Goal: Transaction & Acquisition: Purchase product/service

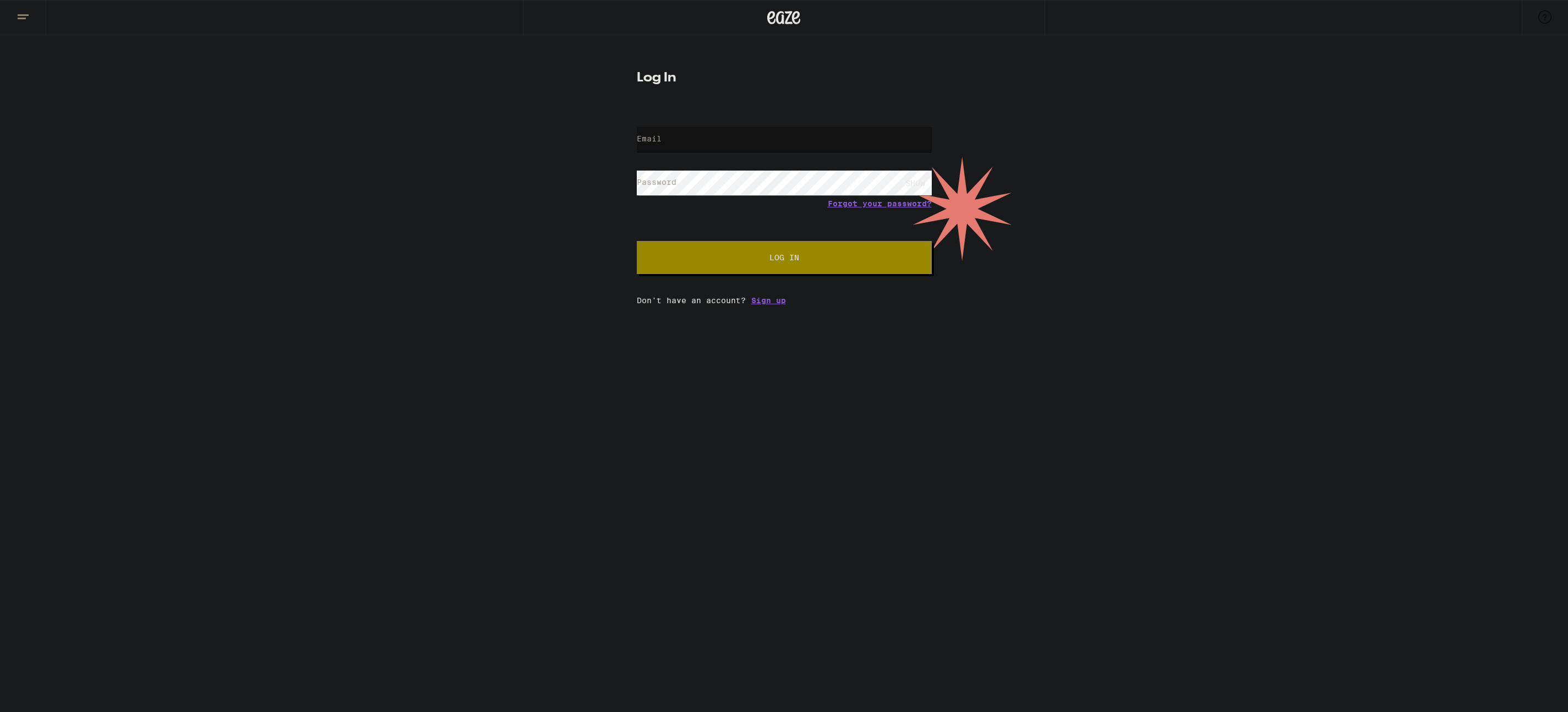
type input "[EMAIL_ADDRESS][DOMAIN_NAME]"
click at [806, 255] on span "Log In" at bounding box center [784, 258] width 206 height 8
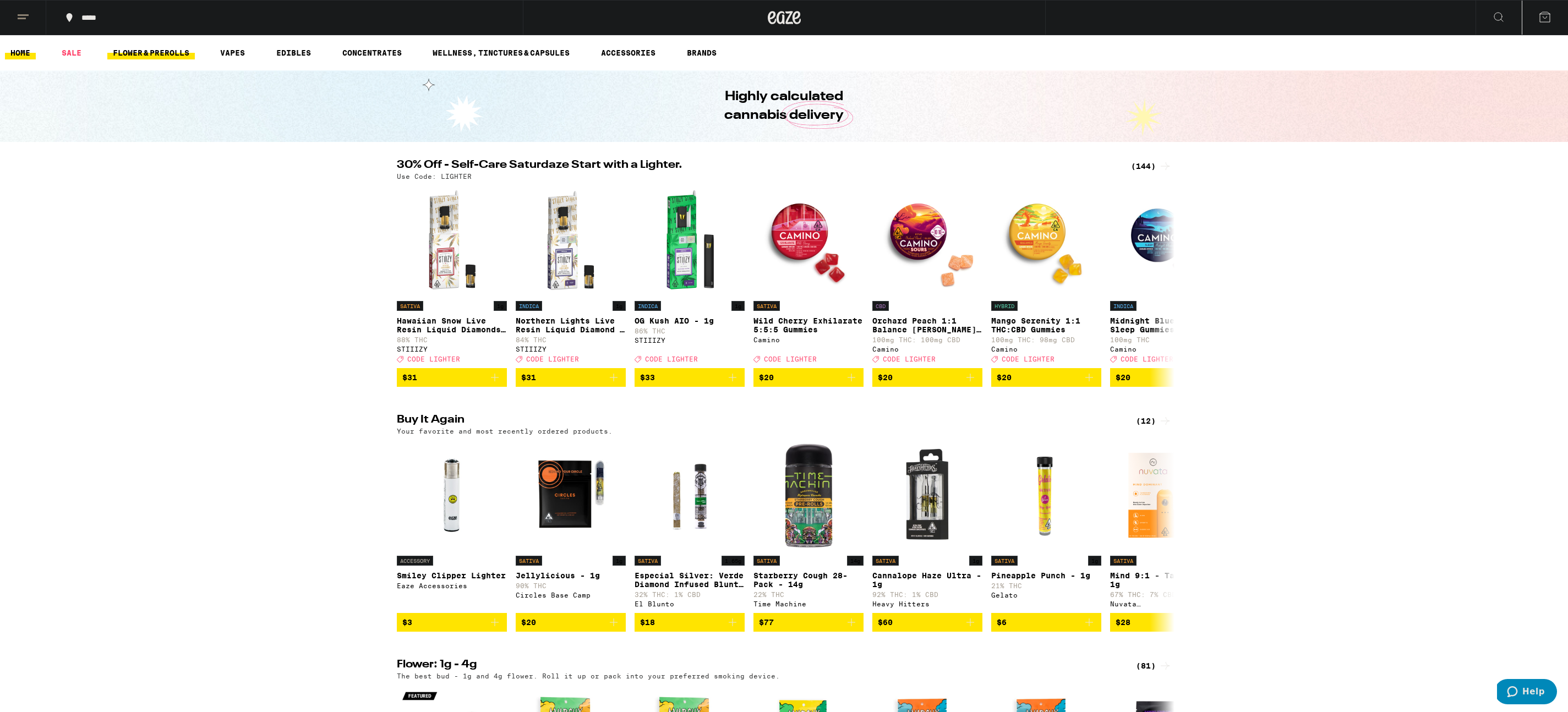
click at [176, 57] on link "FLOWER & PREROLLS" at bounding box center [151, 53] width 88 height 13
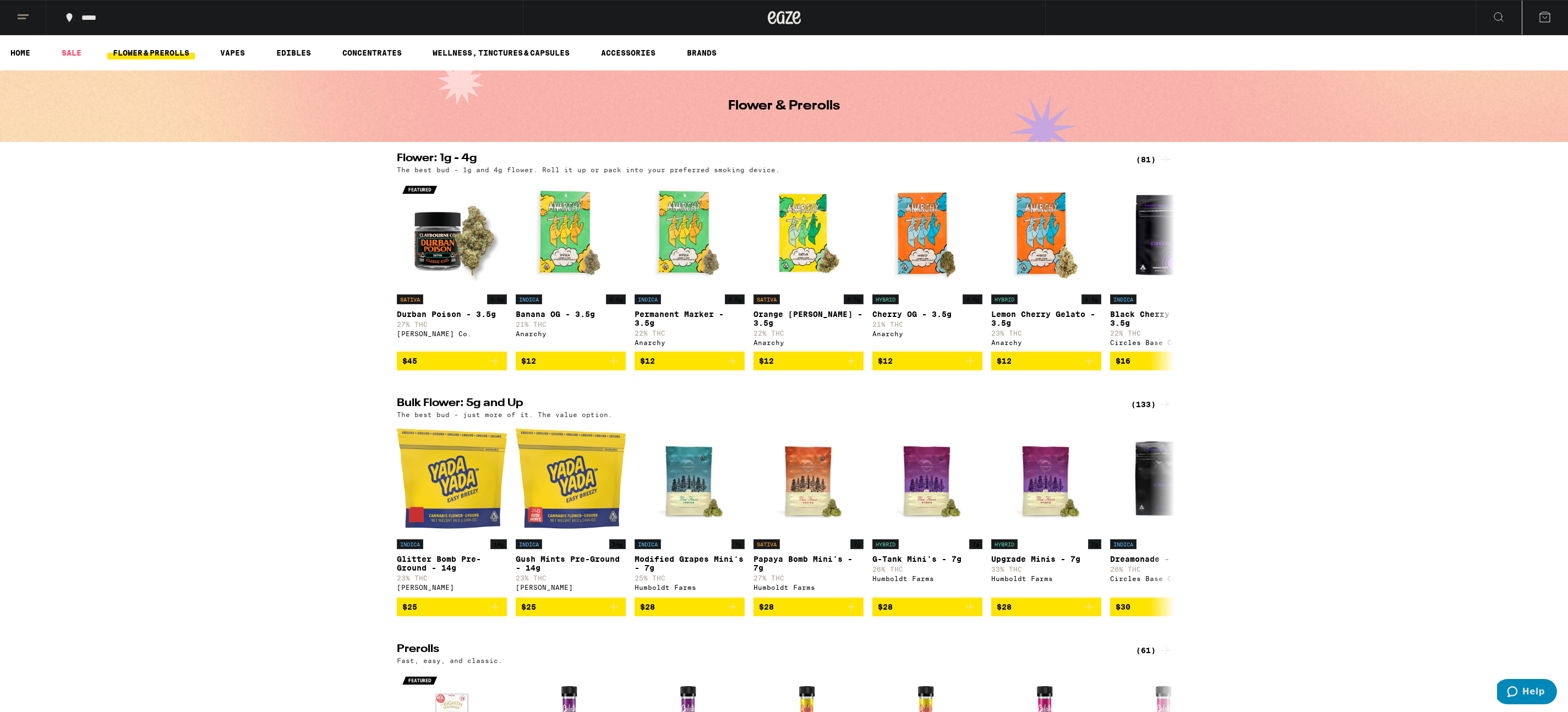
click at [1142, 411] on div "(133)" at bounding box center [1152, 404] width 41 height 13
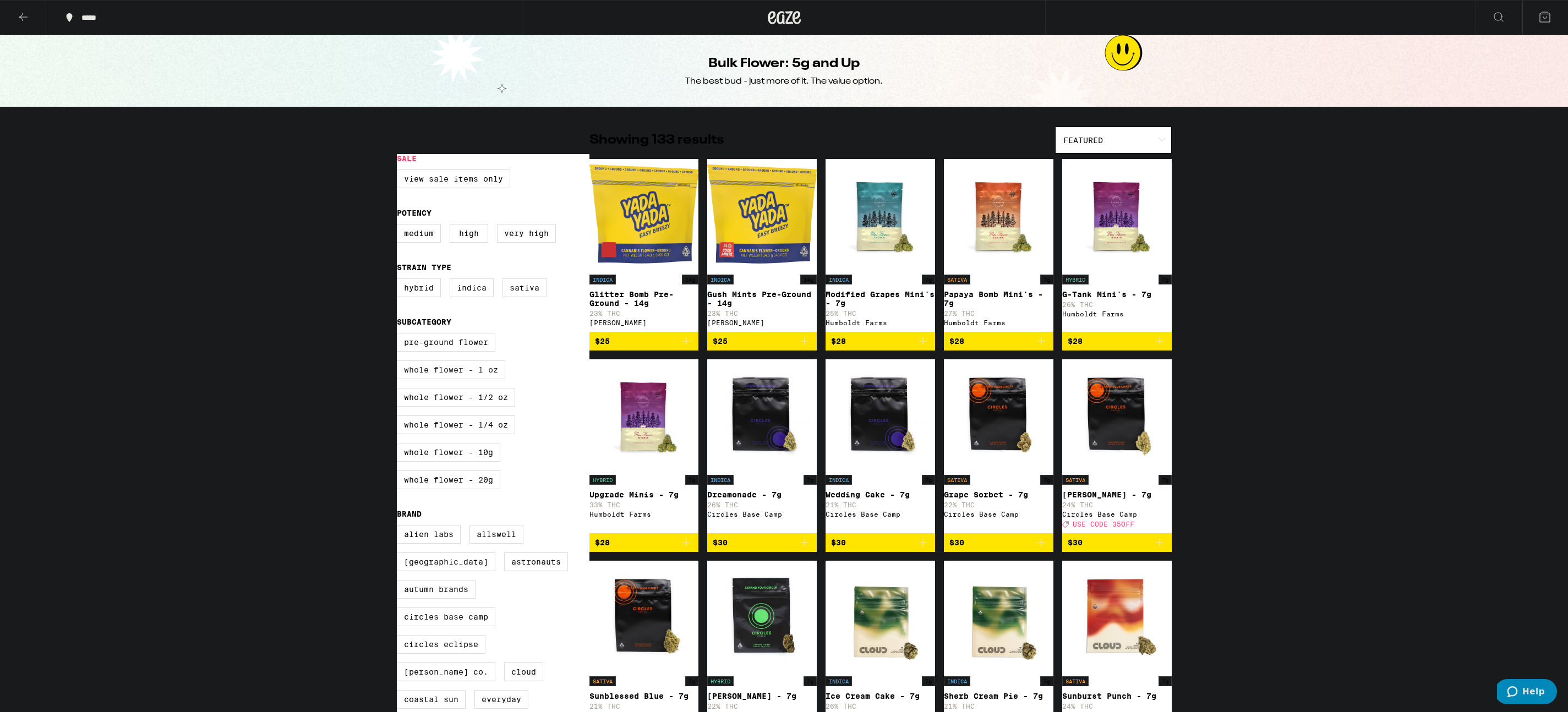
click at [470, 379] on label "Whole Flower - 1 oz" at bounding box center [451, 369] width 109 height 18
click at [399, 335] on input "Whole Flower - 1 oz" at bounding box center [399, 334] width 1 height 1
checkbox input "true"
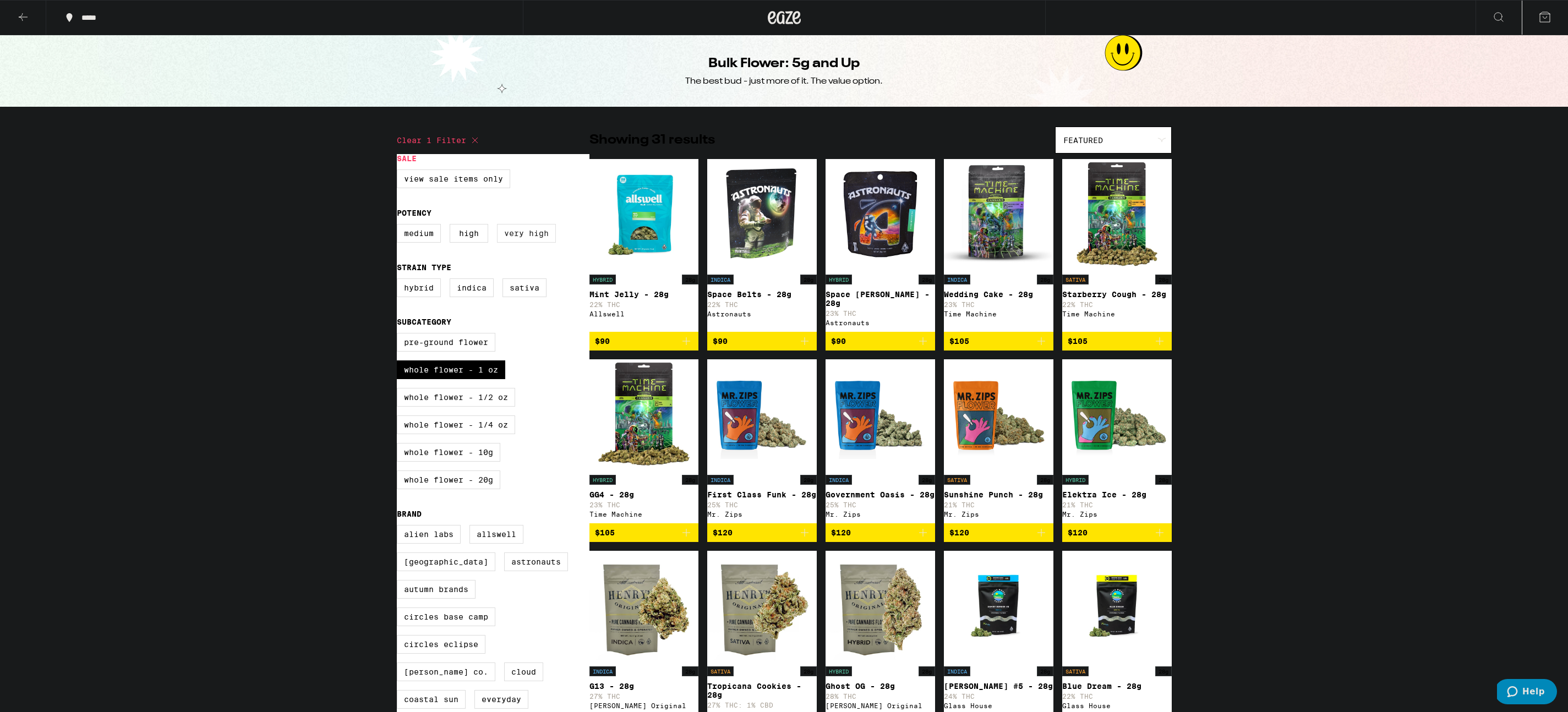
click at [534, 241] on label "Very High" at bounding box center [526, 233] width 59 height 18
click at [399, 226] on input "Very High" at bounding box center [399, 225] width 1 height 1
checkbox input "true"
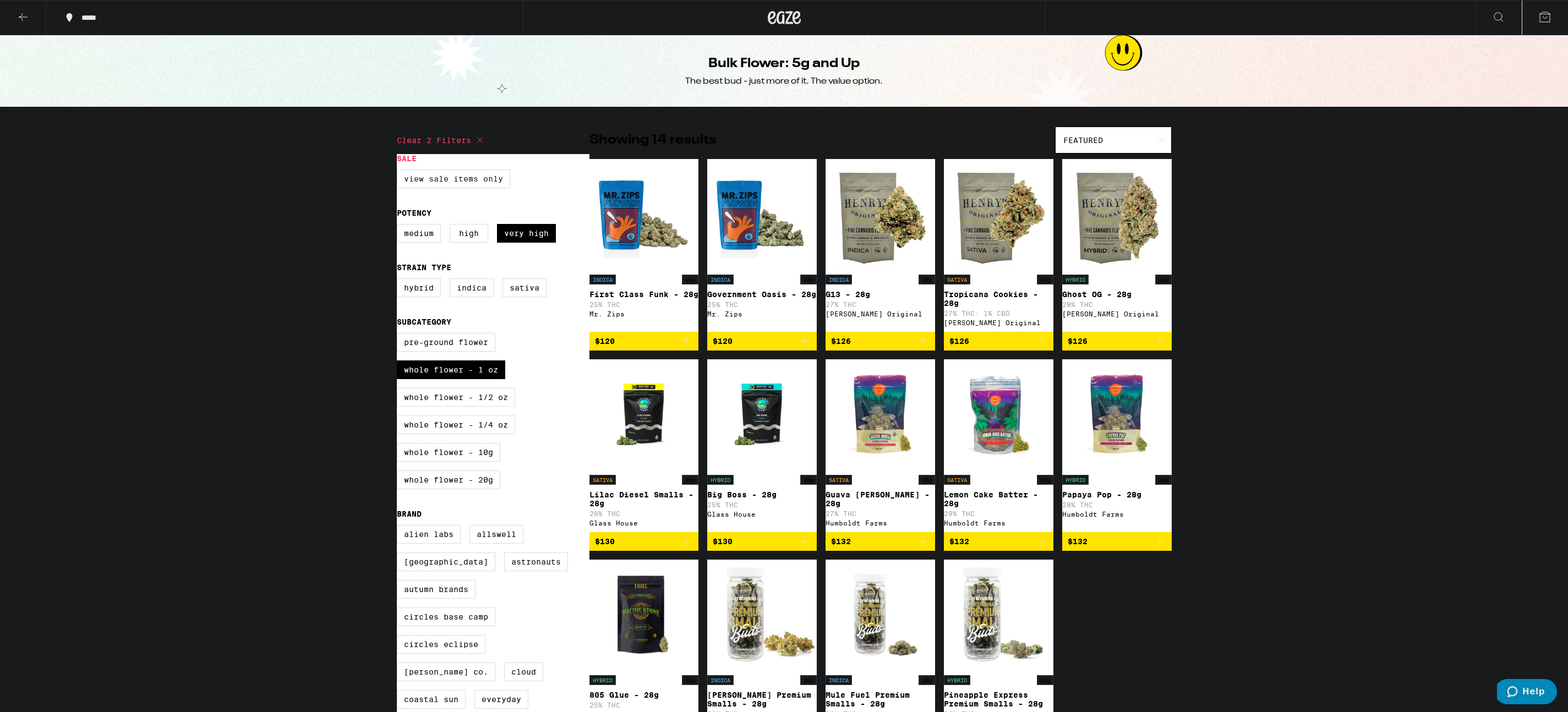
click at [469, 181] on label "View Sale Items Only" at bounding box center [453, 178] width 114 height 18
click at [399, 171] on input "View Sale Items Only" at bounding box center [399, 171] width 1 height 1
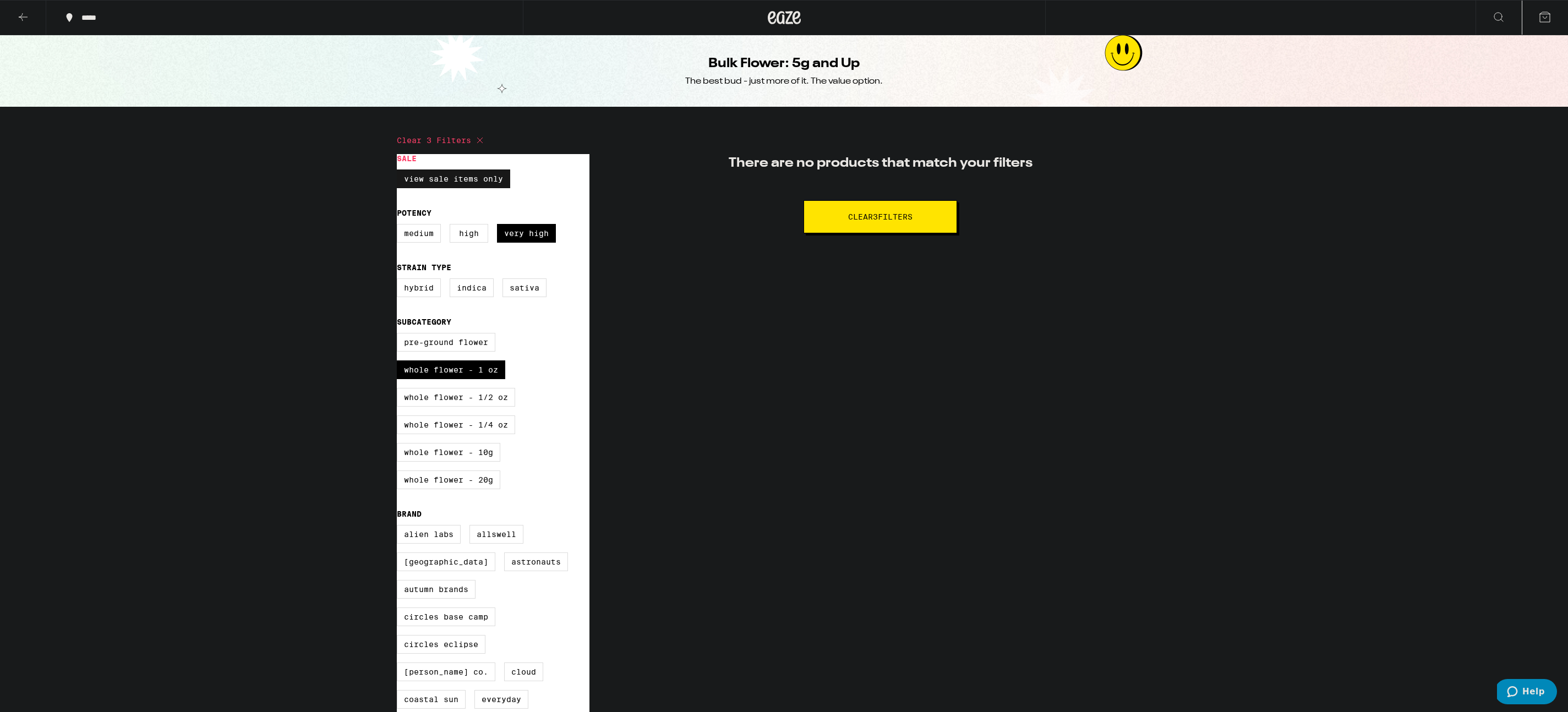
click at [469, 181] on label "View Sale Items Only" at bounding box center [453, 178] width 114 height 18
click at [399, 171] on input "View Sale Items Only" at bounding box center [399, 171] width 1 height 1
checkbox input "false"
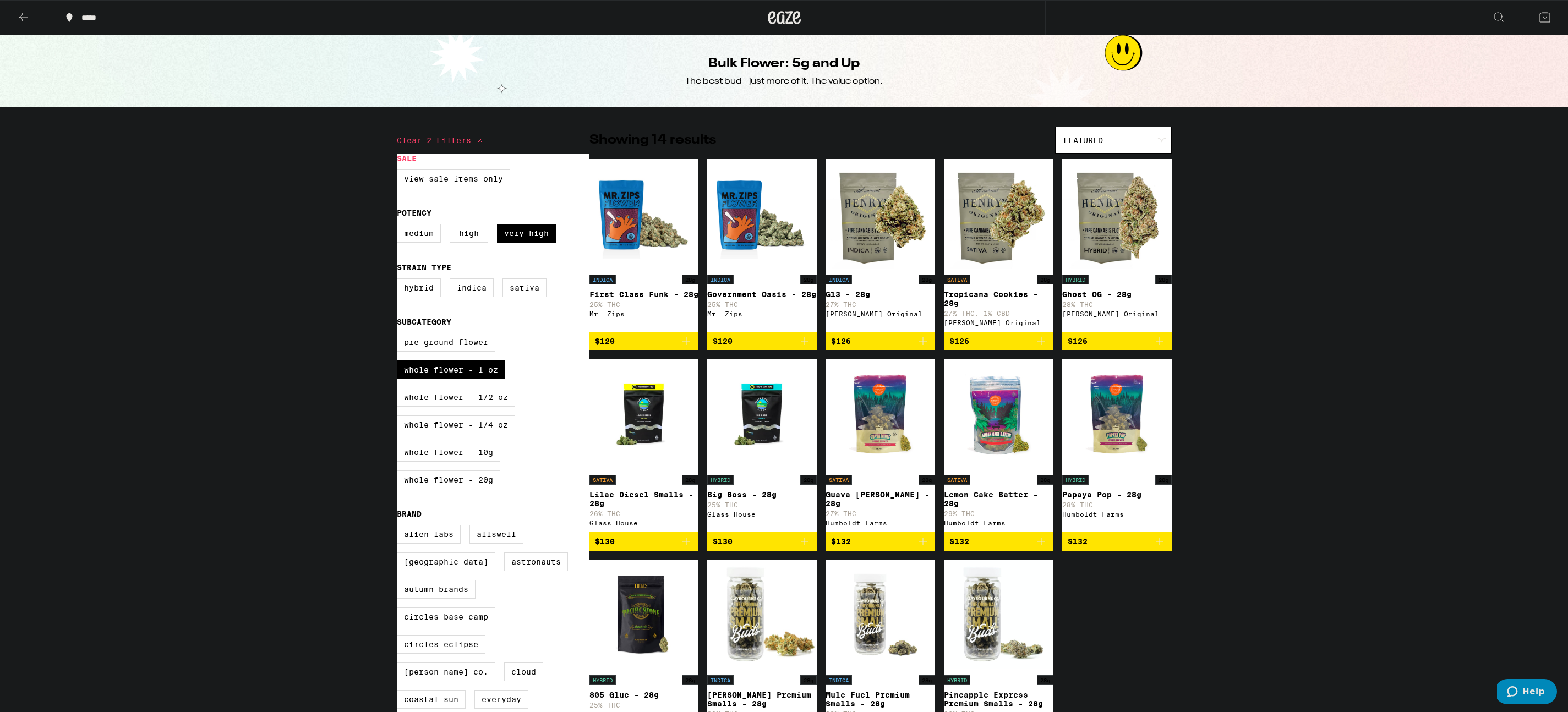
click at [1112, 140] on div "Featured" at bounding box center [1113, 140] width 116 height 26
click at [1105, 187] on span "Price: Low to High" at bounding box center [1113, 190] width 100 height 25
click at [518, 296] on label "Sativa" at bounding box center [524, 287] width 44 height 18
click at [399, 280] on input "Sativa" at bounding box center [399, 280] width 1 height 1
checkbox input "true"
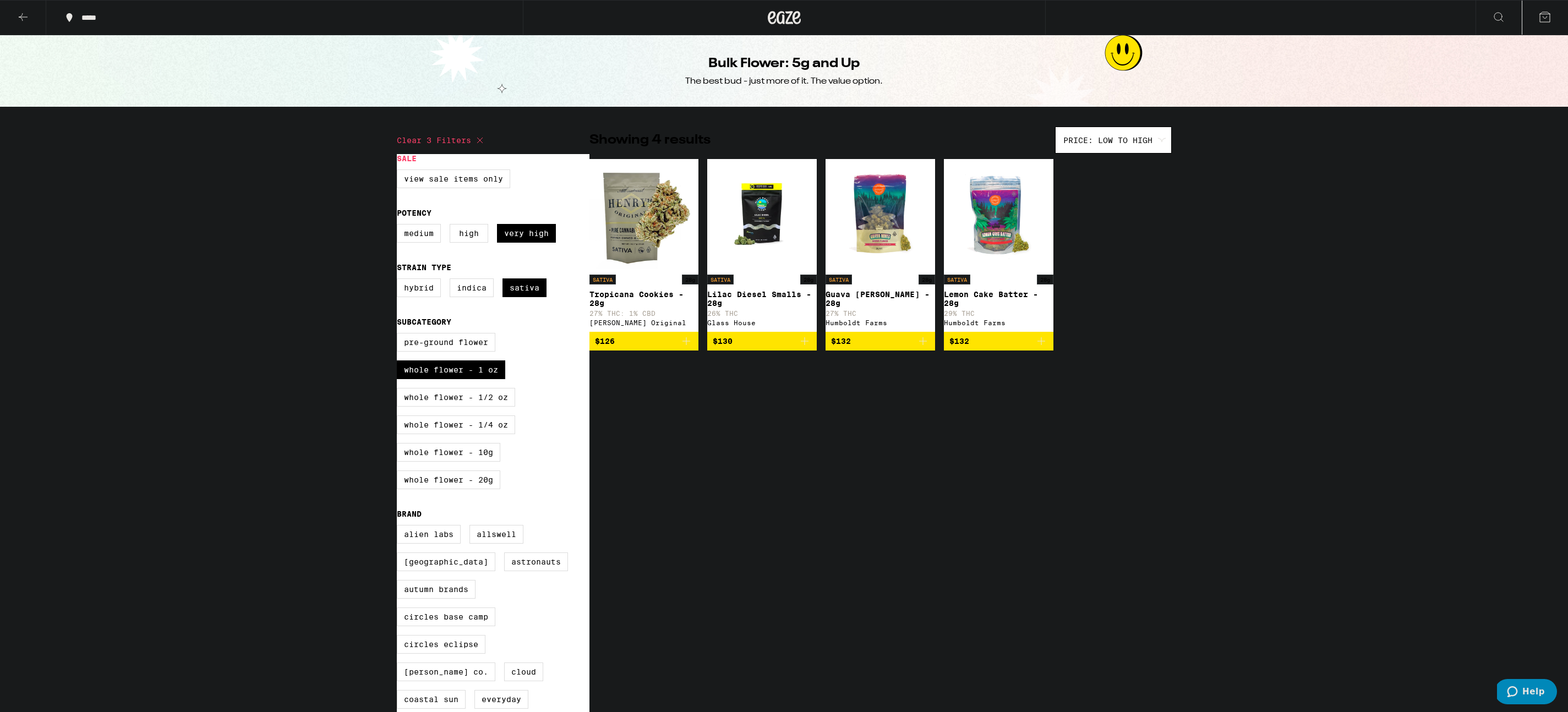
click at [634, 209] on img "Open page for Tropicana Cookies - 28g from Henry's Original" at bounding box center [644, 214] width 110 height 110
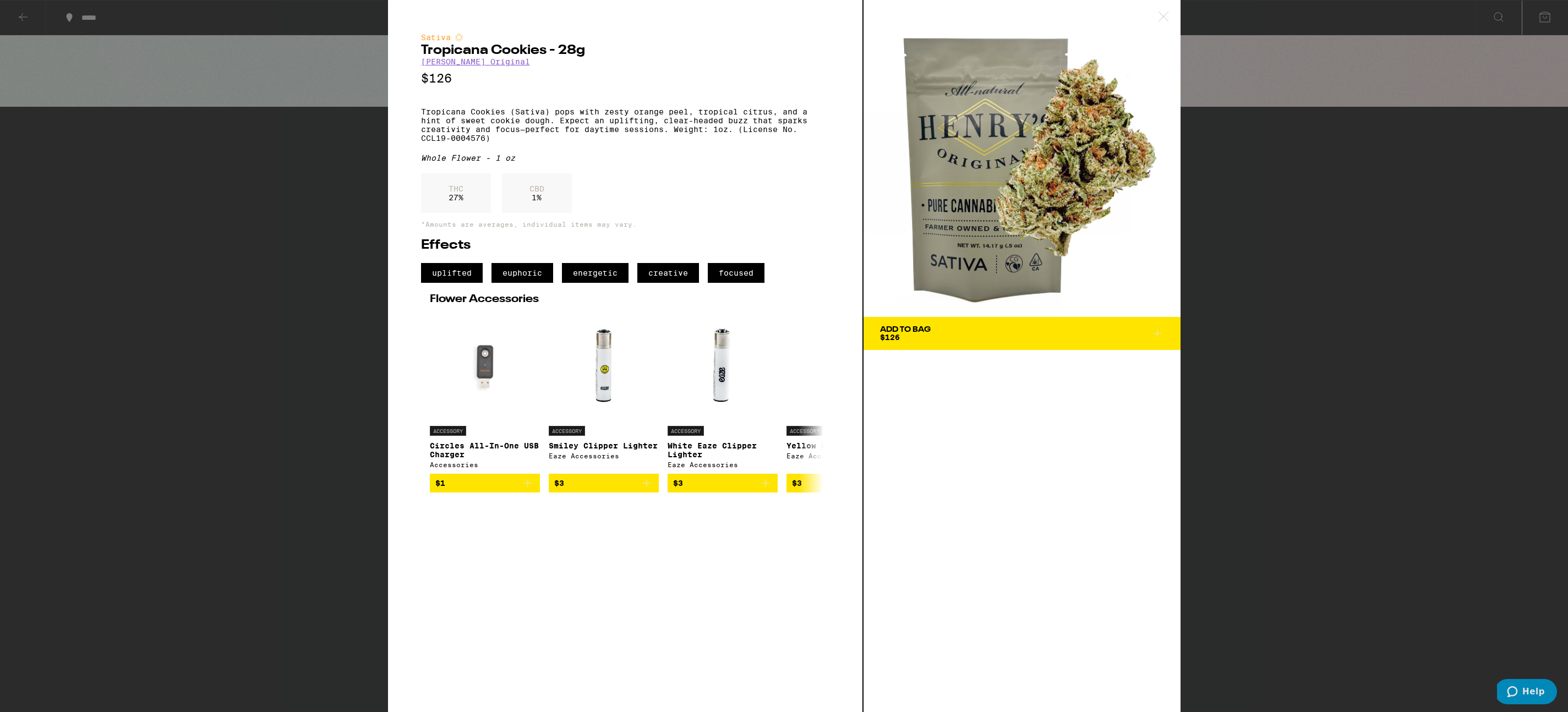
click at [15, 14] on div "Sativa Tropicana Cookies - 28g [PERSON_NAME] Original $126 Tropicana Cookies (S…" at bounding box center [784, 356] width 1568 height 712
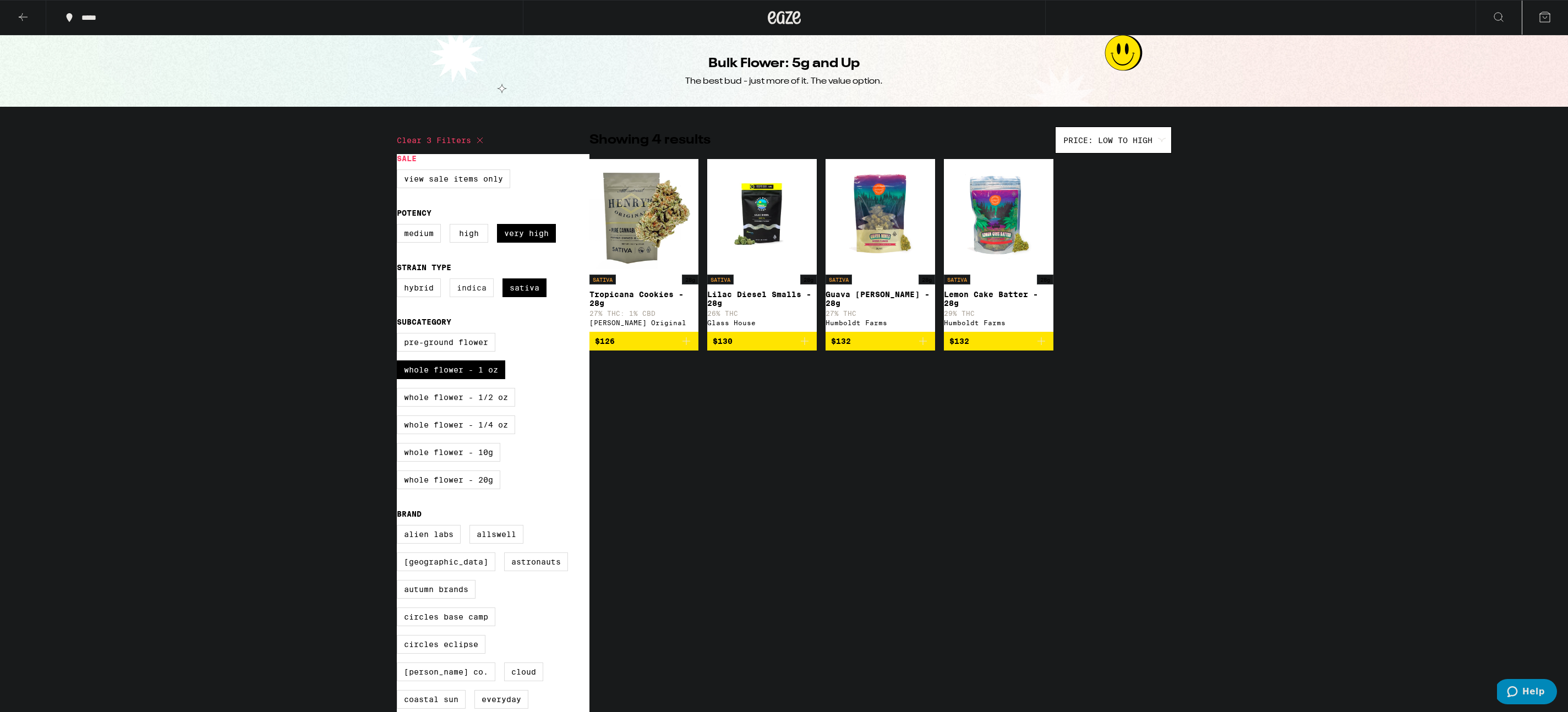
click at [477, 296] on label "Indica" at bounding box center [471, 287] width 44 height 18
click at [399, 280] on input "Indica" at bounding box center [399, 280] width 1 height 1
checkbox input "true"
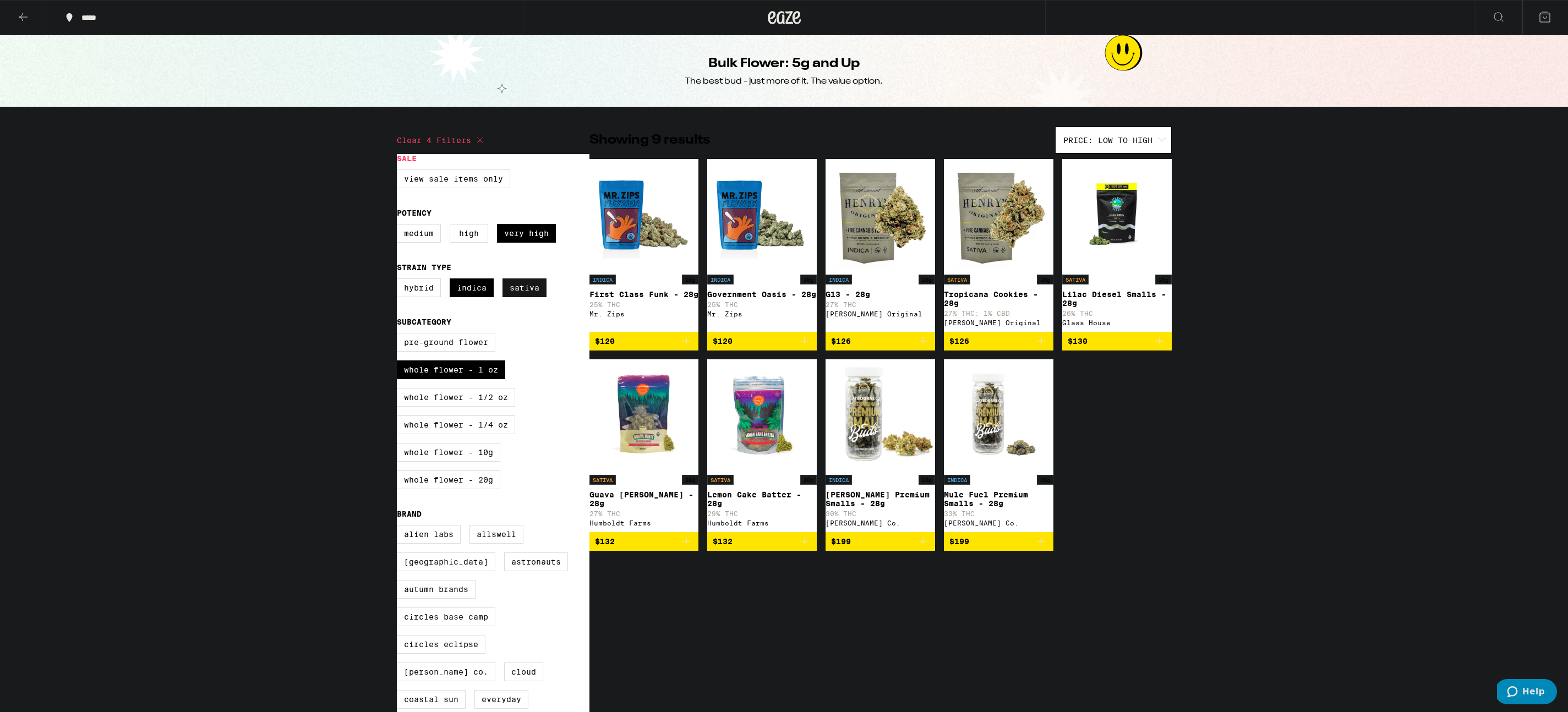
drag, startPoint x: 476, startPoint y: 291, endPoint x: 516, endPoint y: 296, distance: 40.3
click at [479, 291] on label "Indica" at bounding box center [471, 287] width 44 height 18
click at [517, 296] on label "Sativa" at bounding box center [524, 287] width 44 height 18
click at [399, 280] on input "Sativa" at bounding box center [399, 280] width 1 height 1
checkbox input "false"
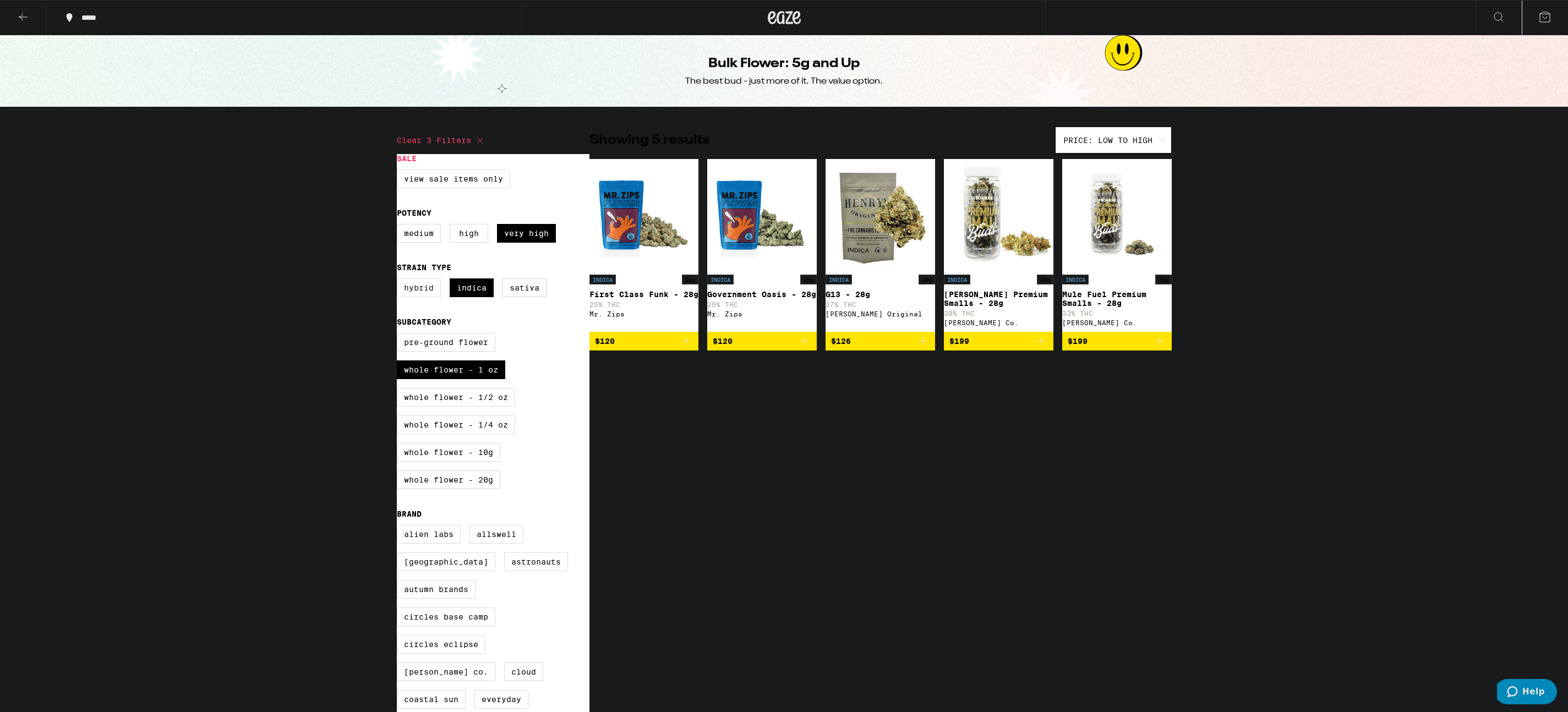
click at [416, 289] on label "Hybrid" at bounding box center [418, 287] width 44 height 18
click at [399, 280] on input "Hybrid" at bounding box center [399, 280] width 1 height 1
checkbox input "true"
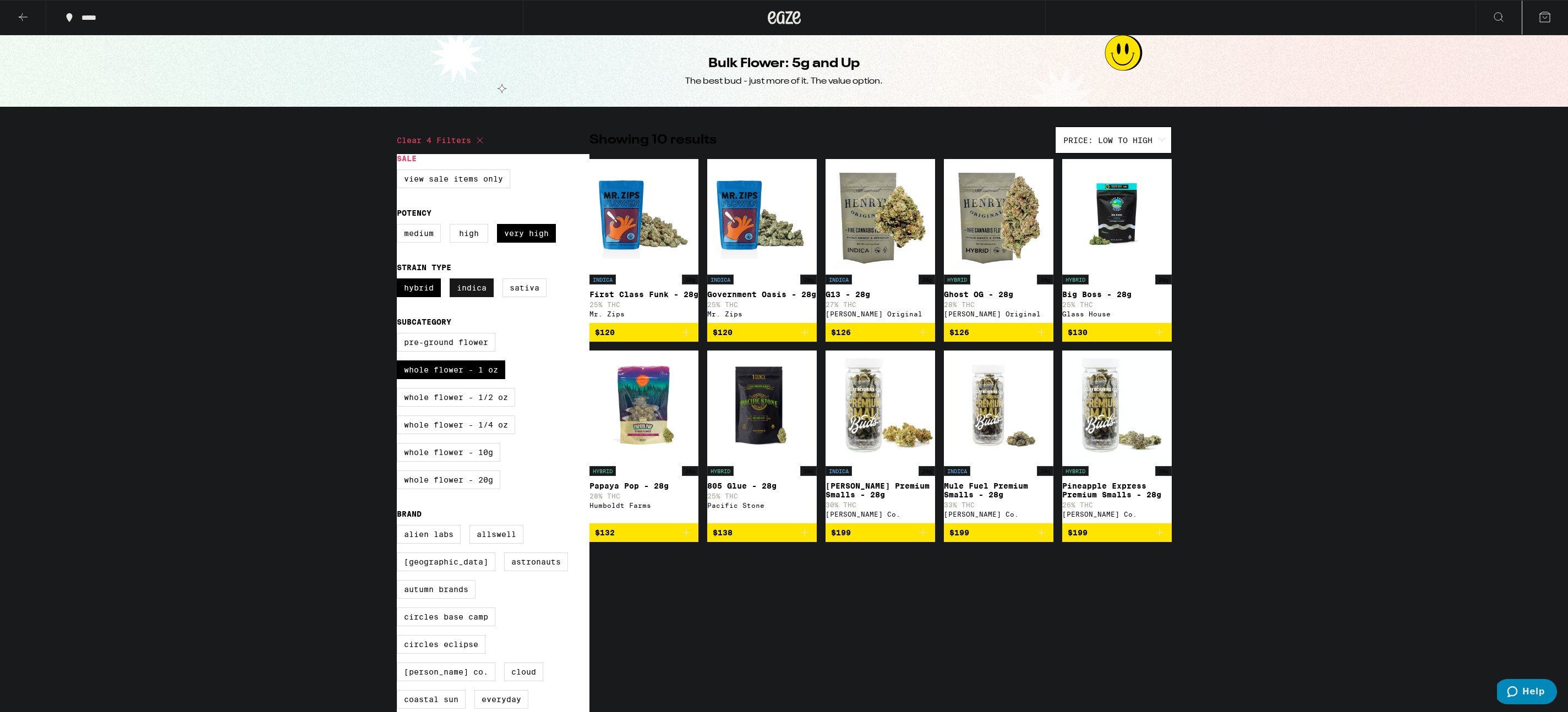
click at [462, 294] on label "Indica" at bounding box center [471, 287] width 44 height 18
click at [399, 280] on input "Indica" at bounding box center [399, 280] width 1 height 1
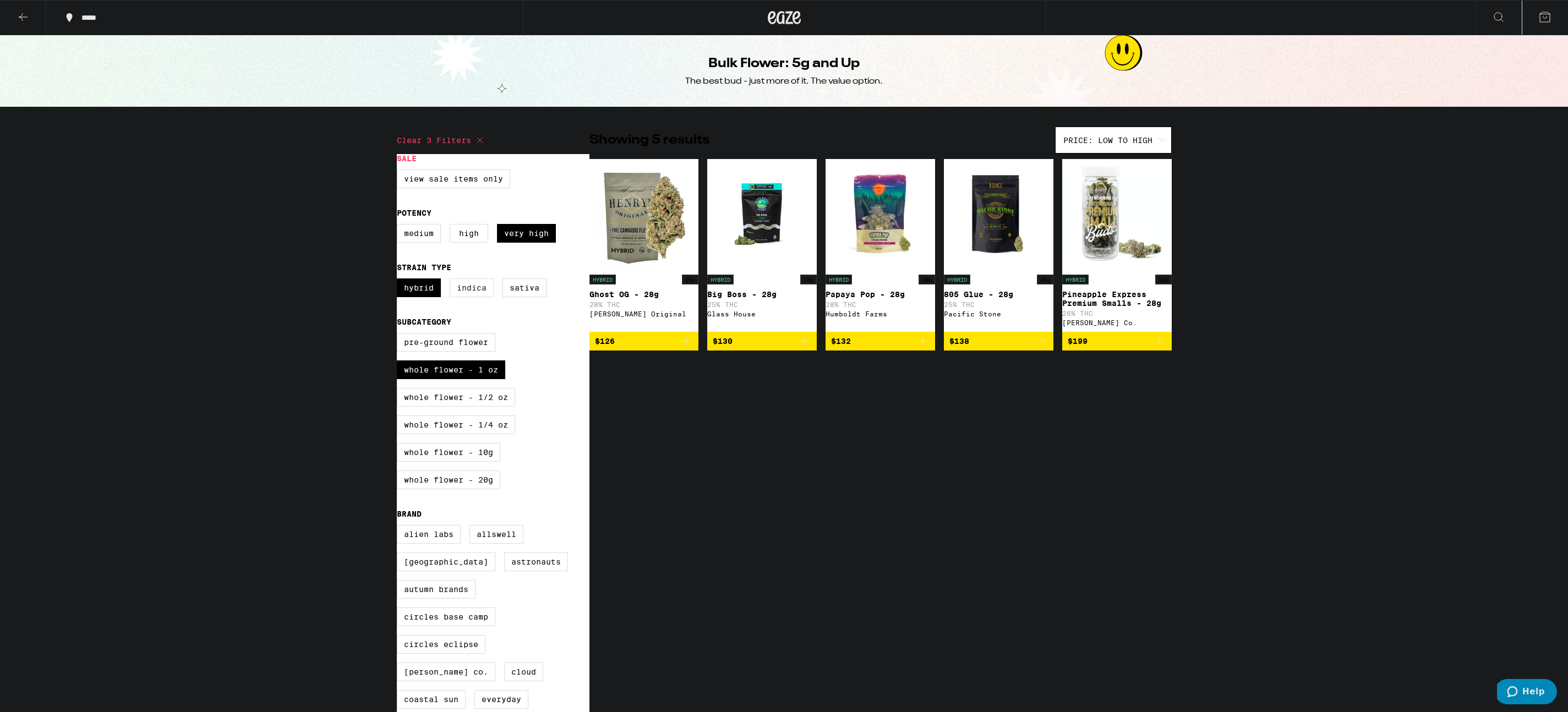
drag, startPoint x: 424, startPoint y: 292, endPoint x: 460, endPoint y: 292, distance: 36.0
click at [428, 291] on label "Hybrid" at bounding box center [418, 287] width 44 height 18
click at [460, 292] on label "Indica" at bounding box center [471, 287] width 44 height 18
click at [399, 280] on input "Indica" at bounding box center [399, 280] width 1 height 1
checkbox input "true"
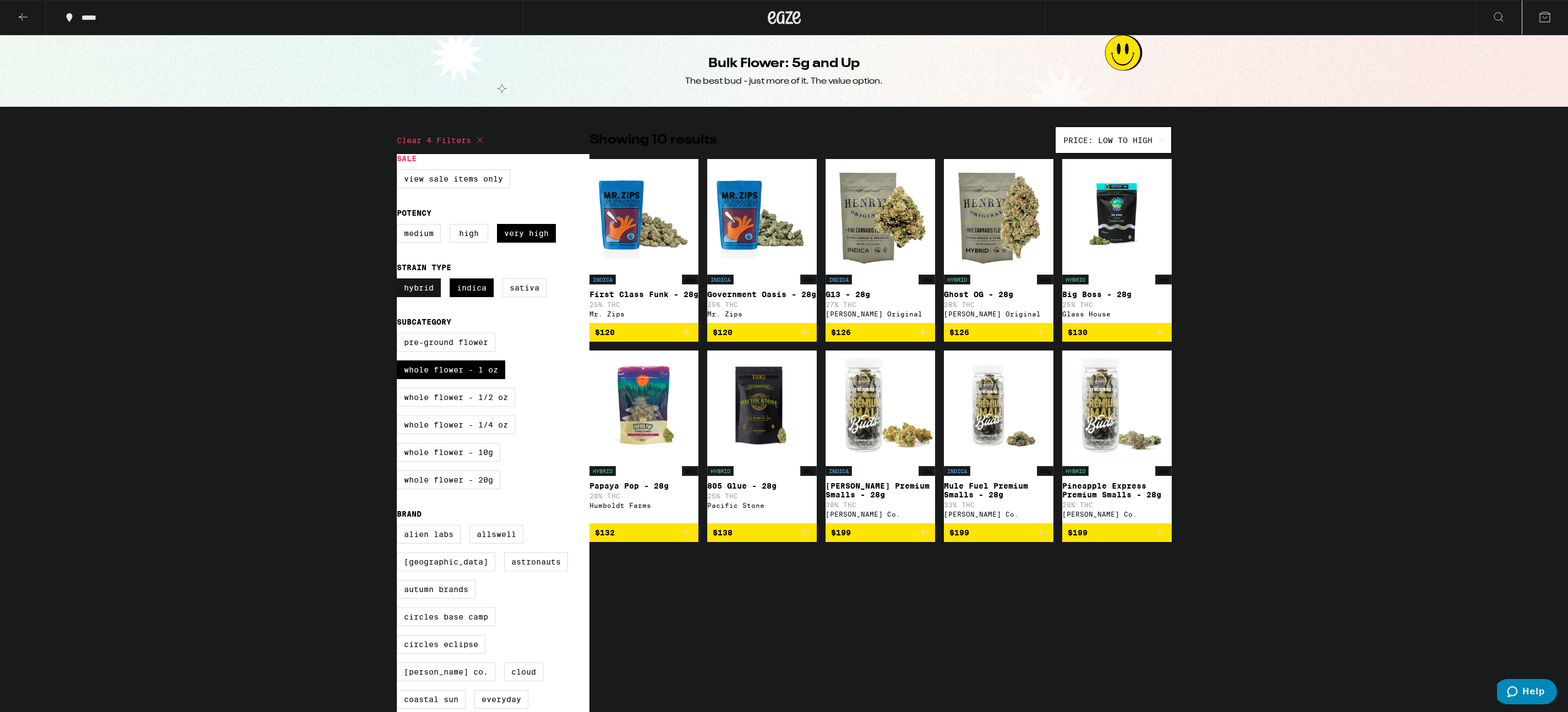
click at [420, 293] on label "Hybrid" at bounding box center [418, 287] width 44 height 18
click at [399, 280] on input "Hybrid" at bounding box center [399, 280] width 1 height 1
checkbox input "false"
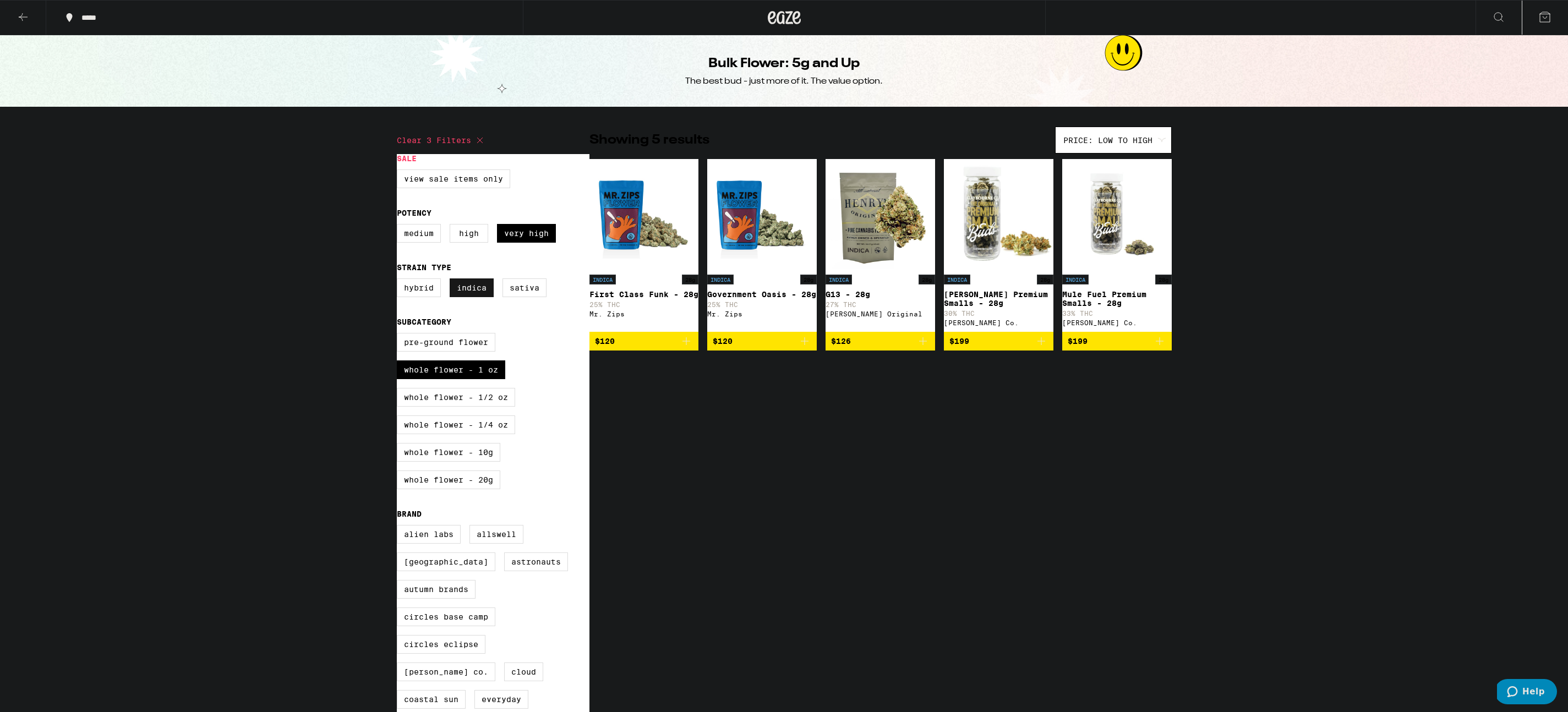
click at [454, 293] on label "Indica" at bounding box center [471, 287] width 44 height 18
click at [399, 280] on input "Indica" at bounding box center [399, 280] width 1 height 1
checkbox input "false"
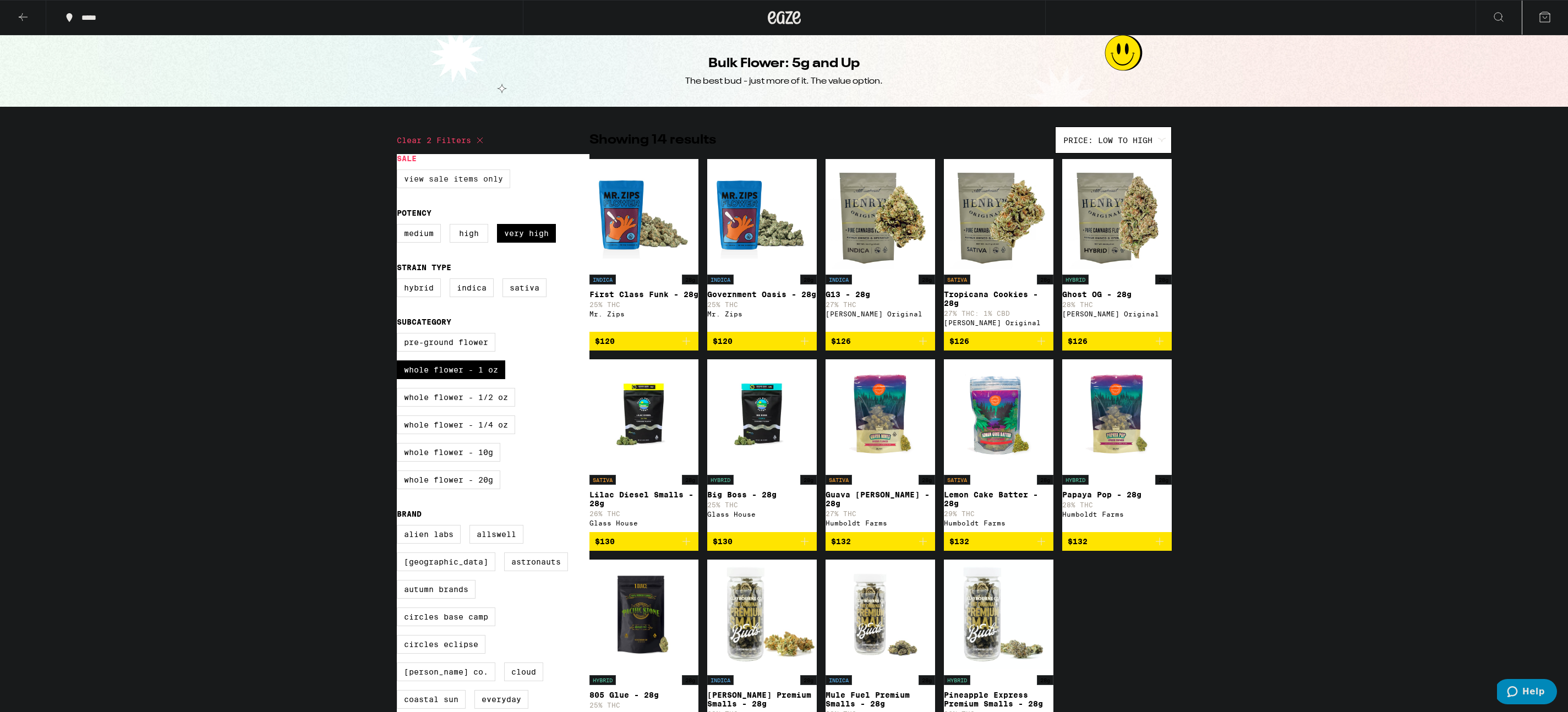
scroll to position [1, 0]
click at [20, 18] on icon at bounding box center [23, 16] width 13 height 13
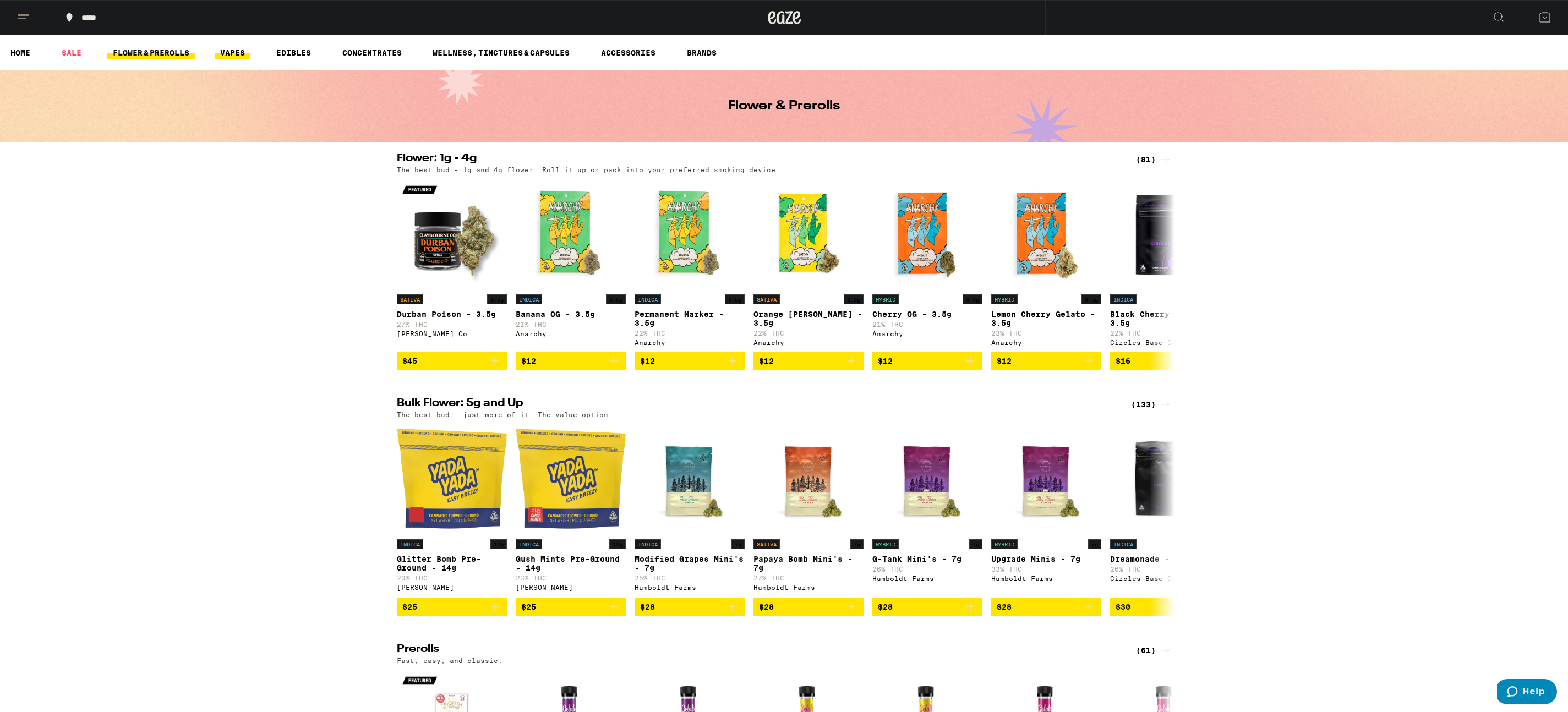
click at [234, 47] on link "VAPES" at bounding box center [232, 53] width 36 height 13
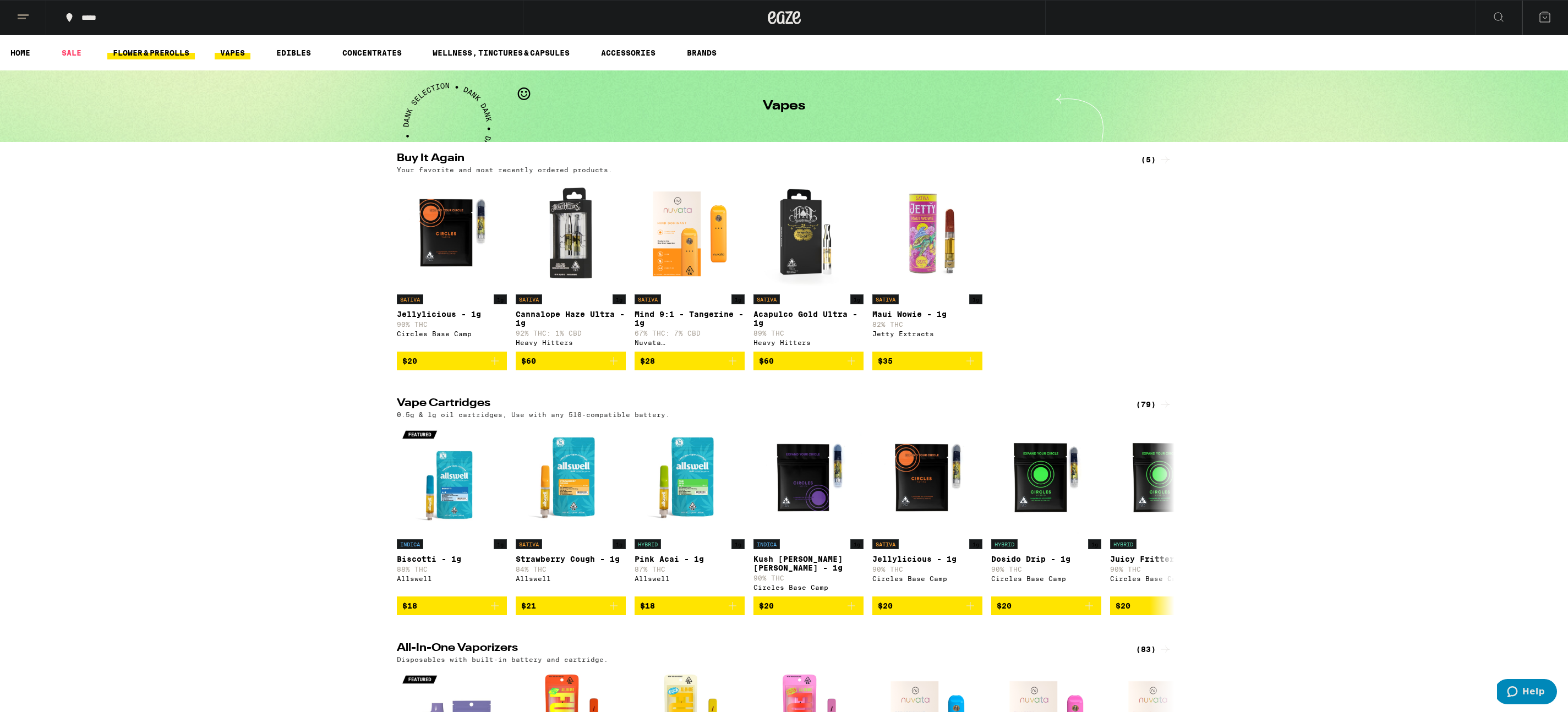
click at [170, 56] on link "FLOWER & PREROLLS" at bounding box center [151, 53] width 88 height 13
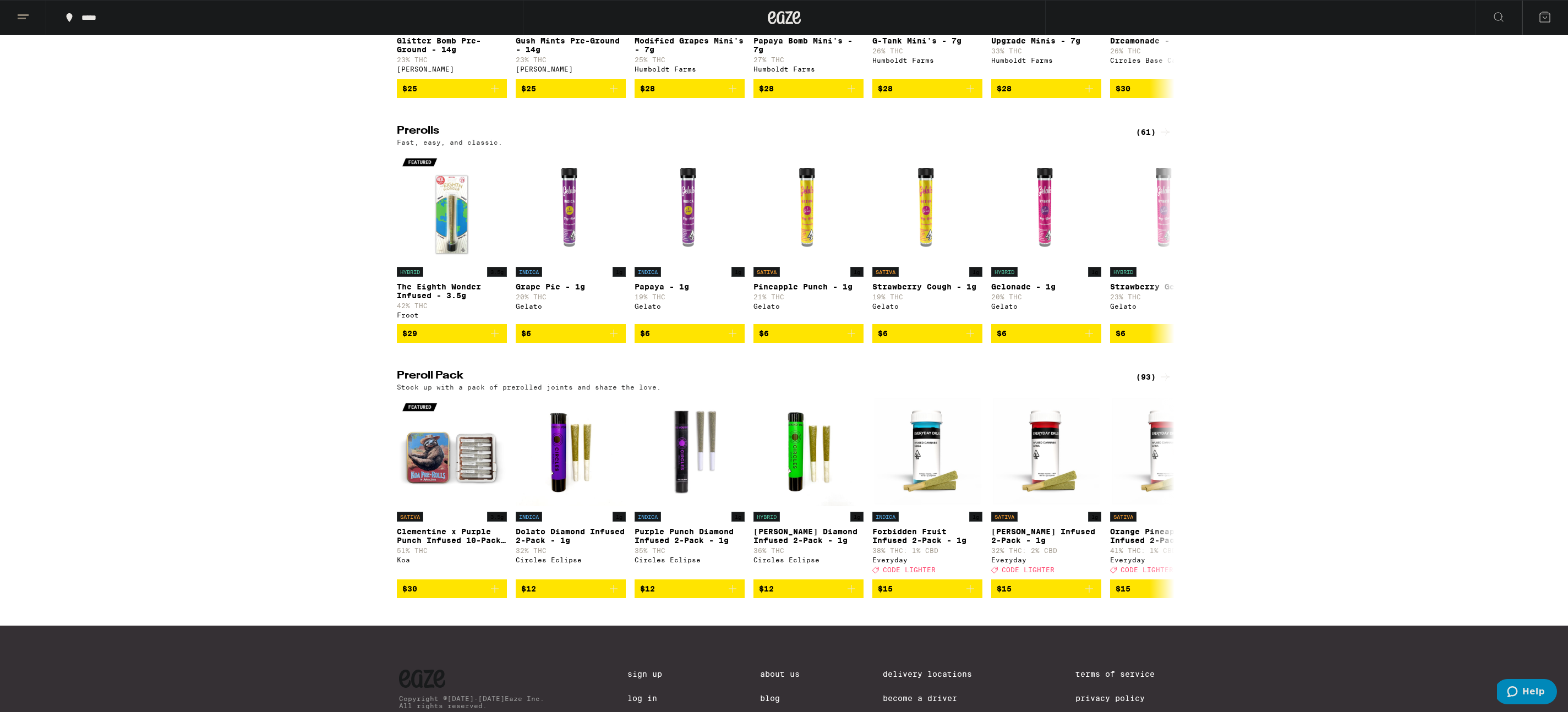
scroll to position [540, 0]
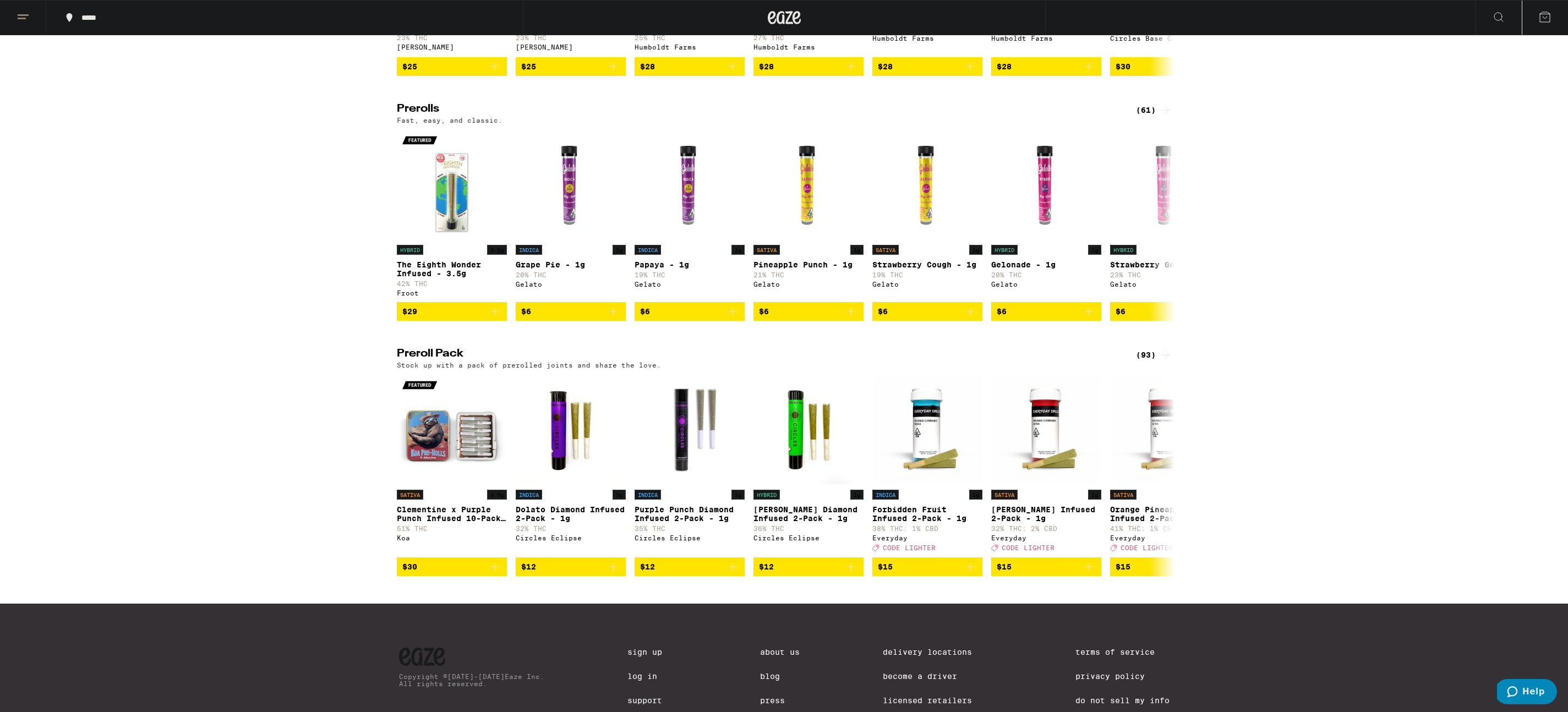
click at [1148, 362] on div "(93)" at bounding box center [1153, 355] width 36 height 13
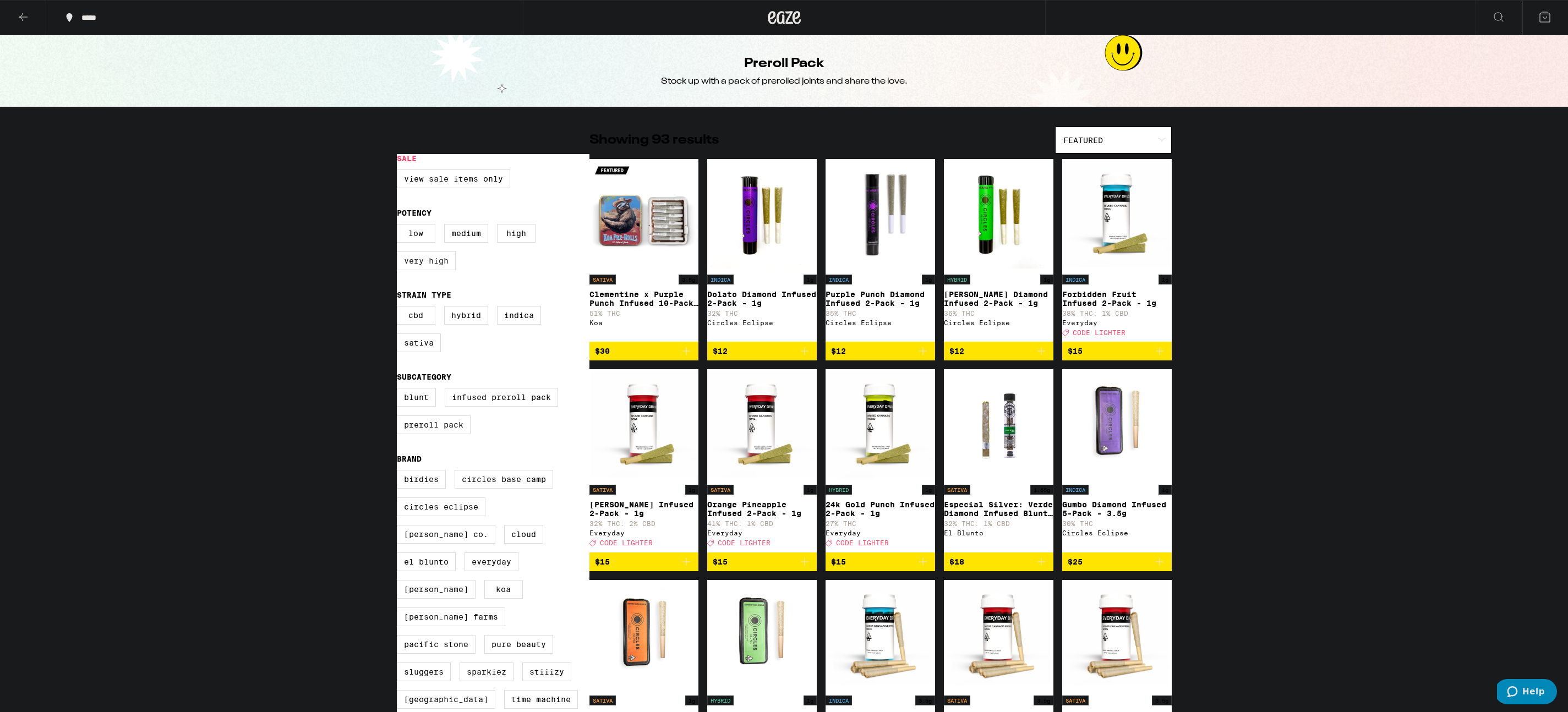
click at [443, 265] on label "Very High" at bounding box center [426, 260] width 59 height 18
click at [399, 226] on input "Very High" at bounding box center [399, 225] width 1 height 1
checkbox input "true"
click at [420, 348] on label "Sativa" at bounding box center [418, 342] width 44 height 18
click at [399, 308] on input "Sativa" at bounding box center [399, 308] width 1 height 1
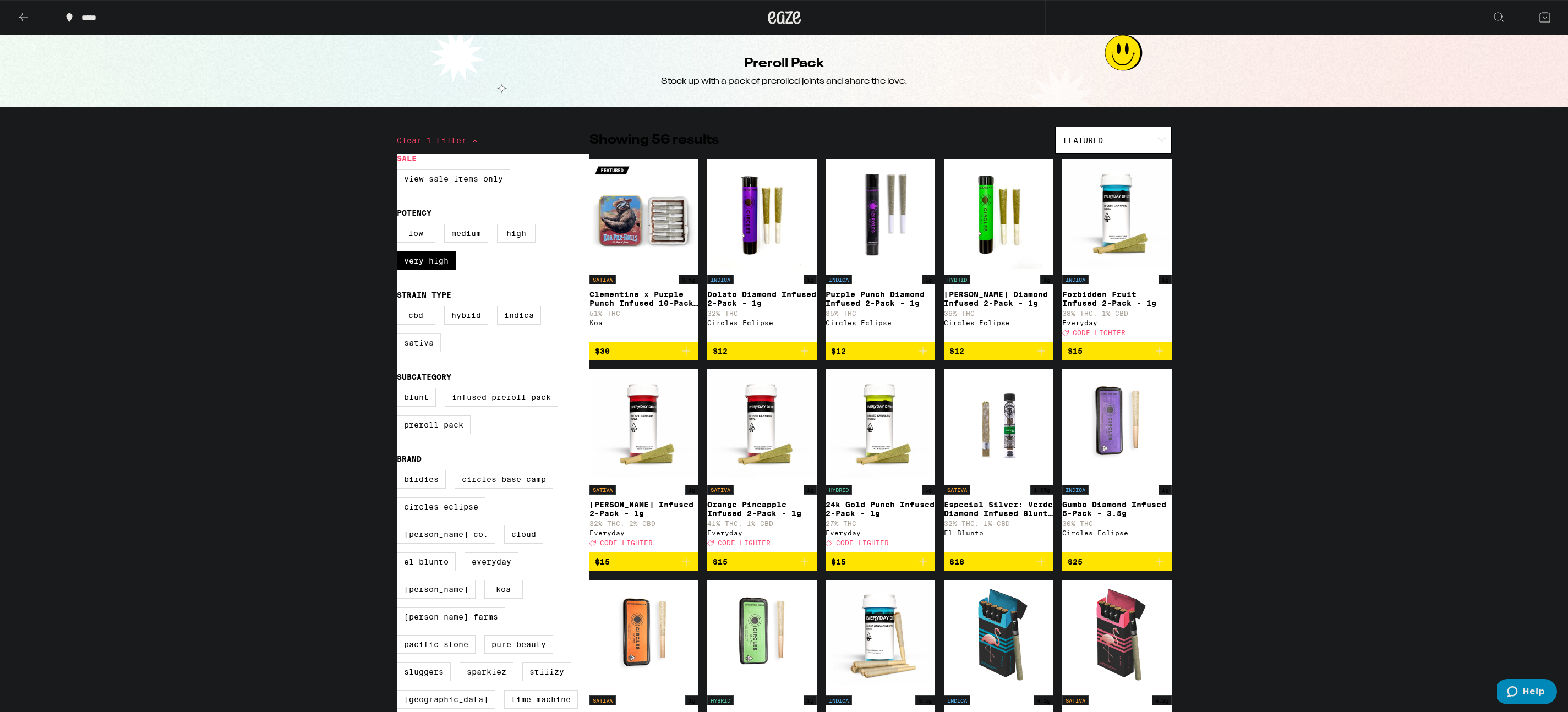
checkbox input "true"
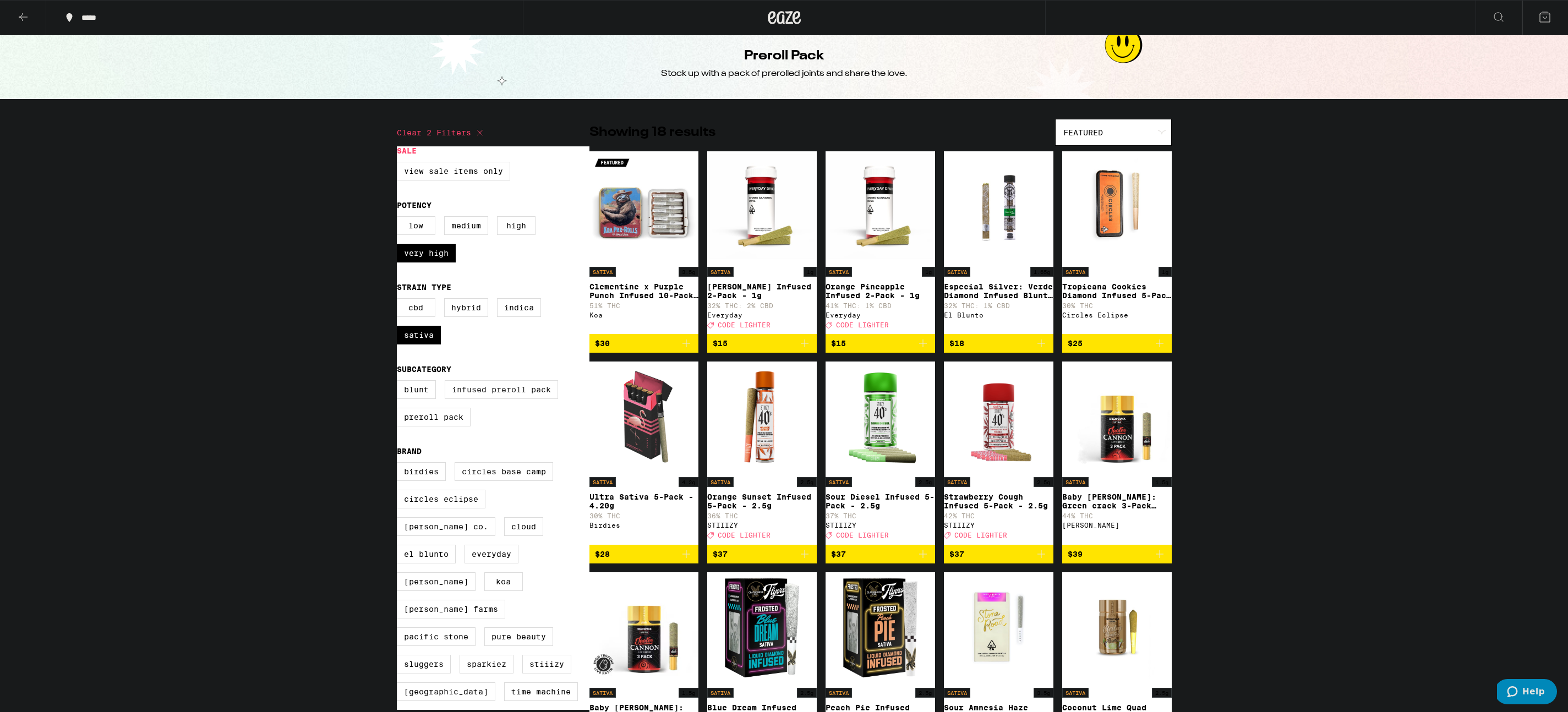
scroll to position [6, 0]
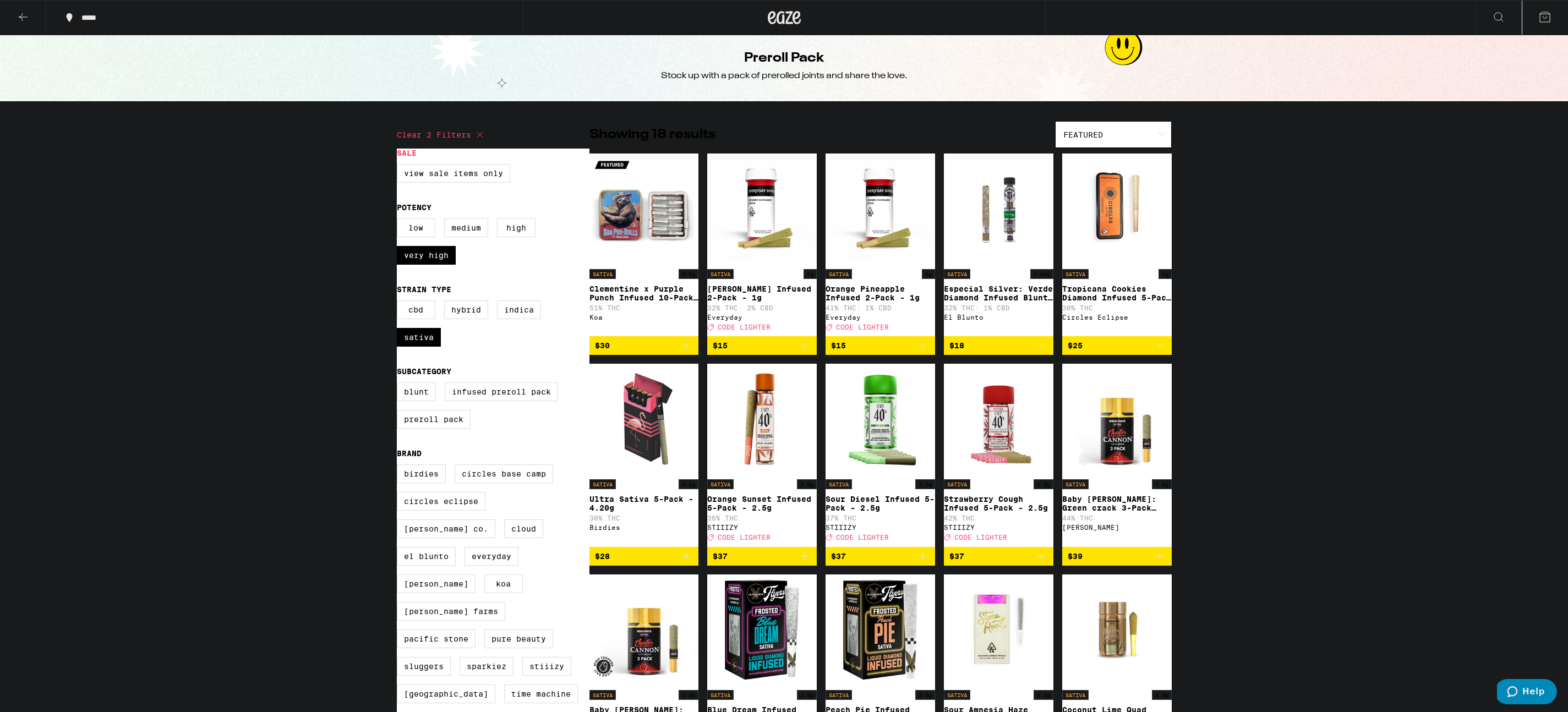
click at [29, 11] on icon at bounding box center [23, 16] width 13 height 13
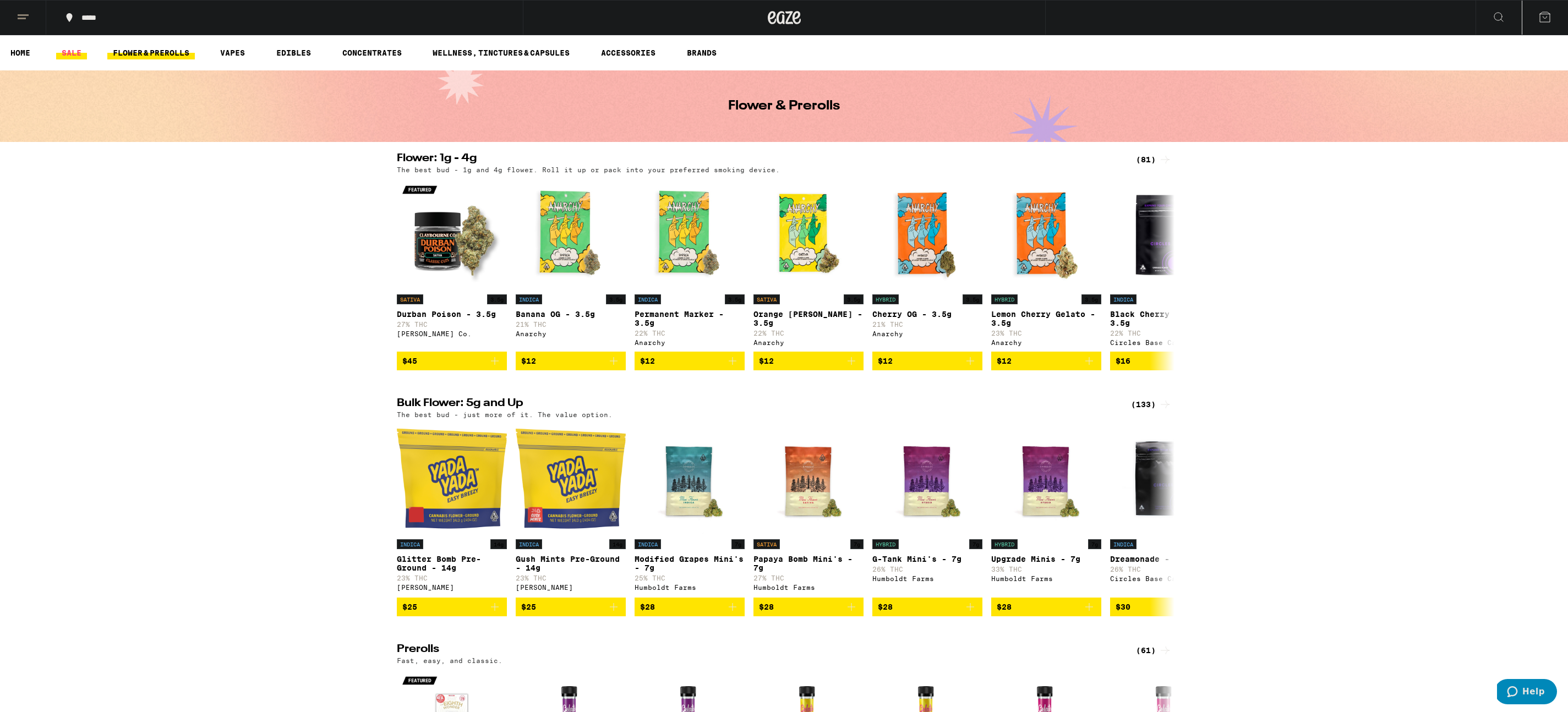
click at [72, 50] on link "SALE" at bounding box center [71, 53] width 31 height 13
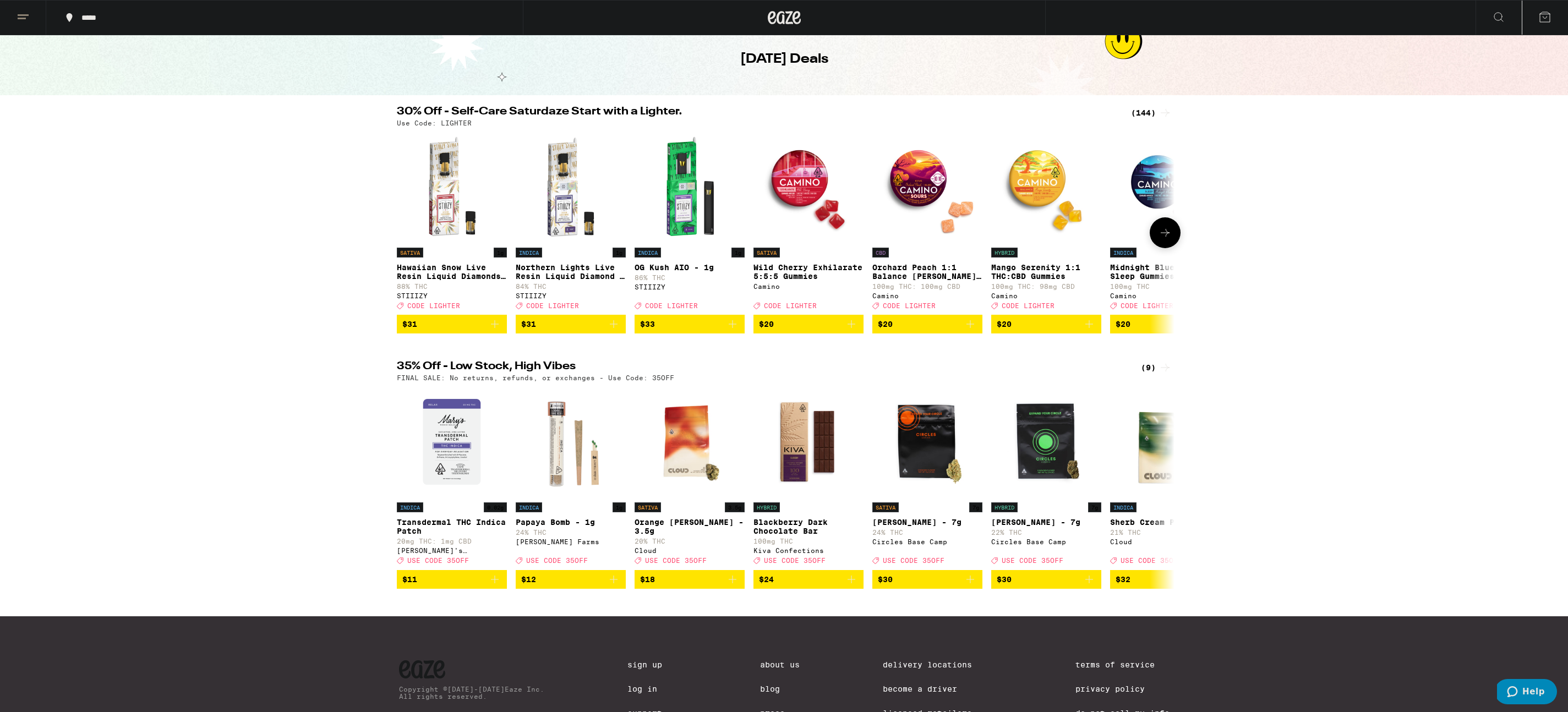
scroll to position [49, 0]
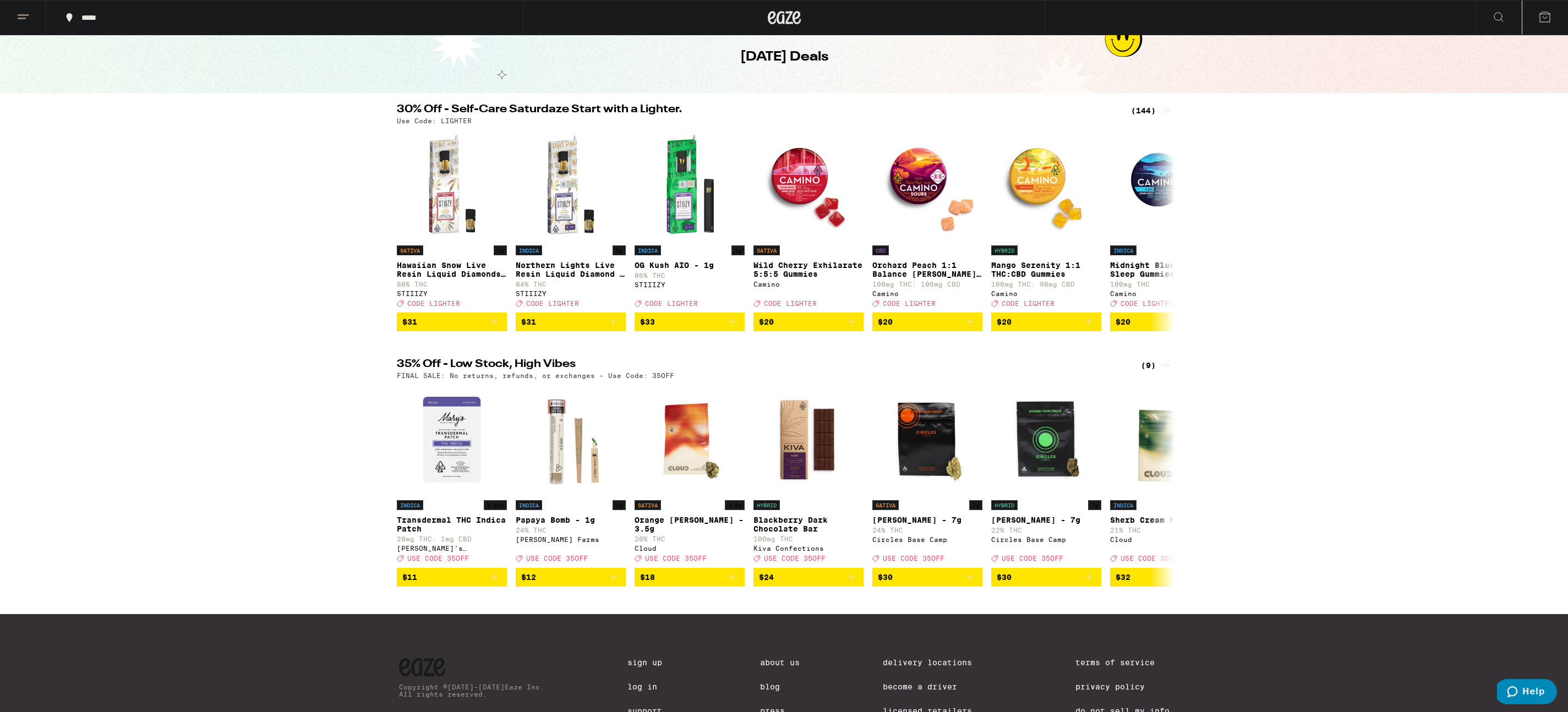
click at [1153, 372] on div "(9)" at bounding box center [1156, 365] width 31 height 13
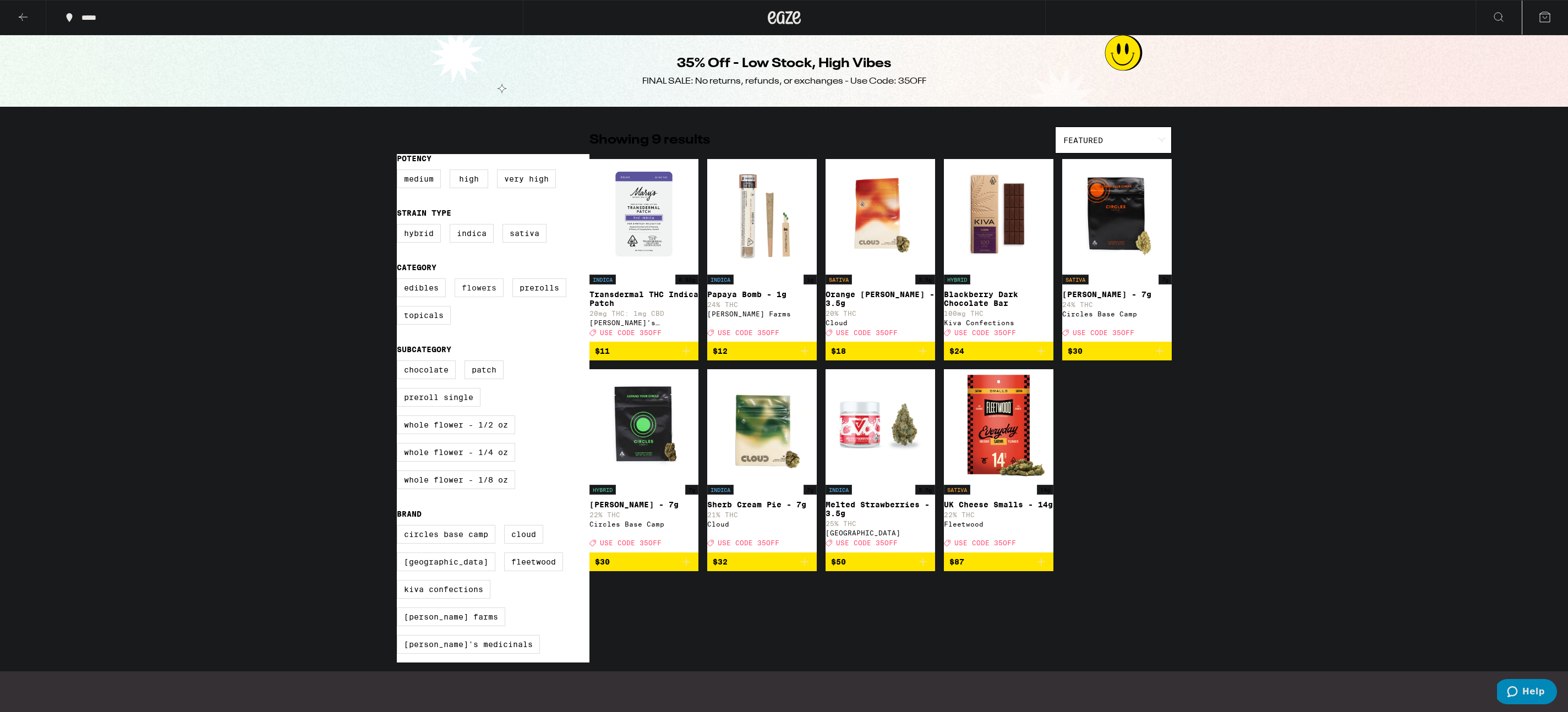
click at [482, 294] on label "Flowers" at bounding box center [479, 287] width 49 height 18
click at [399, 280] on input "Flowers" at bounding box center [399, 280] width 1 height 1
checkbox input "true"
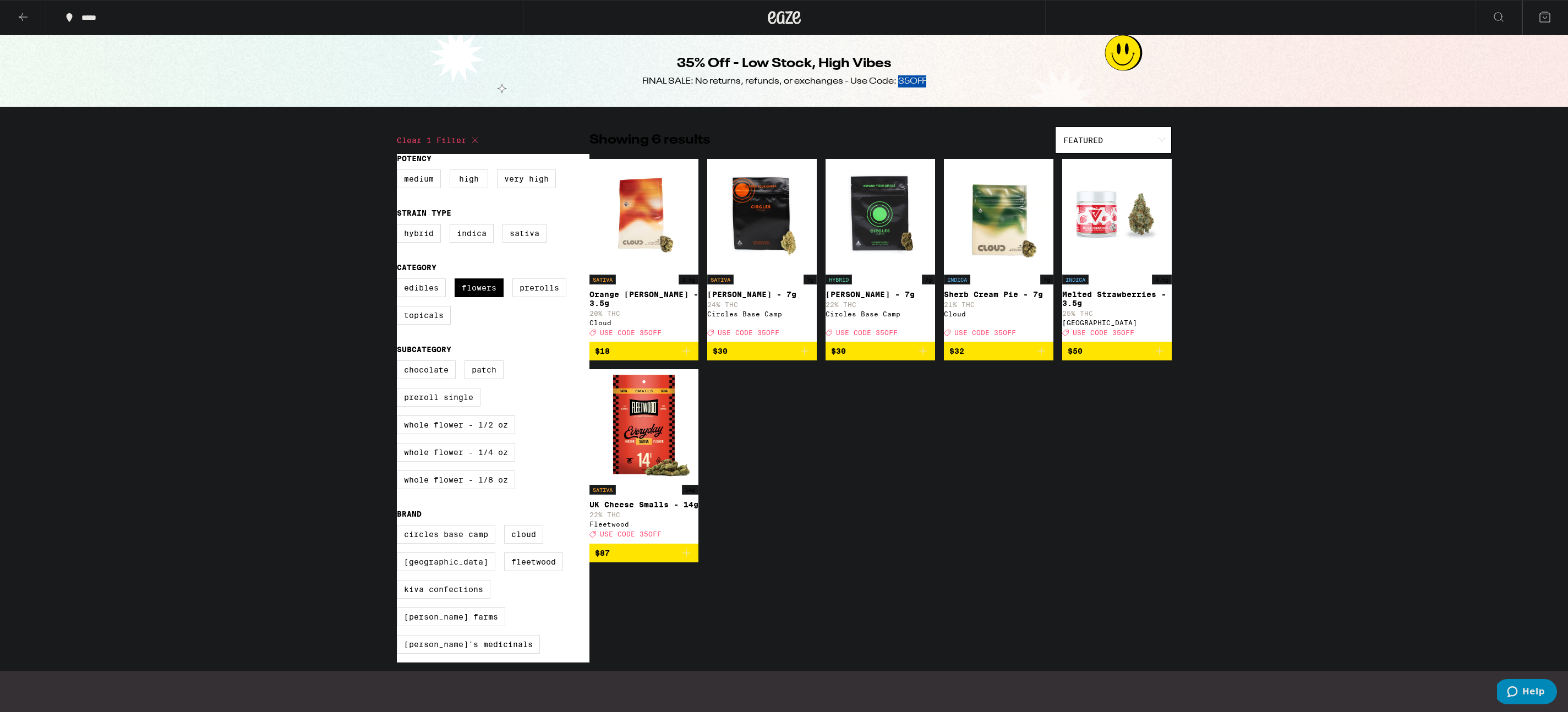
drag, startPoint x: 900, startPoint y: 81, endPoint x: 928, endPoint y: 80, distance: 28.0
click at [928, 80] on div "35% Off - Low Stock, High Vibes FINAL SALE: No returns, refunds, or exchanges -…" at bounding box center [785, 70] width 423 height 72
copy div "35OFF"
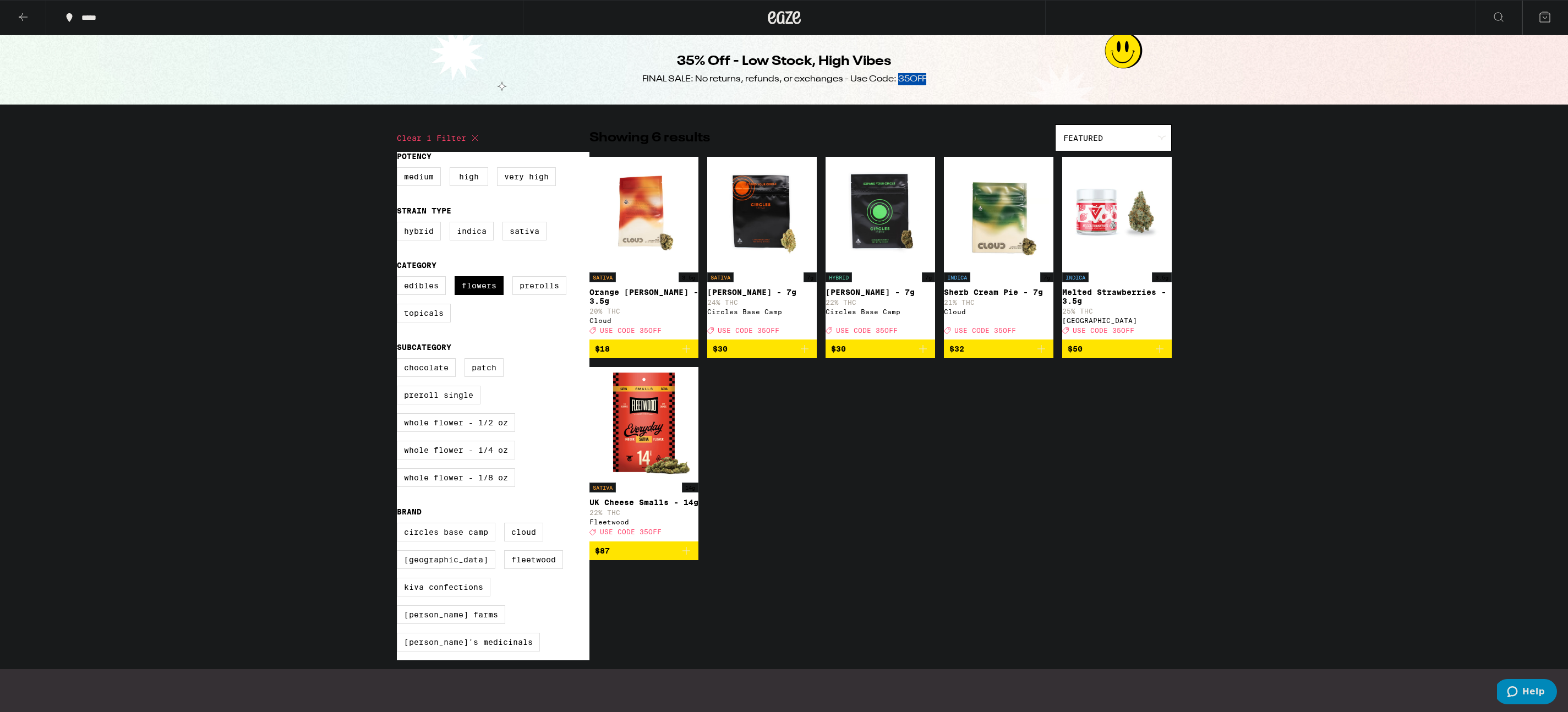
click at [647, 428] on img "Open page for UK Cheese Smalls - 14g from Fleetwood" at bounding box center [644, 421] width 110 height 110
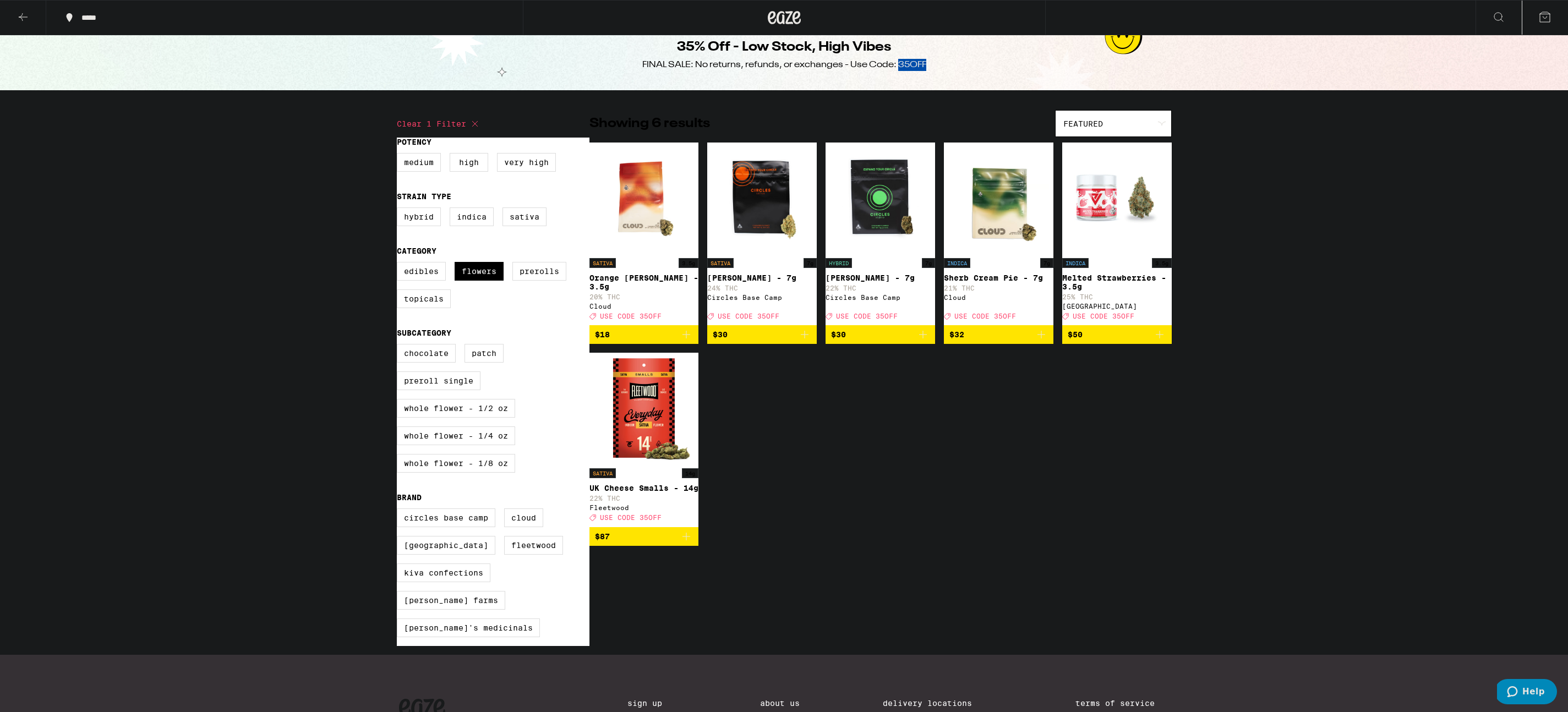
scroll to position [18, 0]
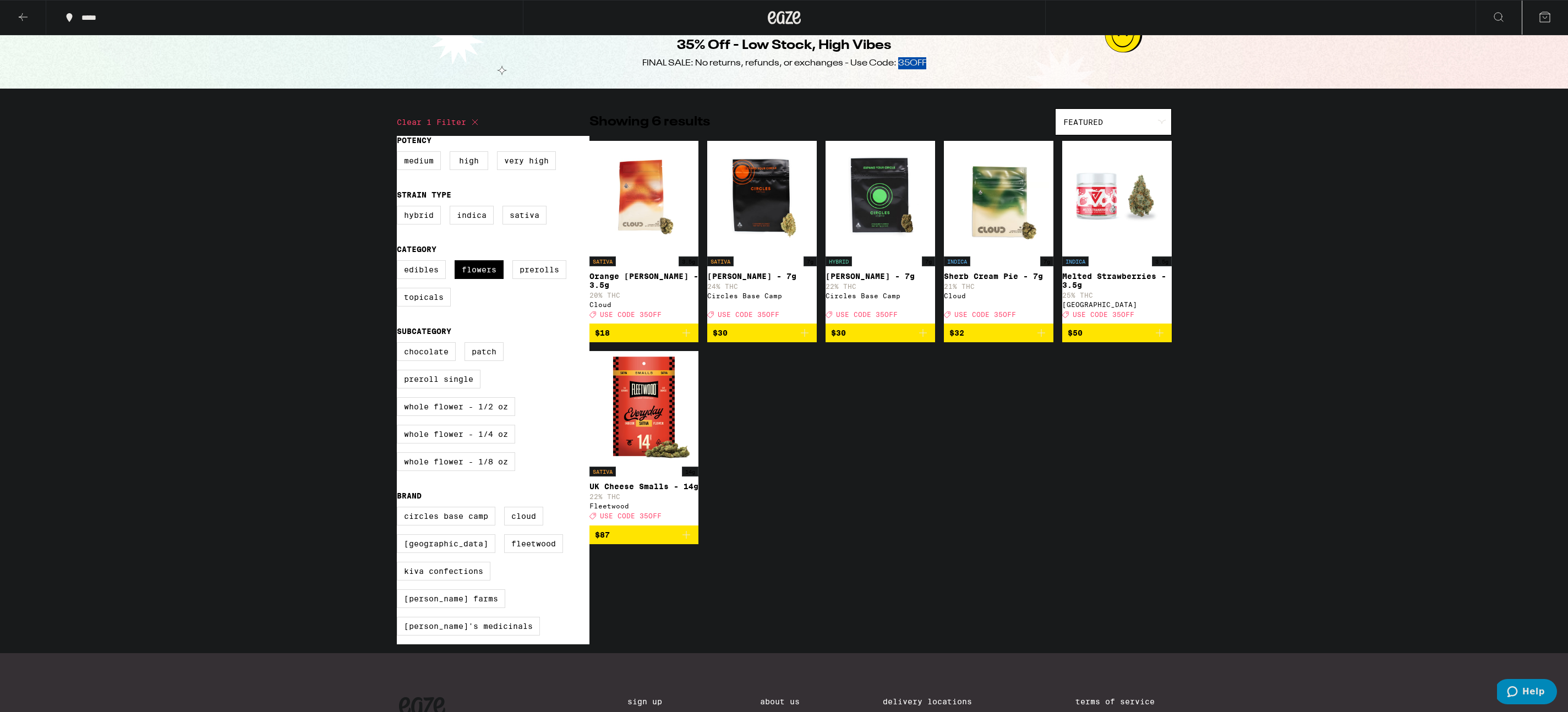
click at [806, 340] on icon "Add to bag" at bounding box center [804, 333] width 13 height 13
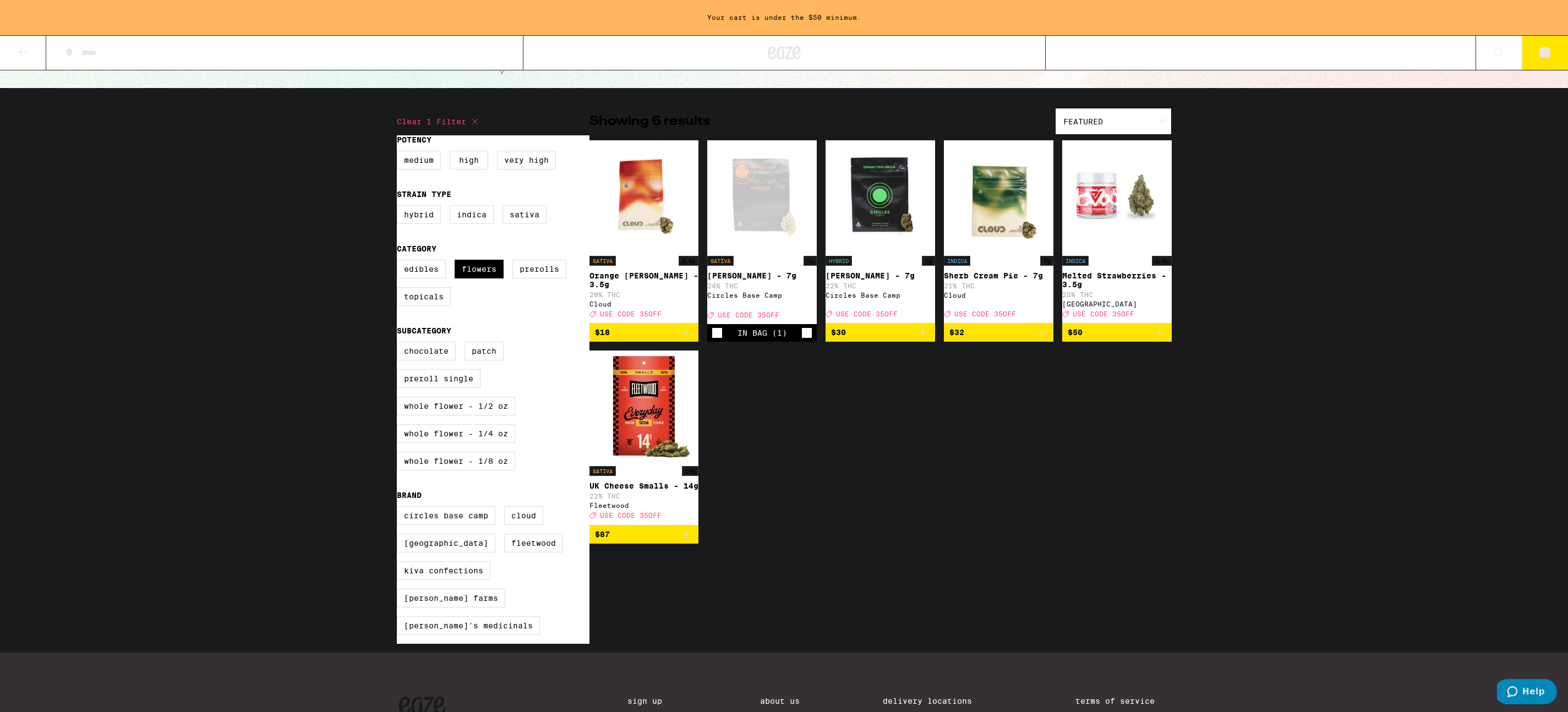
scroll to position [56, 0]
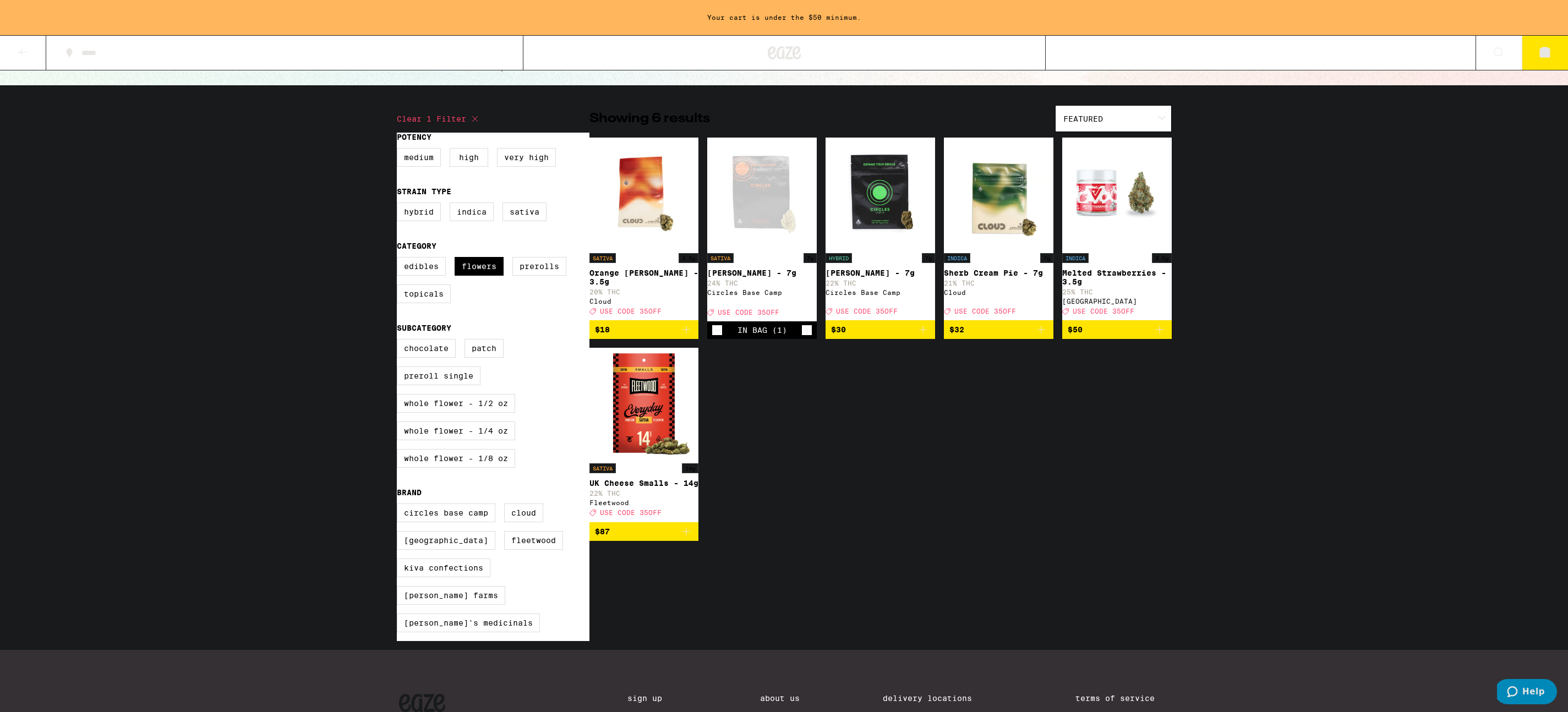
click at [806, 337] on icon "Increment" at bounding box center [807, 330] width 10 height 13
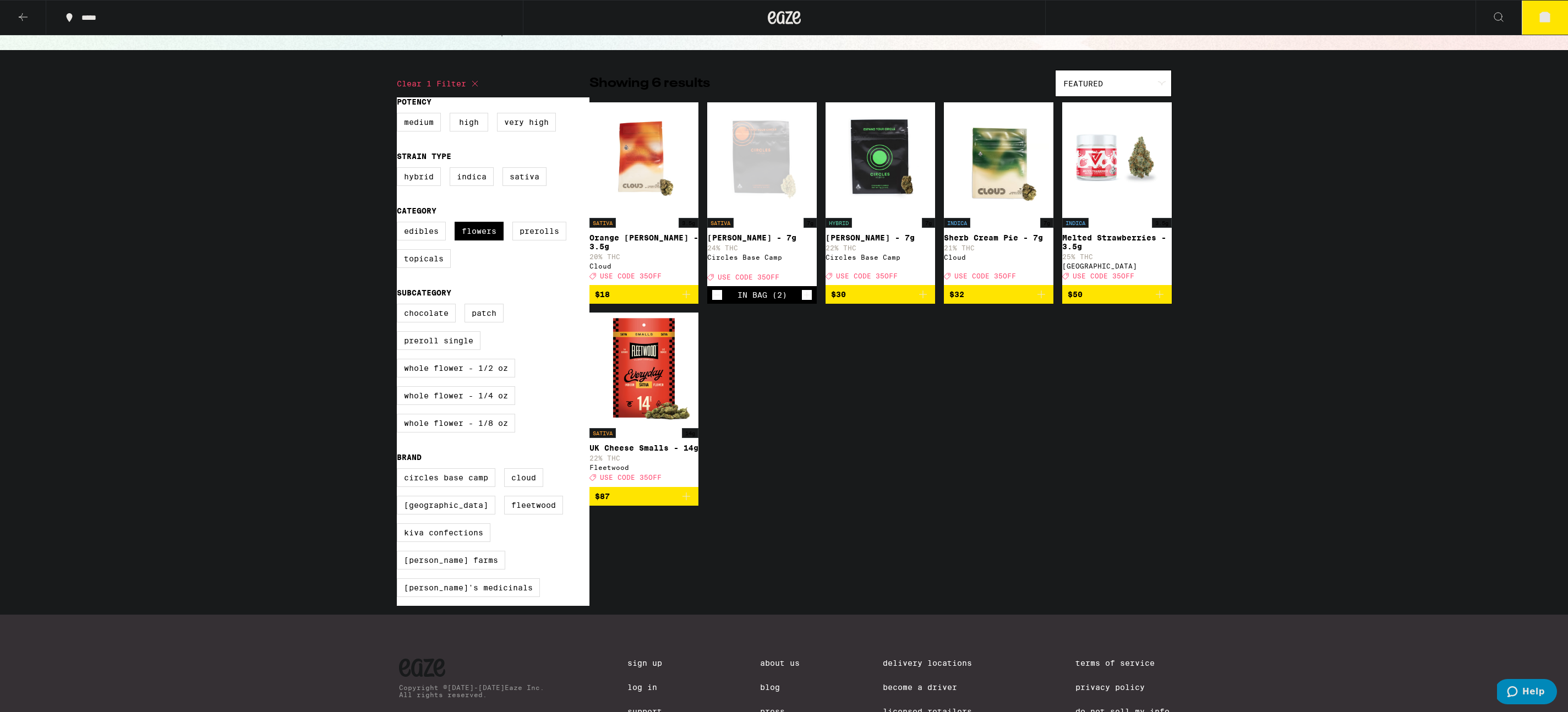
scroll to position [22, 0]
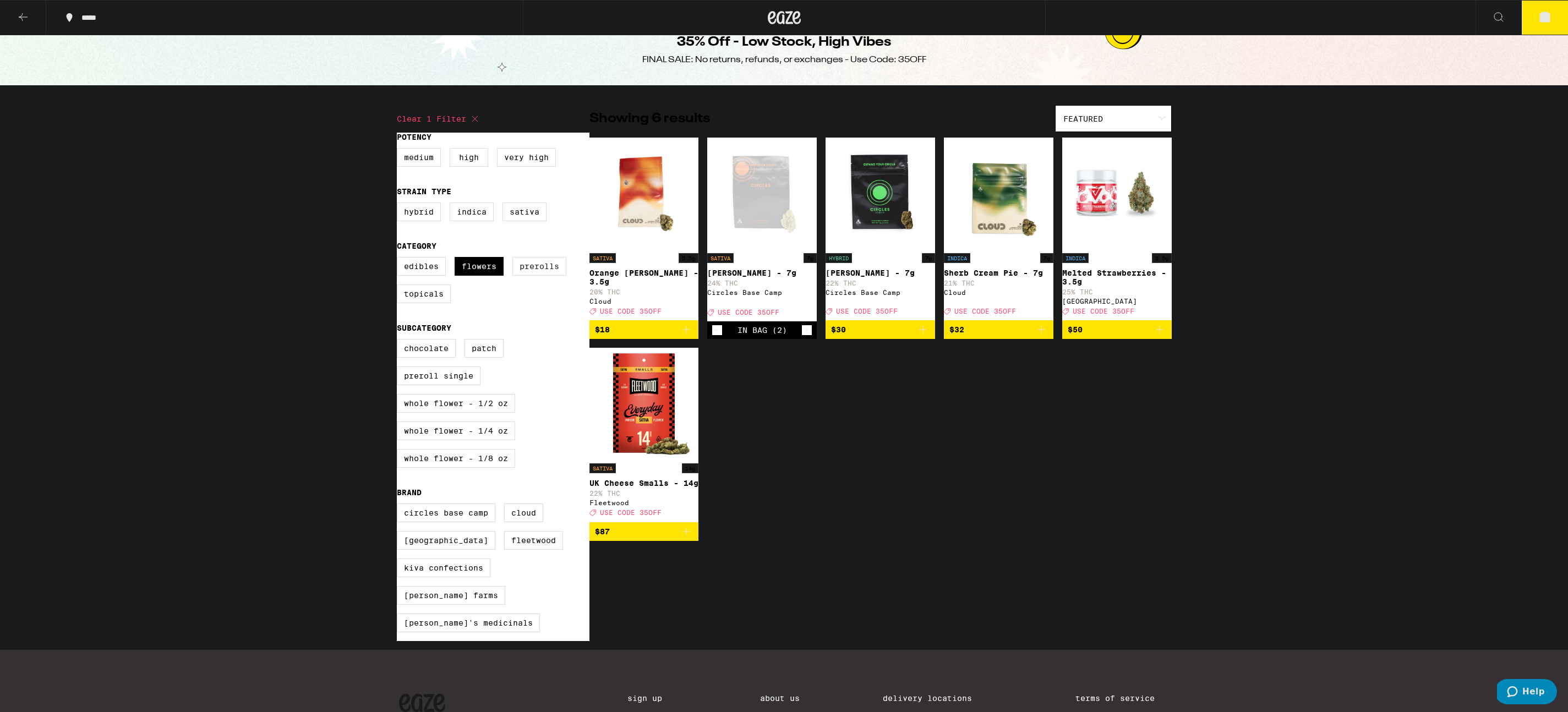
click at [516, 271] on label "Prerolls" at bounding box center [539, 266] width 54 height 18
click at [399, 259] on input "Prerolls" at bounding box center [399, 258] width 1 height 1
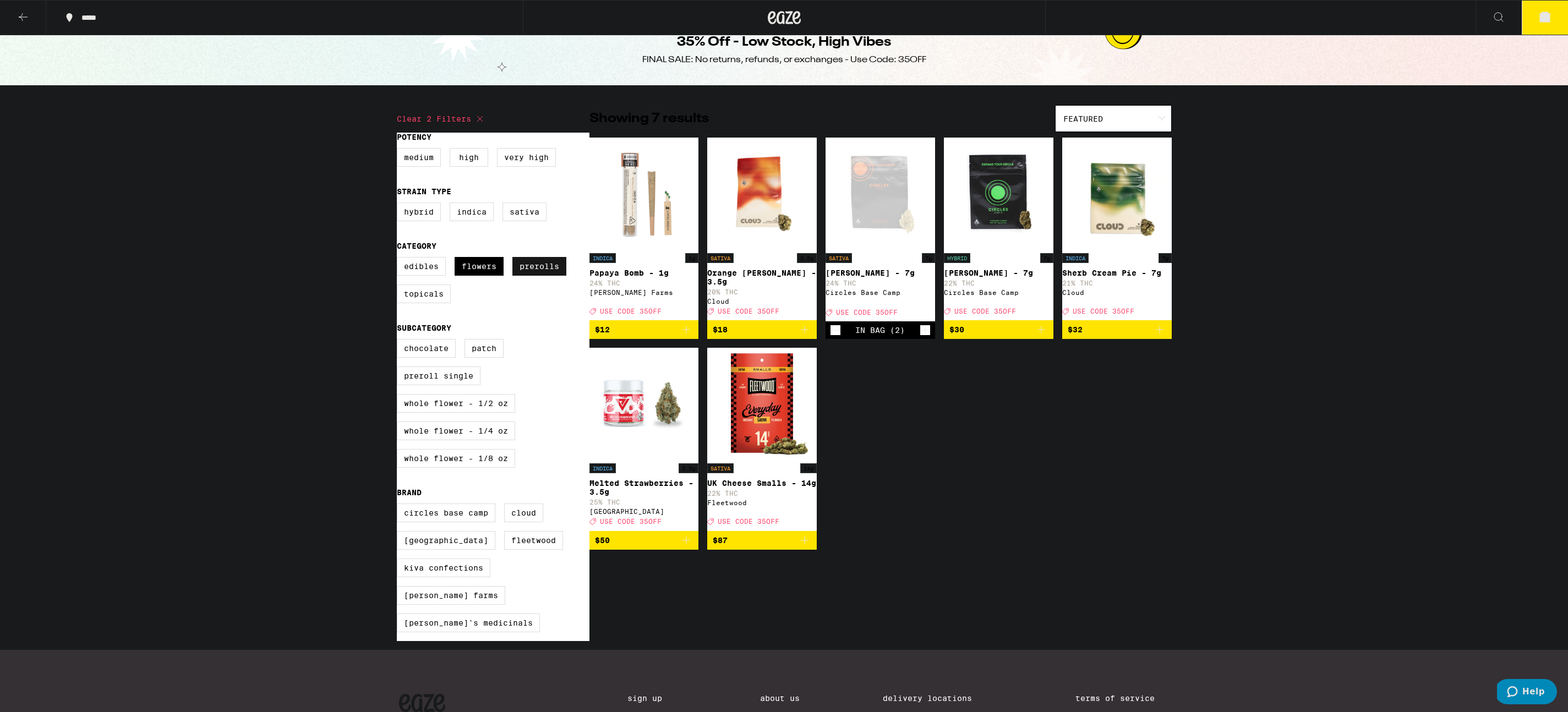
click at [527, 271] on label "Prerolls" at bounding box center [539, 266] width 54 height 18
click at [399, 259] on input "Prerolls" at bounding box center [399, 258] width 1 height 1
checkbox input "false"
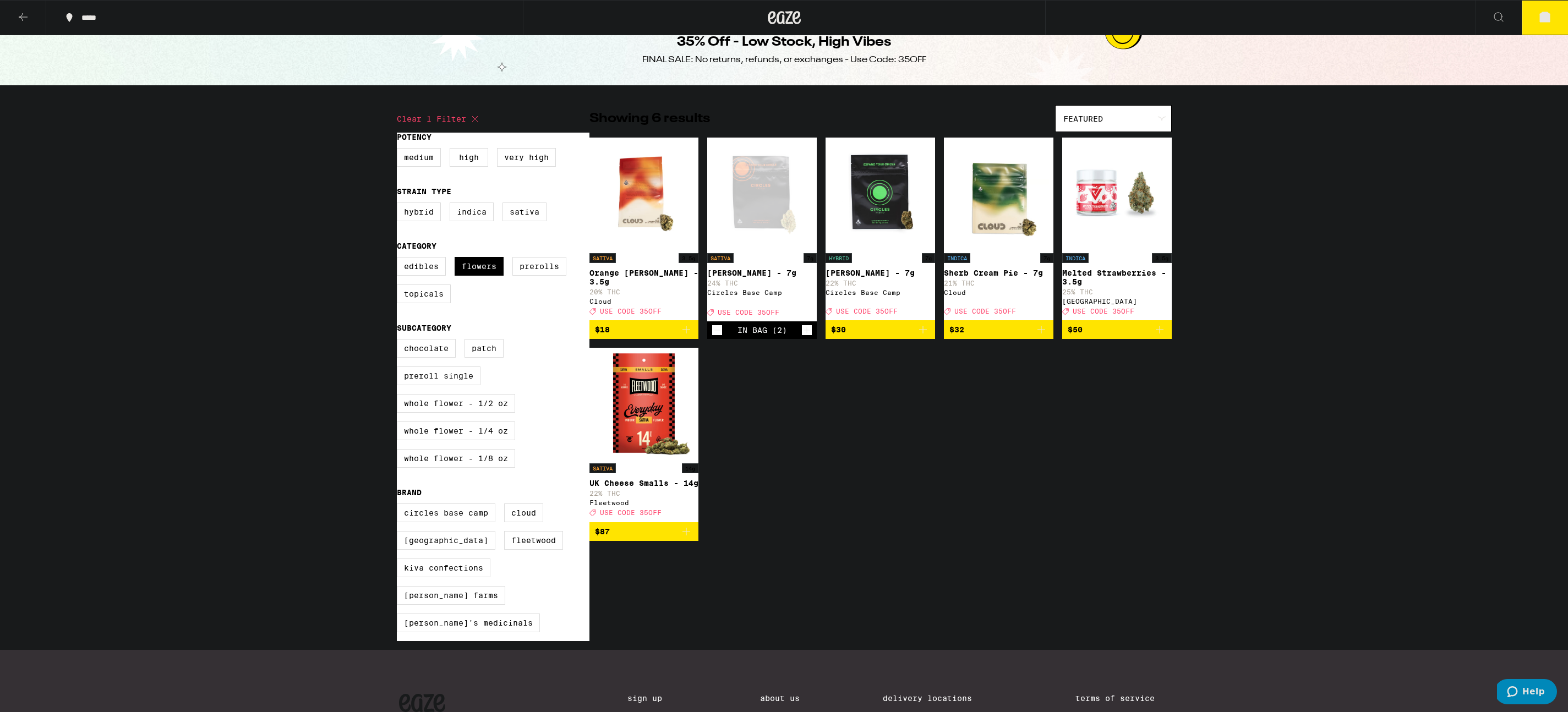
click at [805, 337] on icon "Increment" at bounding box center [807, 330] width 10 height 13
click at [1545, 17] on span "4" at bounding box center [1545, 18] width 3 height 6
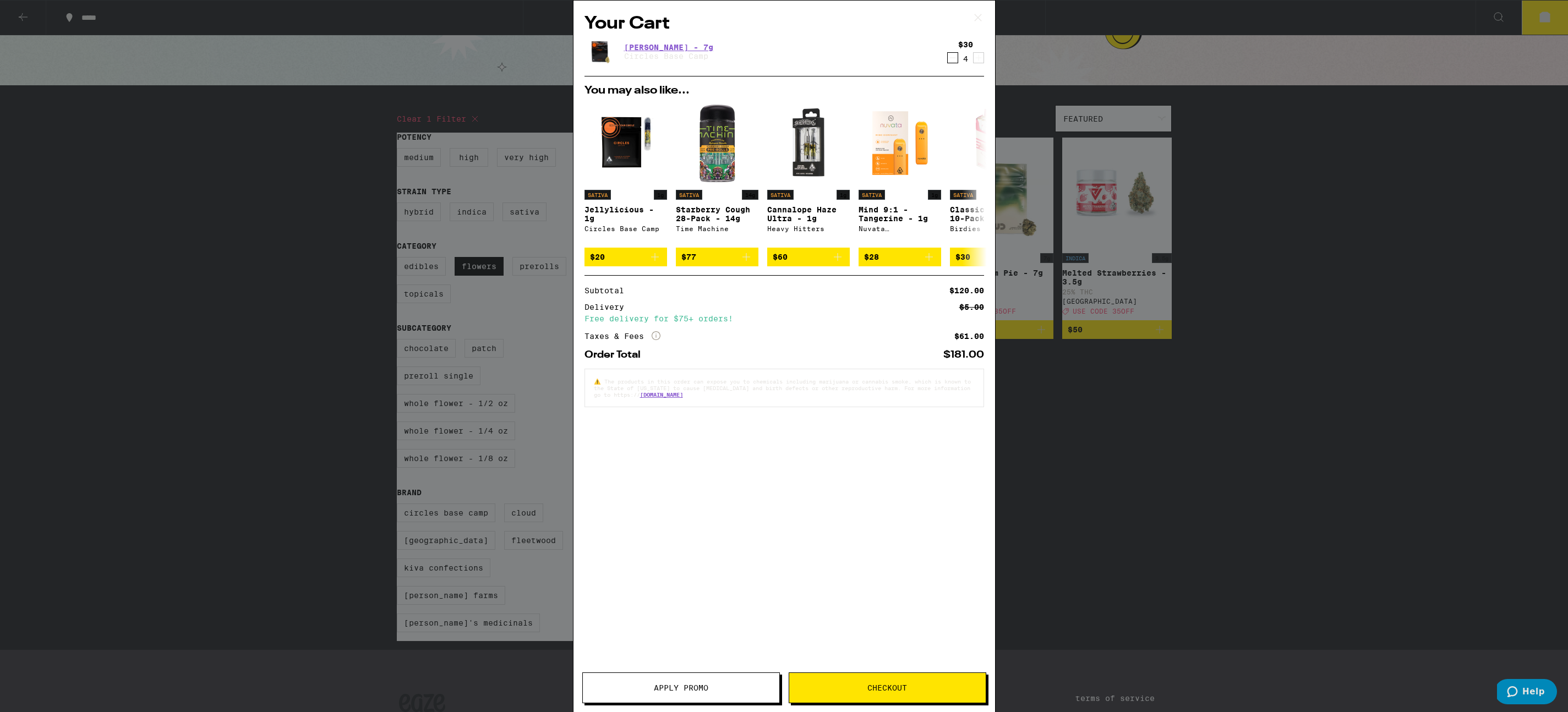
click at [890, 690] on span "Checkout" at bounding box center [887, 688] width 39 height 8
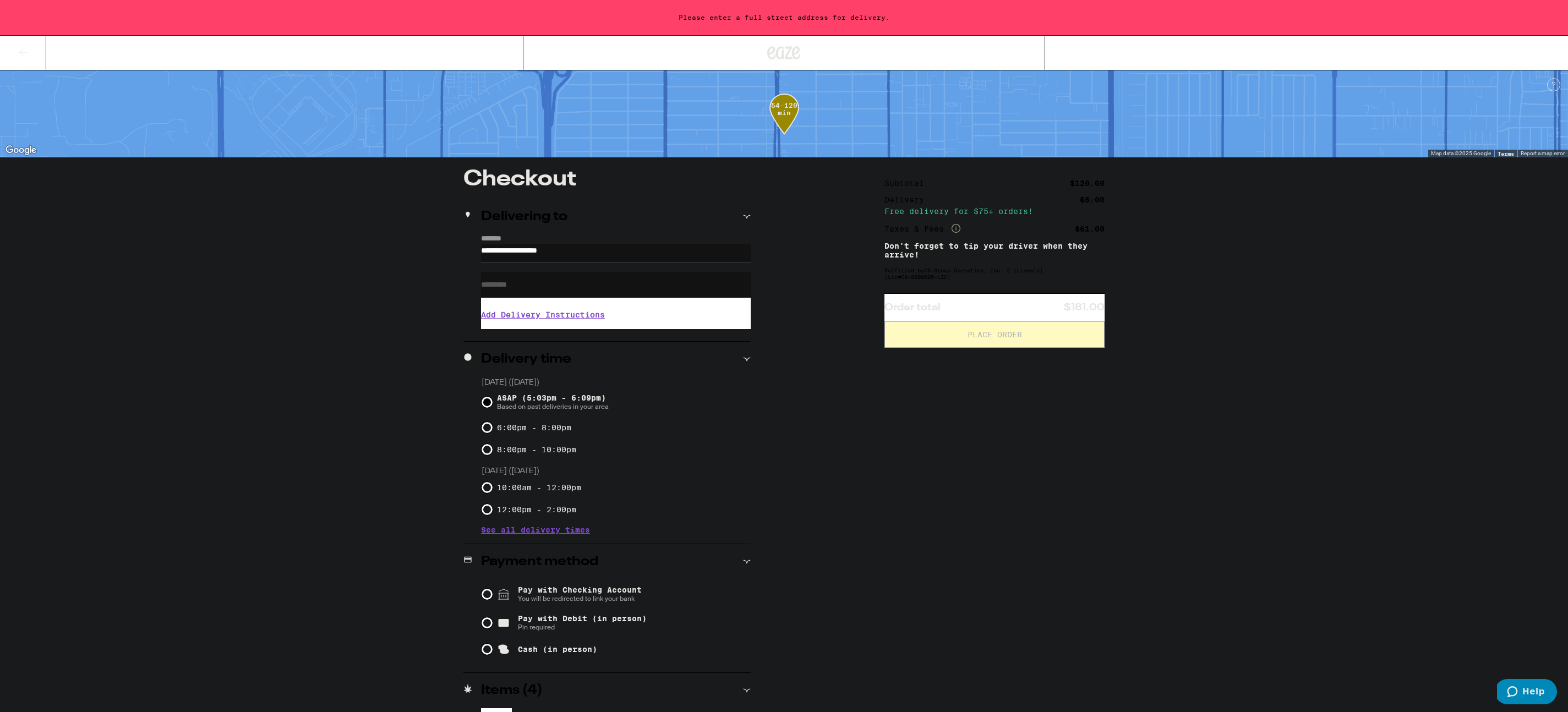
scroll to position [36, 0]
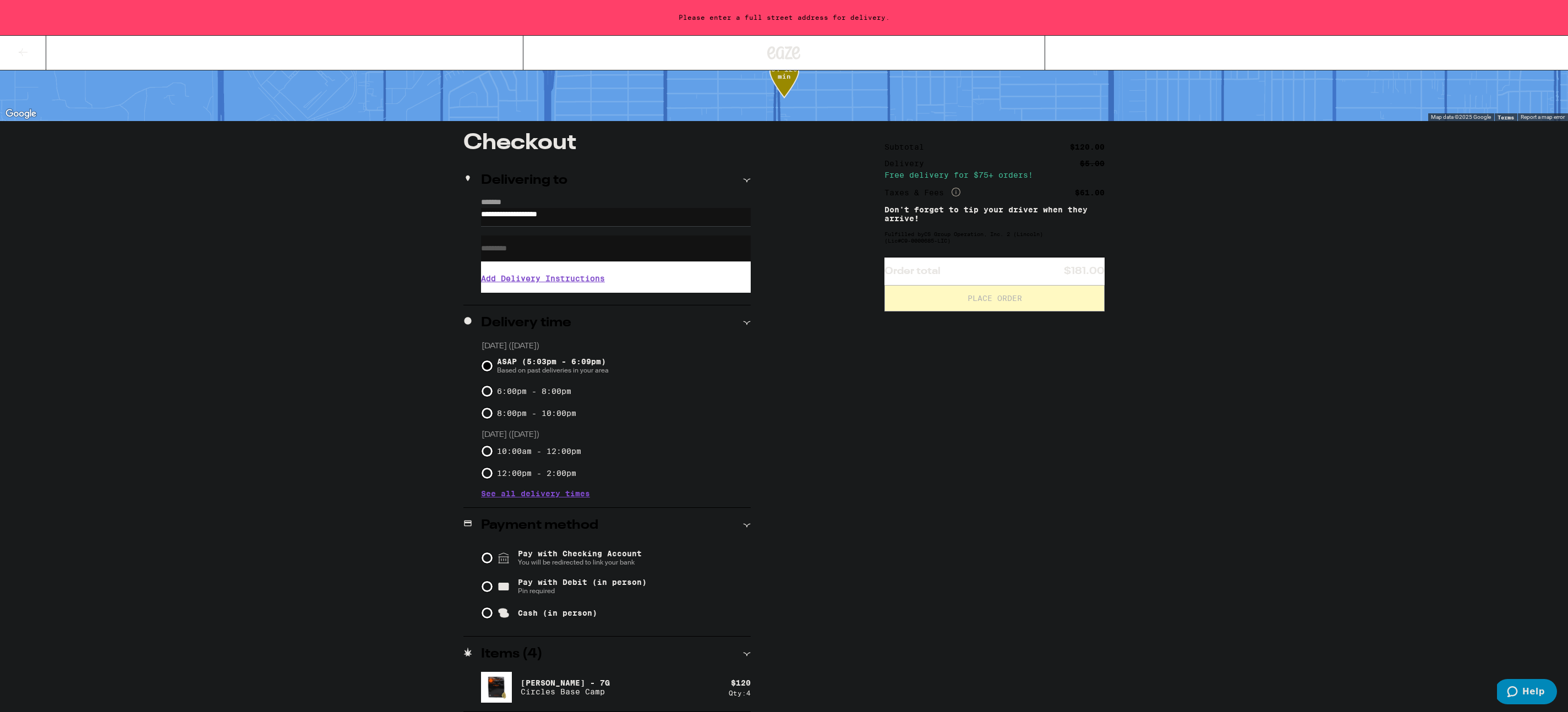
click at [20, 49] on icon at bounding box center [23, 52] width 13 height 13
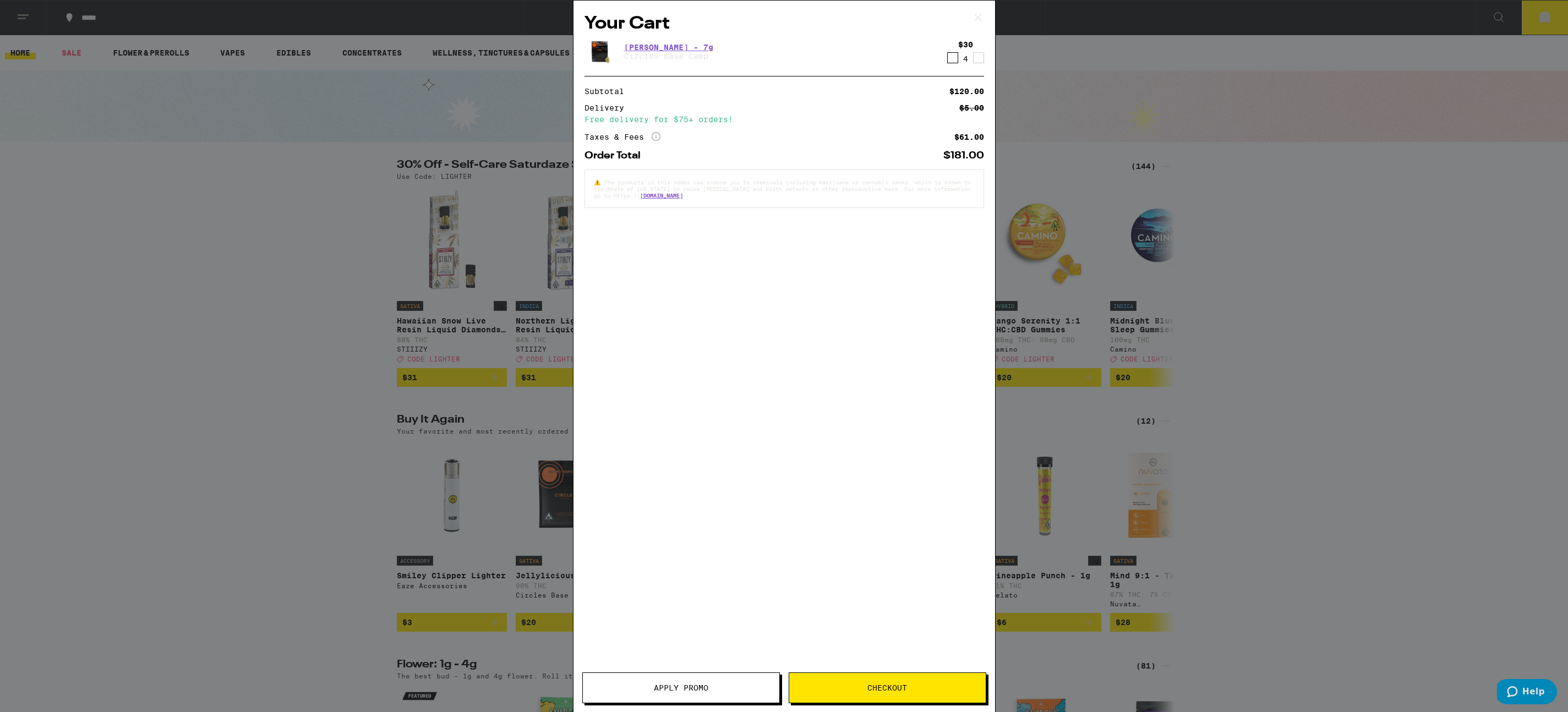
click at [689, 696] on button "Apply Promo" at bounding box center [681, 687] width 197 height 31
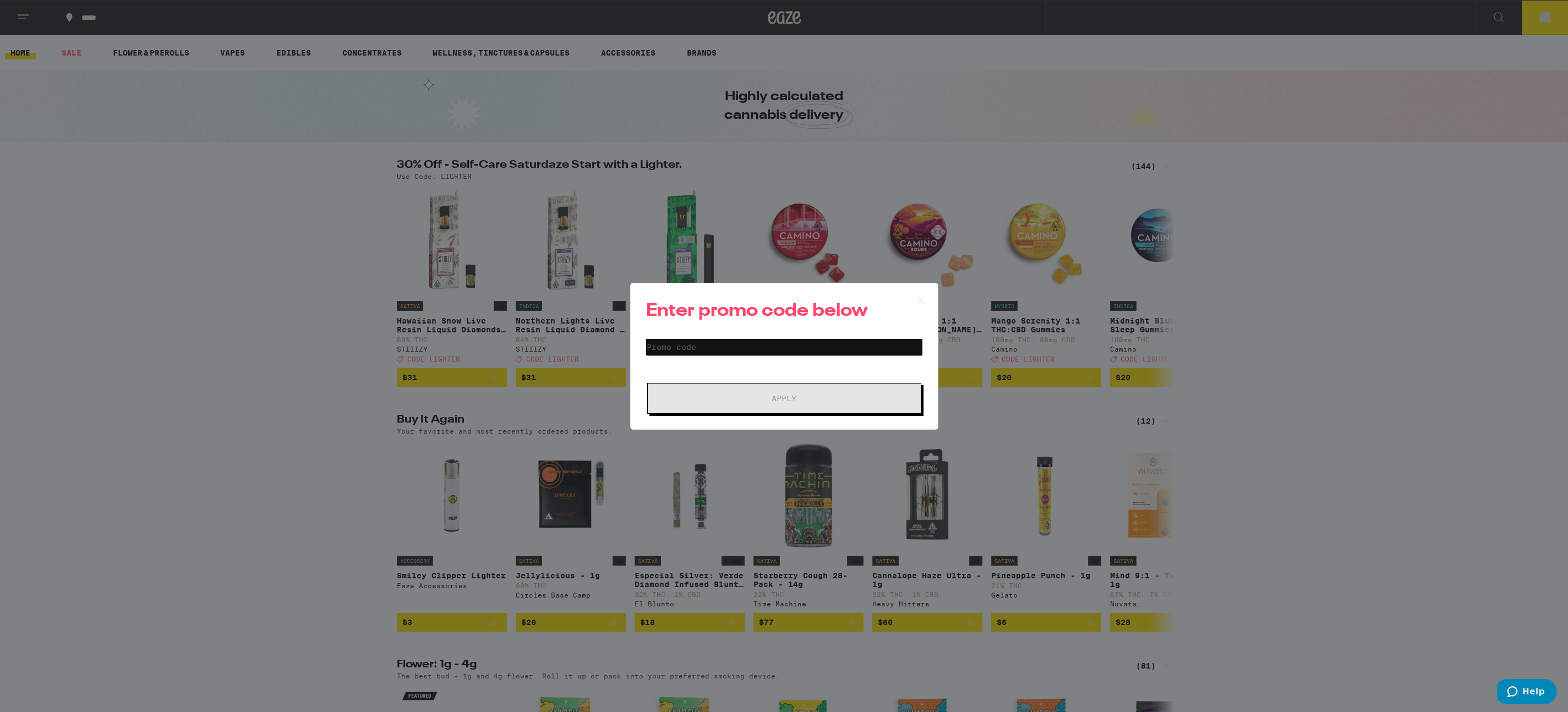
click at [783, 323] on h2 "Enter promo code below" at bounding box center [784, 311] width 276 height 25
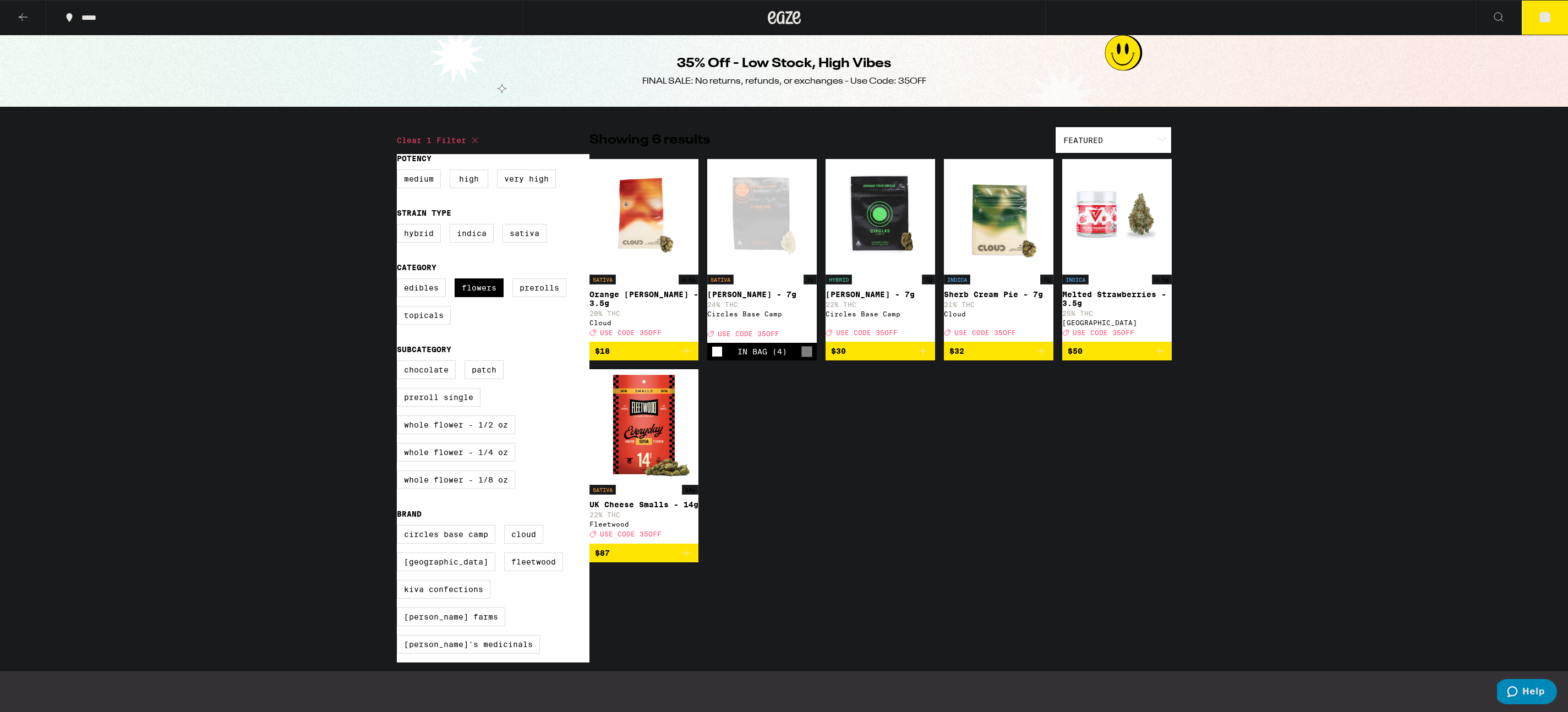
click at [715, 350] on div "In Bag (4)" at bounding box center [762, 352] width 110 height 18
click at [1542, 23] on icon at bounding box center [1545, 16] width 13 height 13
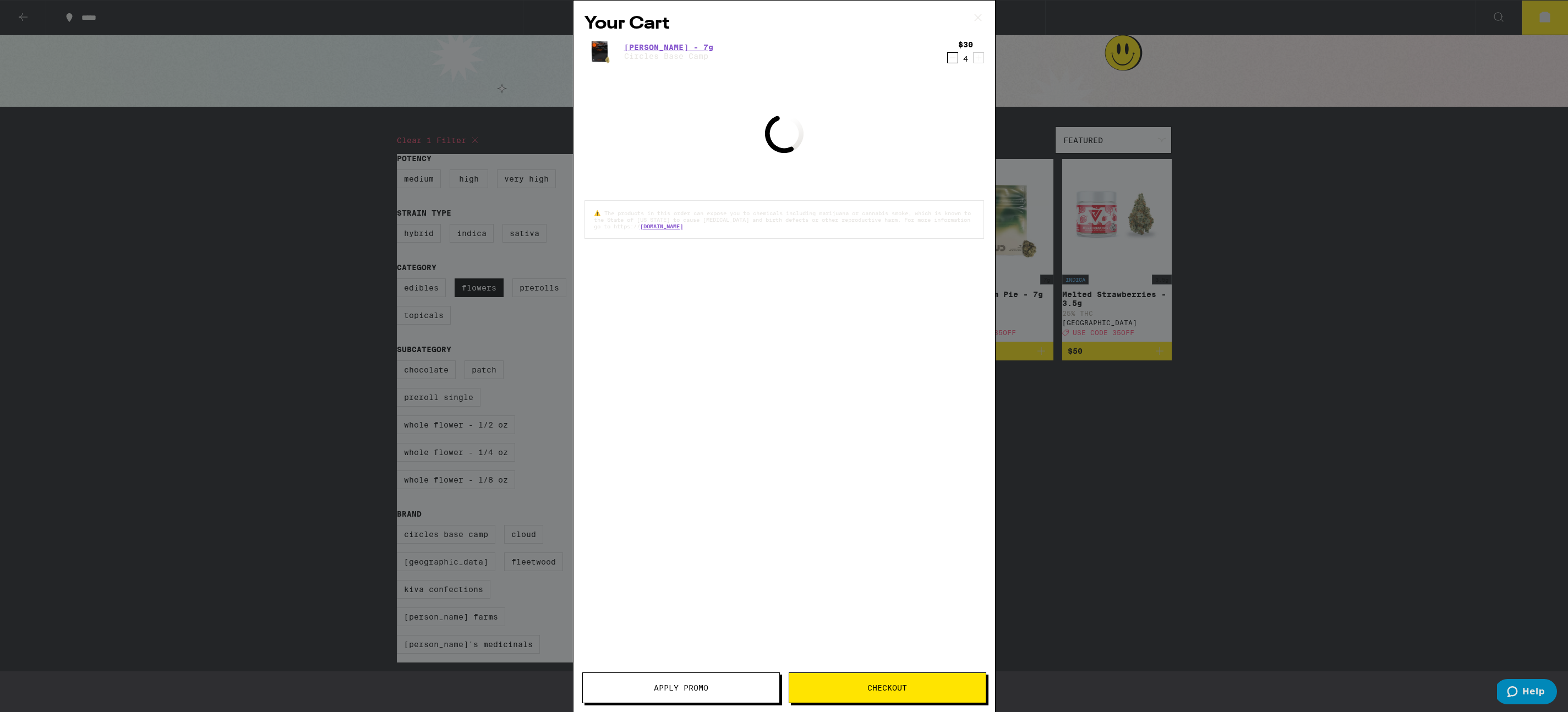
click at [731, 694] on button "Apply Promo" at bounding box center [681, 687] width 197 height 31
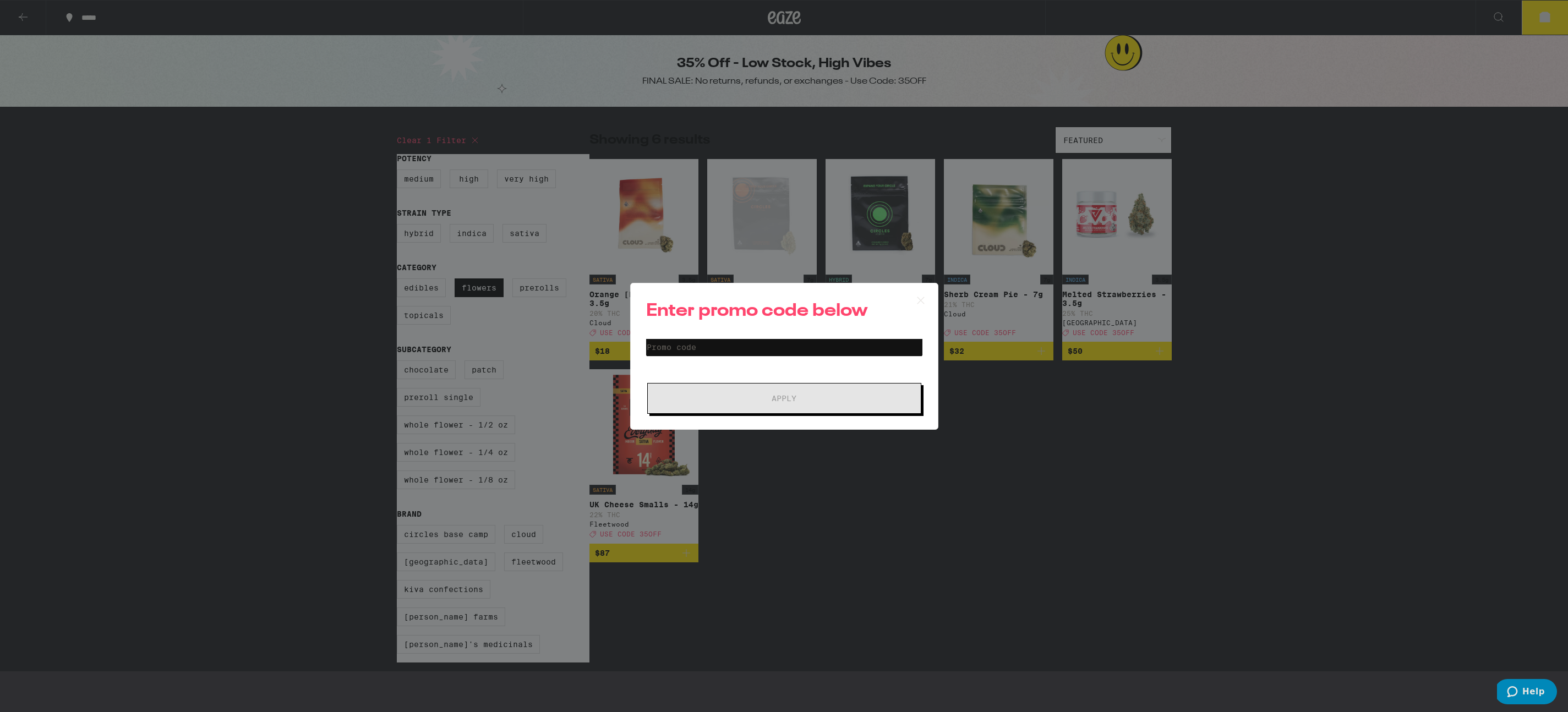
click at [755, 349] on input "Promo Code" at bounding box center [784, 347] width 276 height 16
type input "35off"
click at [648, 383] on button "Apply" at bounding box center [785, 398] width 274 height 31
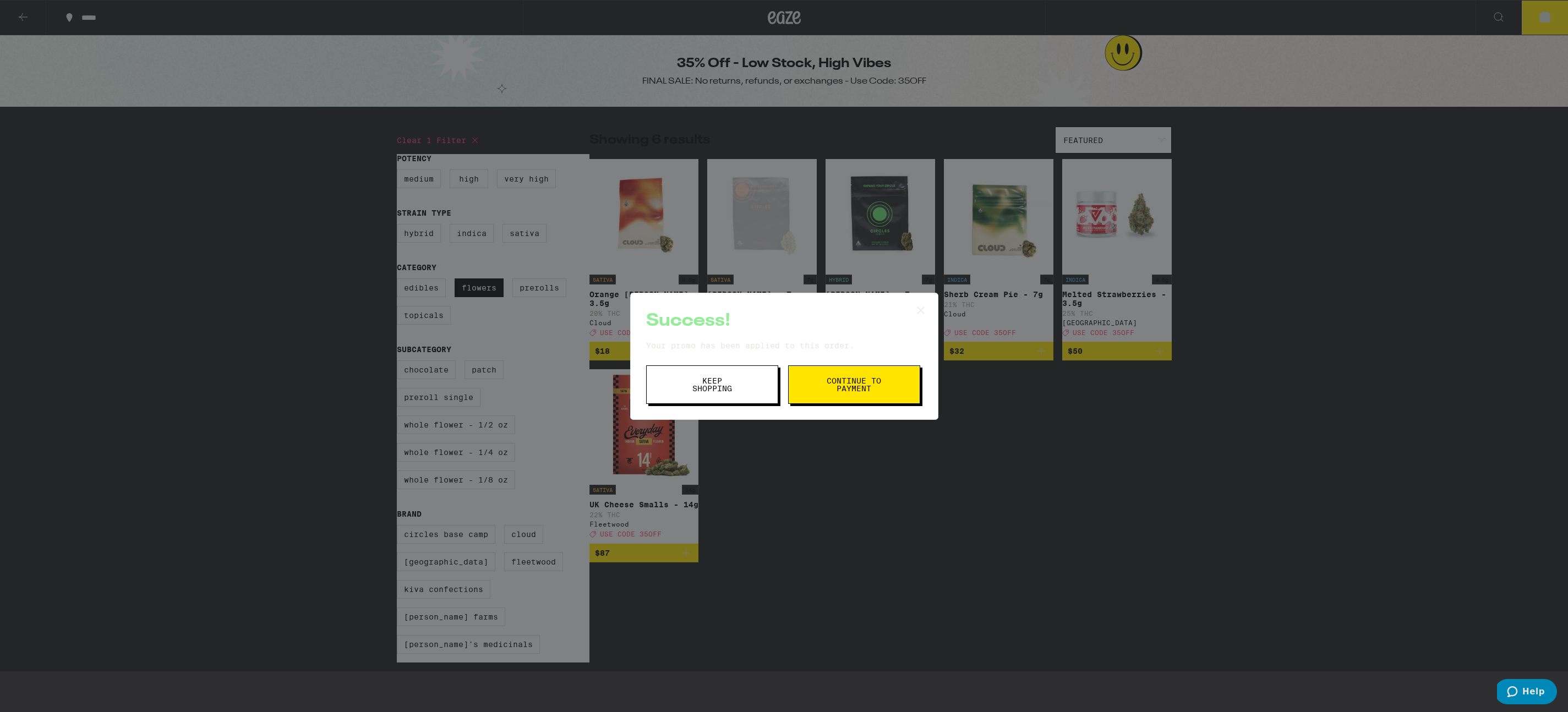
click at [818, 388] on button "Continue to payment" at bounding box center [854, 385] width 132 height 39
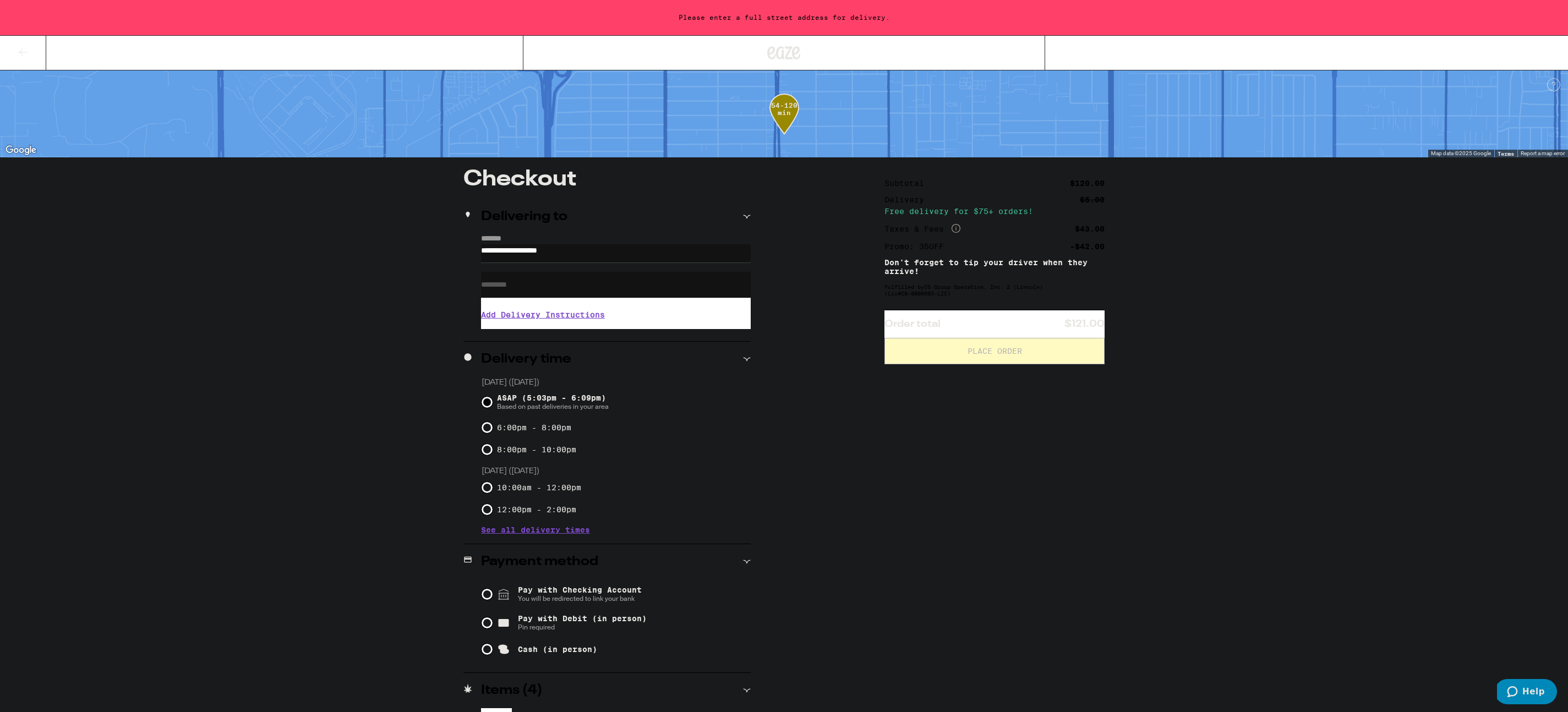
click at [22, 55] on icon at bounding box center [23, 52] width 13 height 13
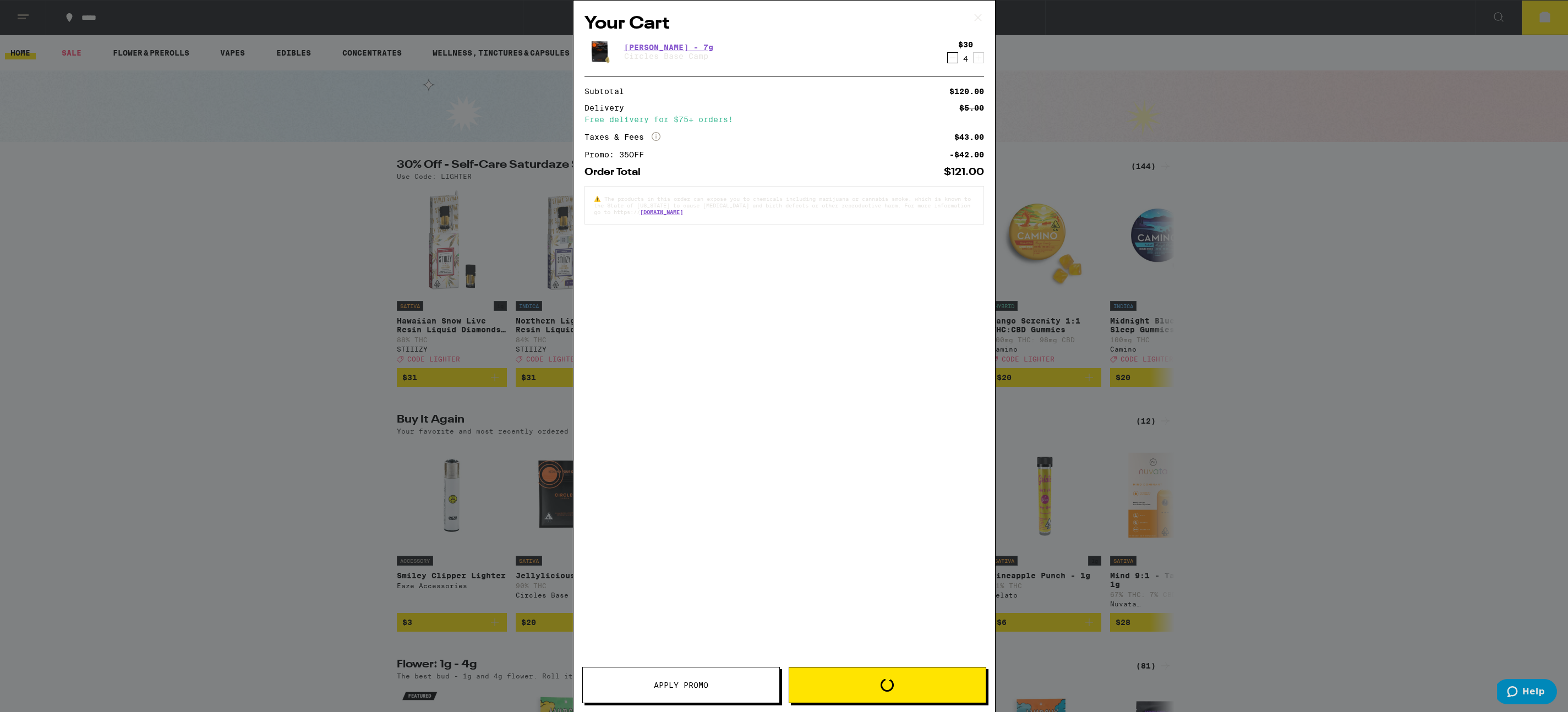
drag, startPoint x: 199, startPoint y: 122, endPoint x: 375, endPoint y: 143, distance: 177.2
click at [201, 122] on div "Your Cart Hella Jelly - 7g Circles Base Camp $30 4 Subtotal $120.00 Delivery $5…" at bounding box center [784, 356] width 1568 height 712
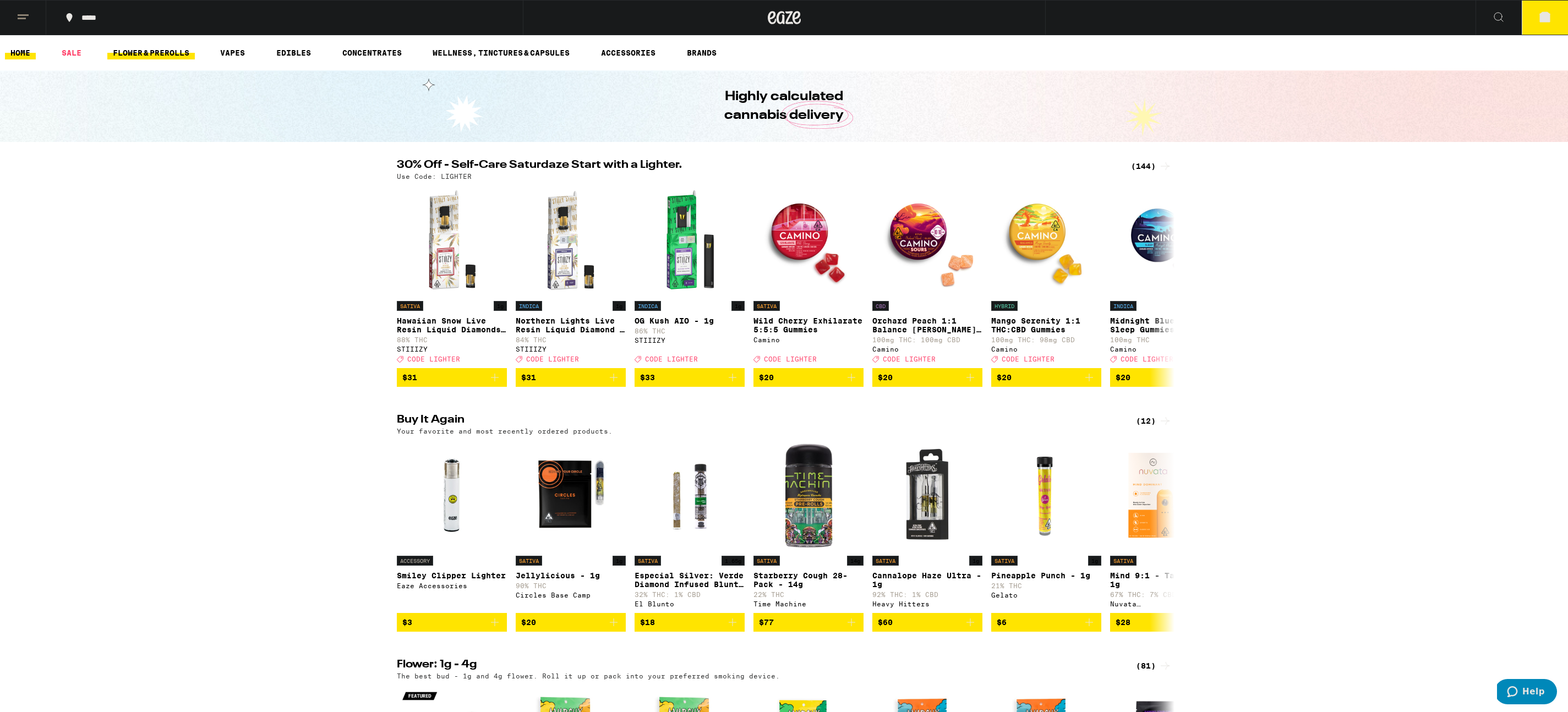
click at [144, 54] on link "FLOWER & PREROLLS" at bounding box center [151, 53] width 88 height 13
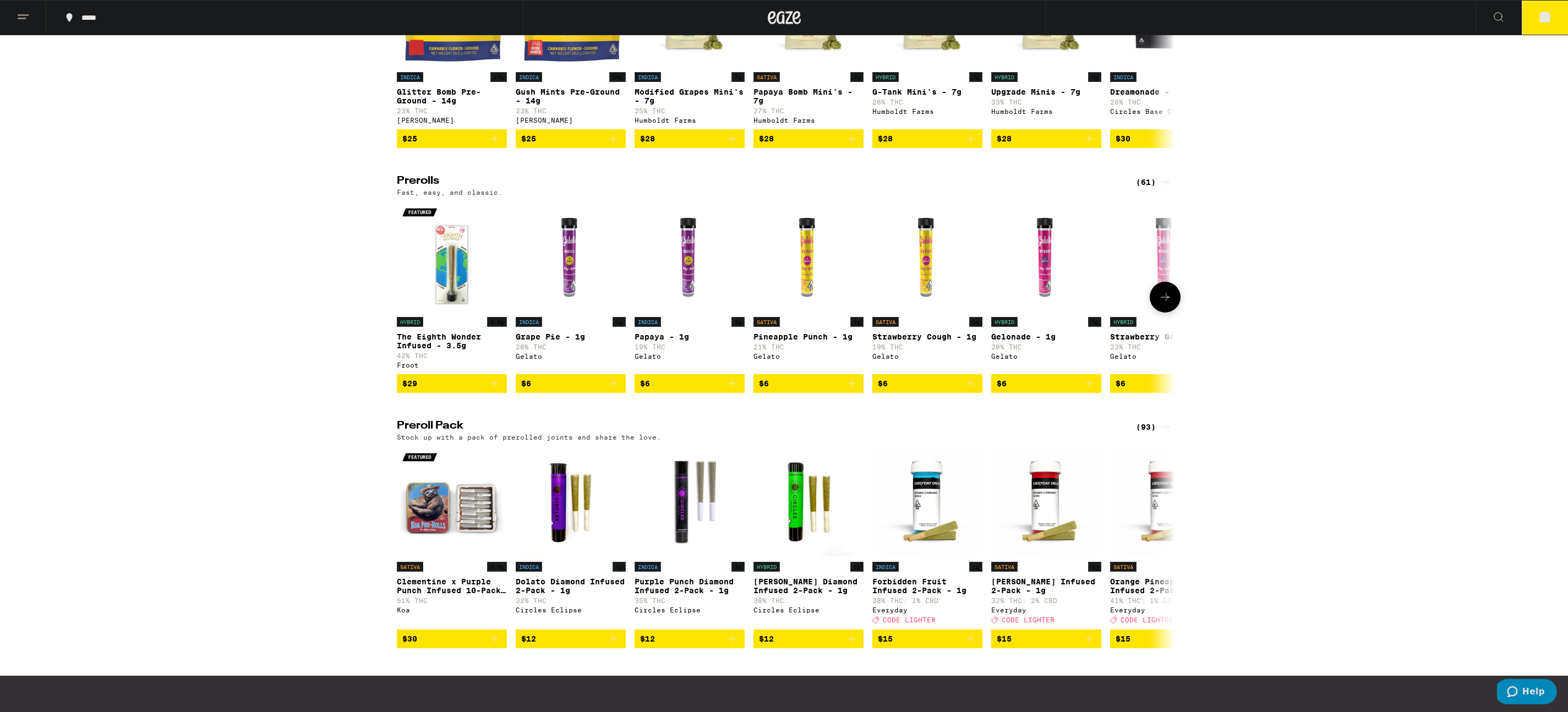
scroll to position [264, 0]
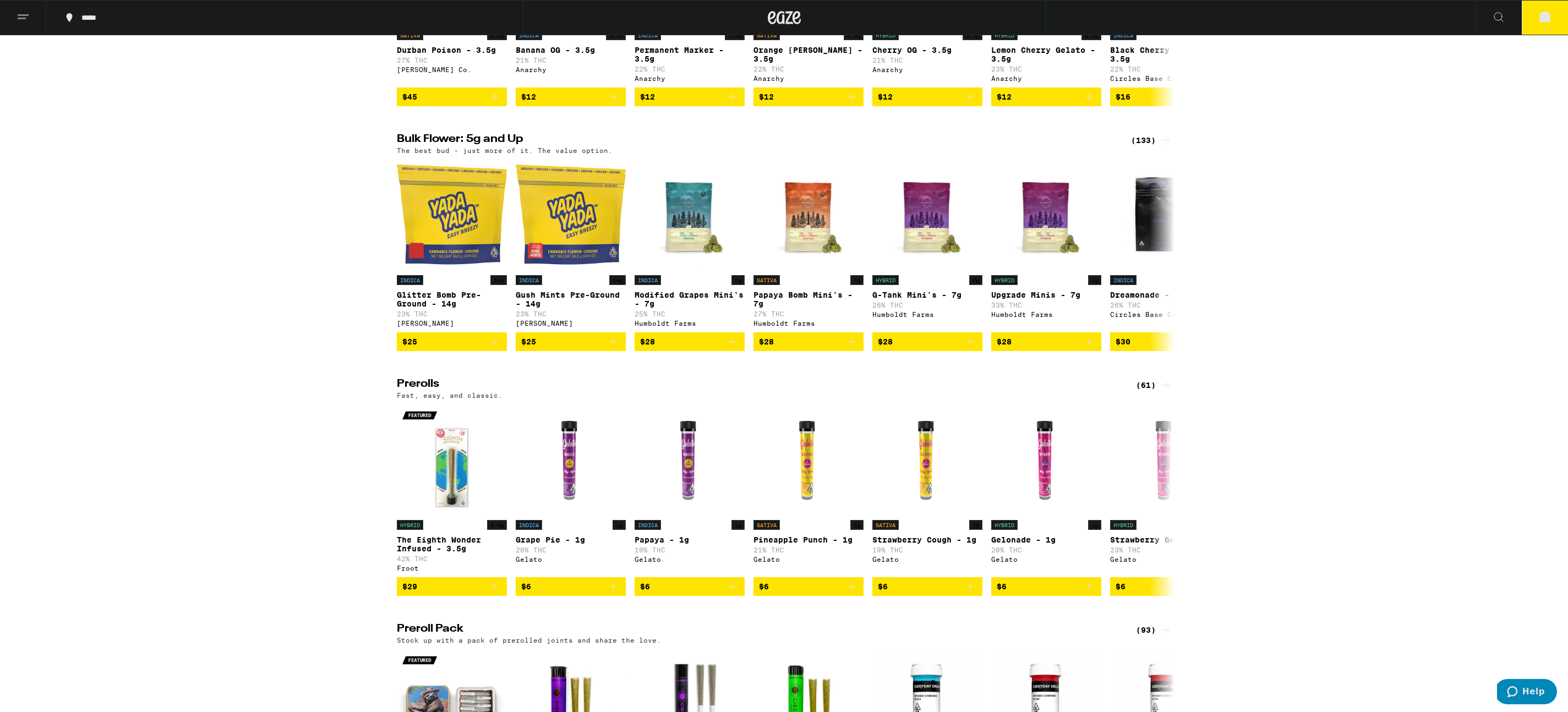
click at [1161, 147] on icon at bounding box center [1165, 140] width 13 height 13
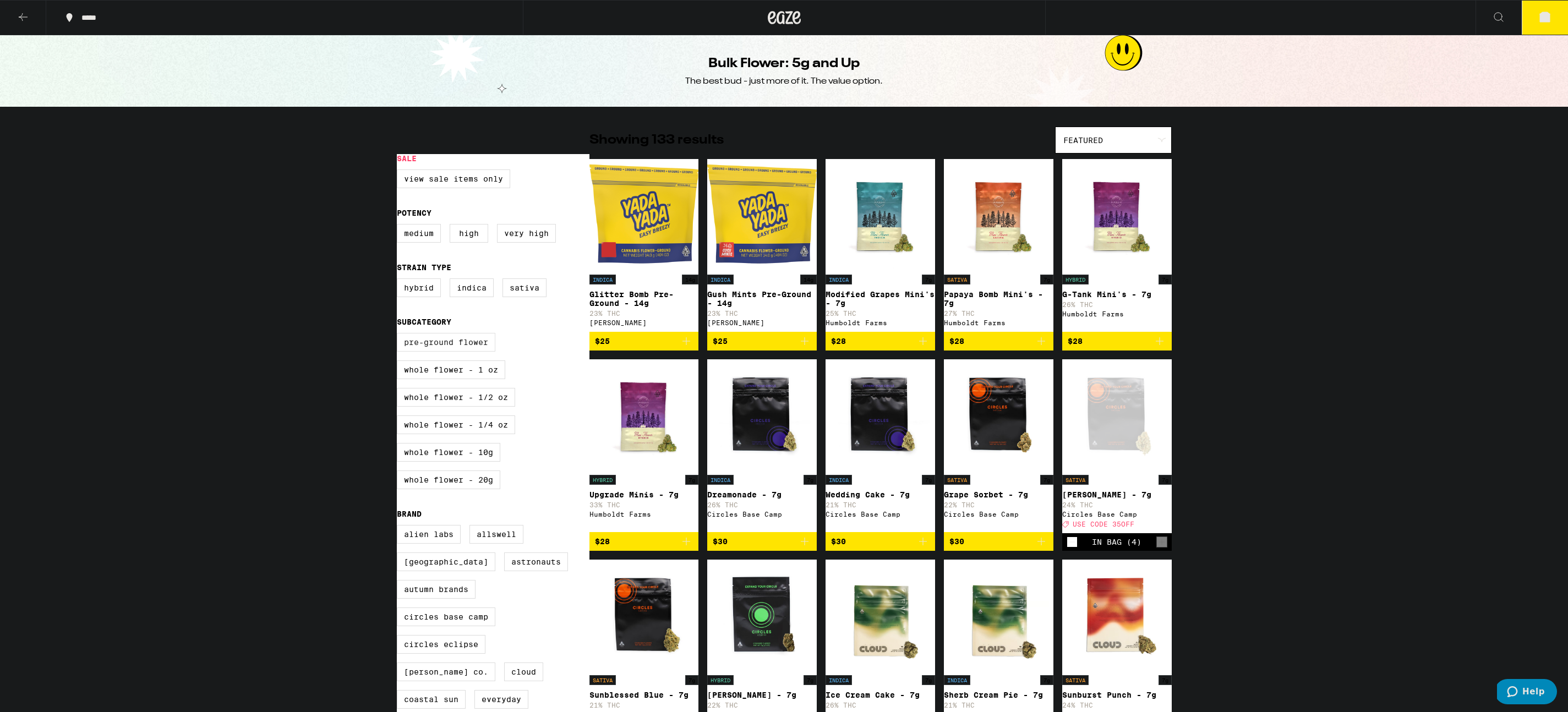
click at [474, 352] on label "Pre-ground Flower" at bounding box center [446, 342] width 98 height 18
click at [399, 335] on input "Pre-ground Flower" at bounding box center [399, 334] width 1 height 1
checkbox input "true"
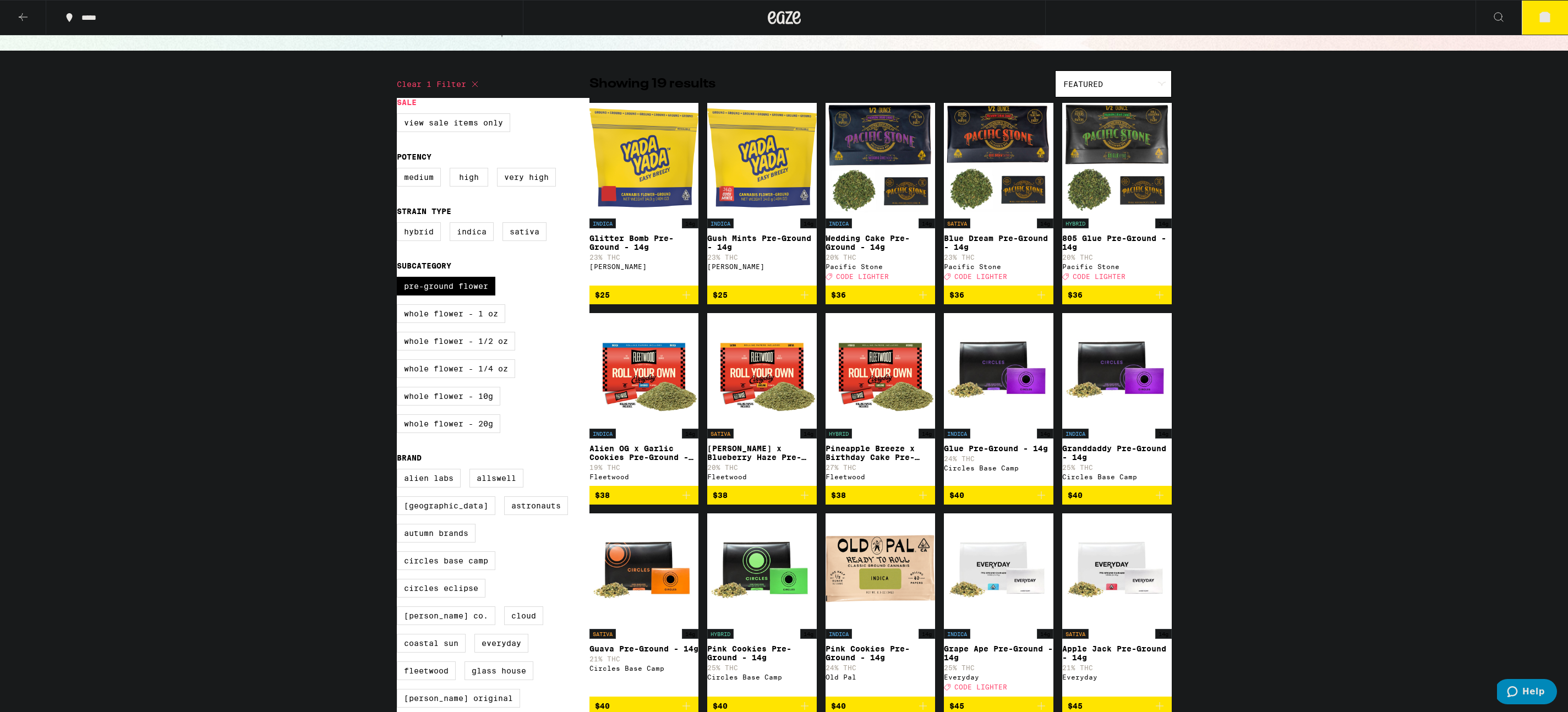
scroll to position [12, 0]
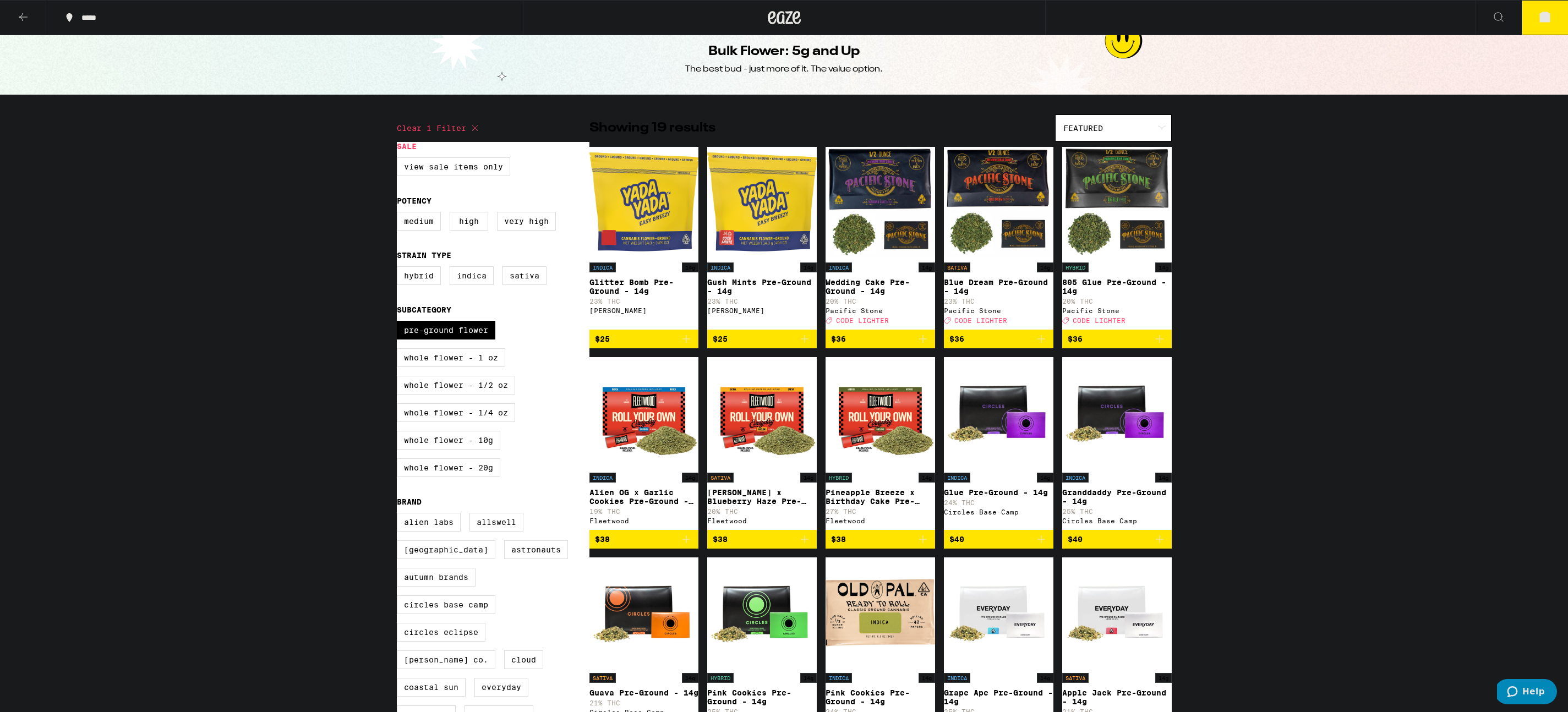
click at [879, 437] on img "Open page for Pineapple Breeze x Birthday Cake Pre-Ground - 14g from Fleetwood" at bounding box center [880, 412] width 110 height 110
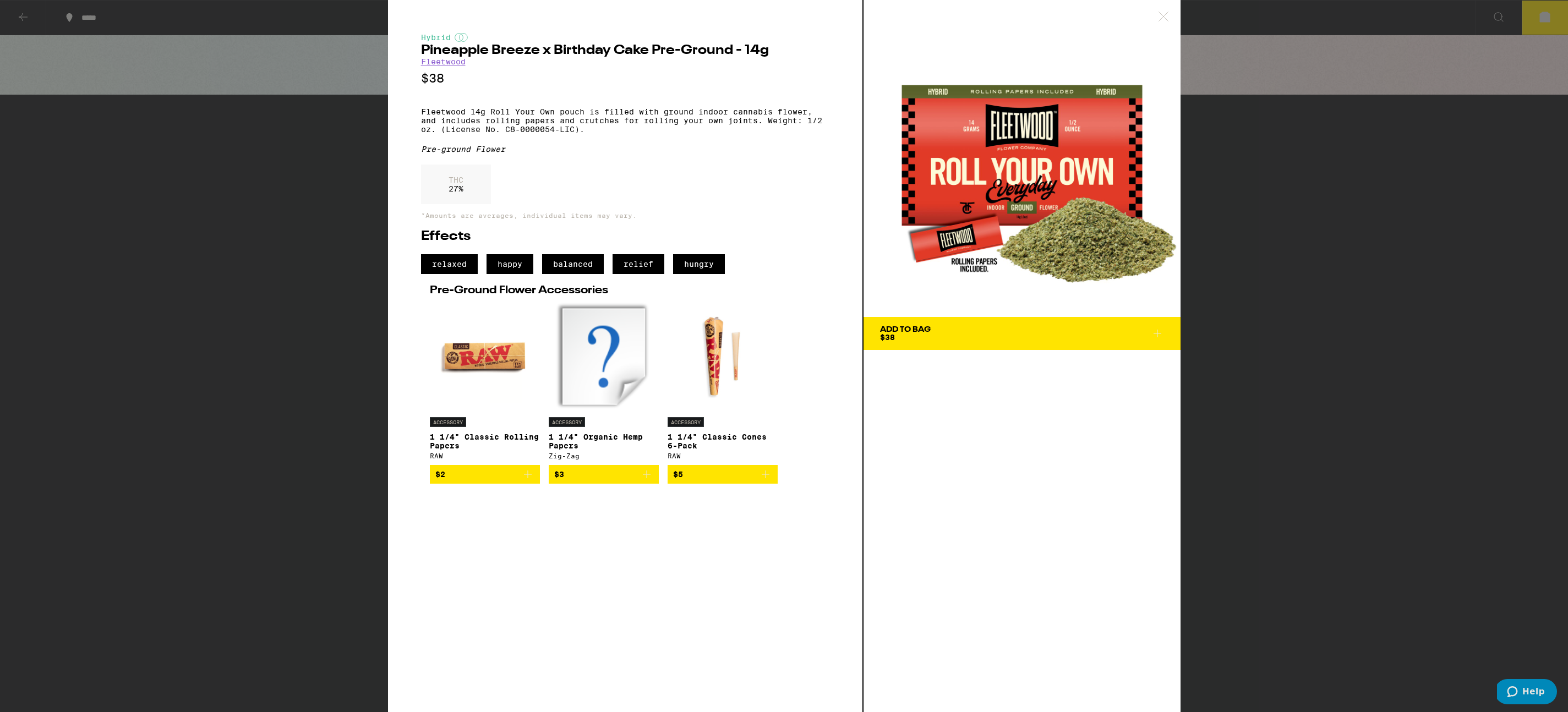
click at [768, 481] on icon "Add to bag" at bounding box center [766, 474] width 13 height 13
click at [1157, 334] on icon at bounding box center [1157, 333] width 13 height 13
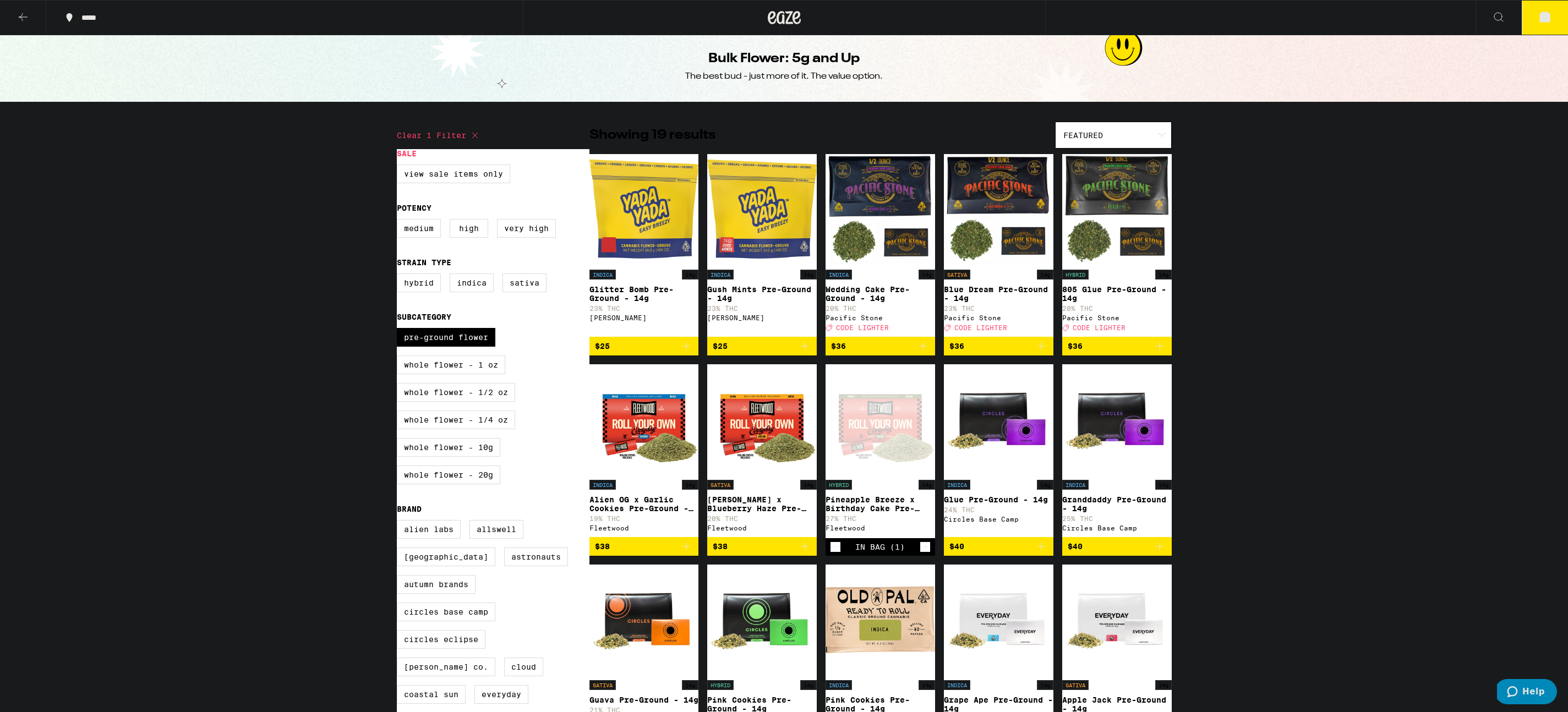
scroll to position [6, 0]
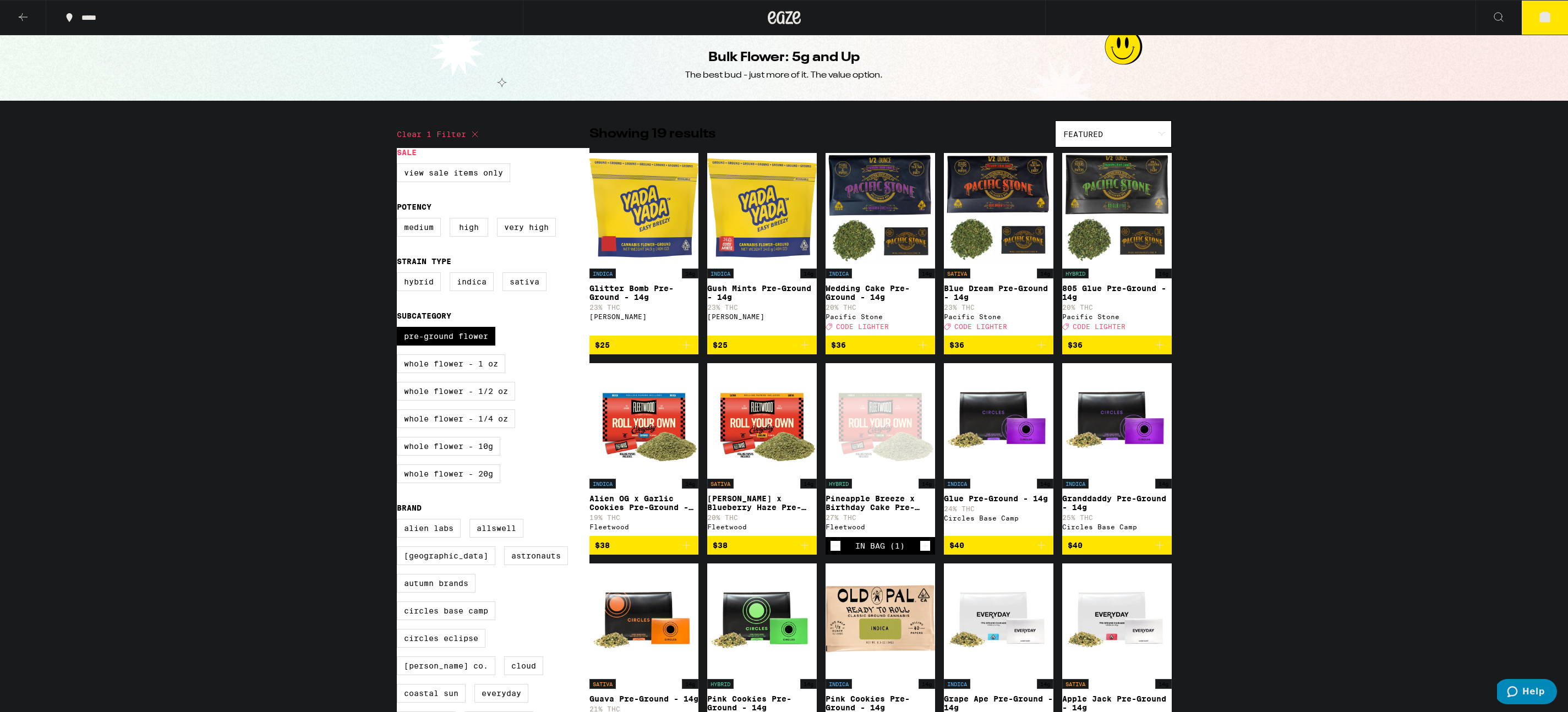
click at [771, 489] on div "SATIVA 14g" at bounding box center [762, 484] width 110 height 10
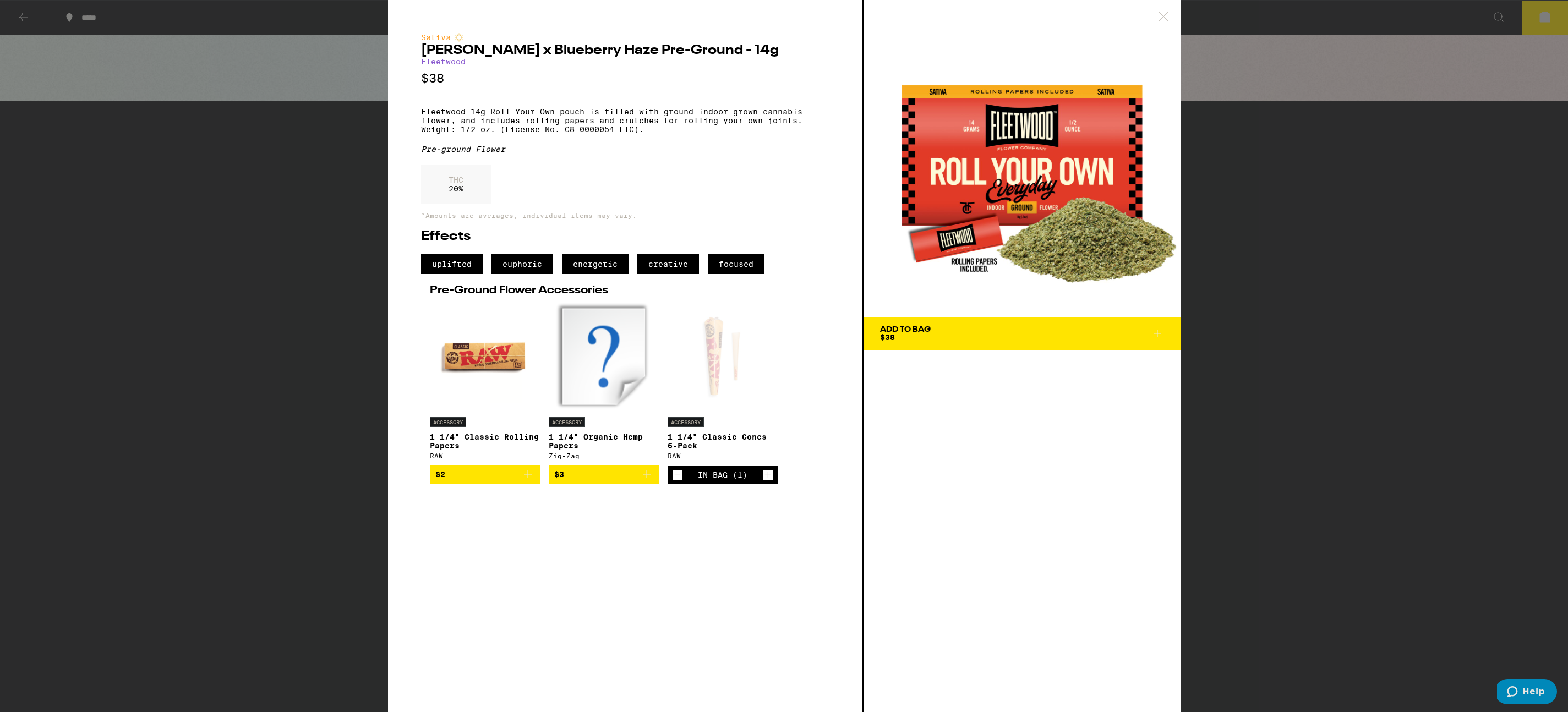
drag, startPoint x: 23, startPoint y: 13, endPoint x: 38, endPoint y: 36, distance: 27.5
click at [23, 13] on div "Sativa [PERSON_NAME] x Blueberry Haze Pre-Ground - 14g Fleetwood $38 Fleetwood …" at bounding box center [784, 356] width 1568 height 712
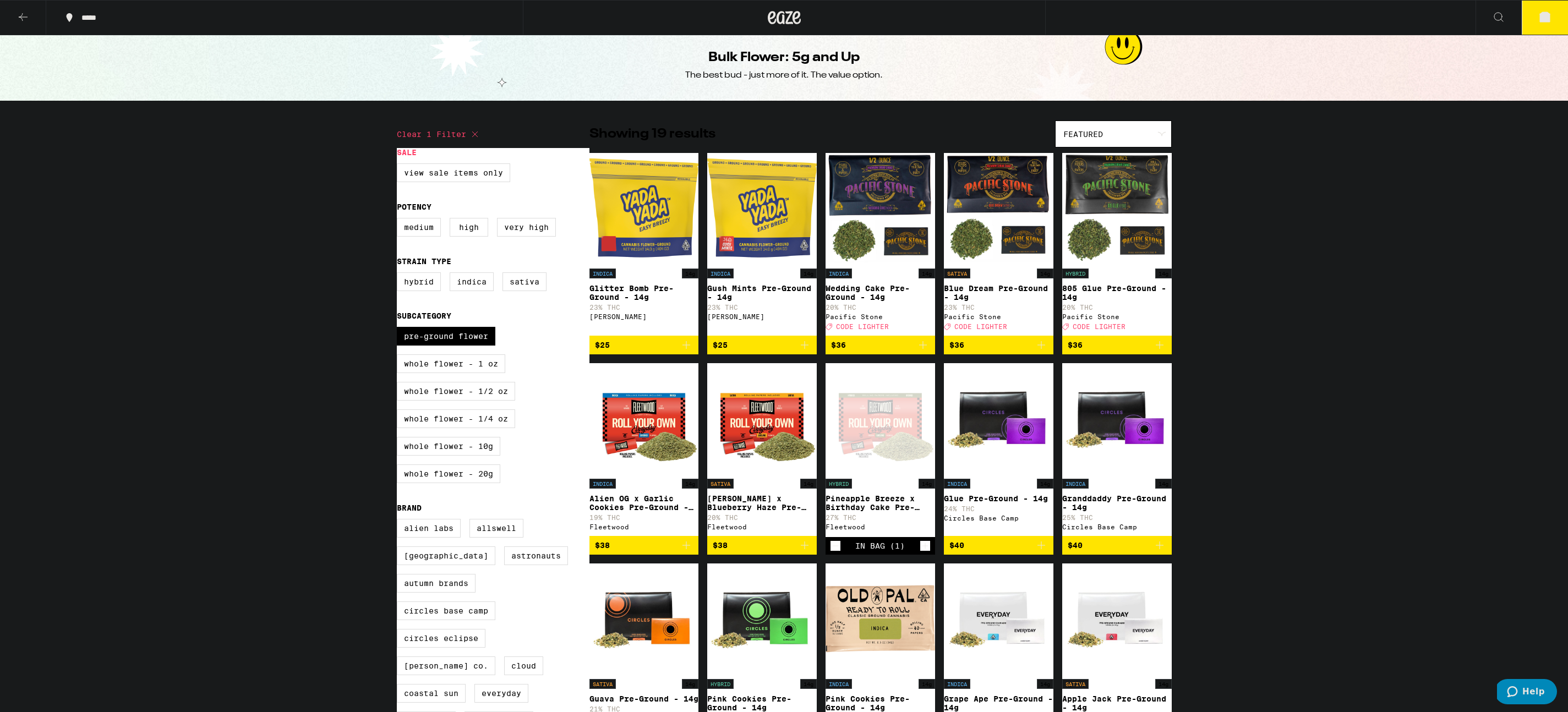
click at [804, 552] on icon "Add to bag" at bounding box center [804, 545] width 13 height 13
click at [1534, 23] on button "7" at bounding box center [1545, 18] width 46 height 34
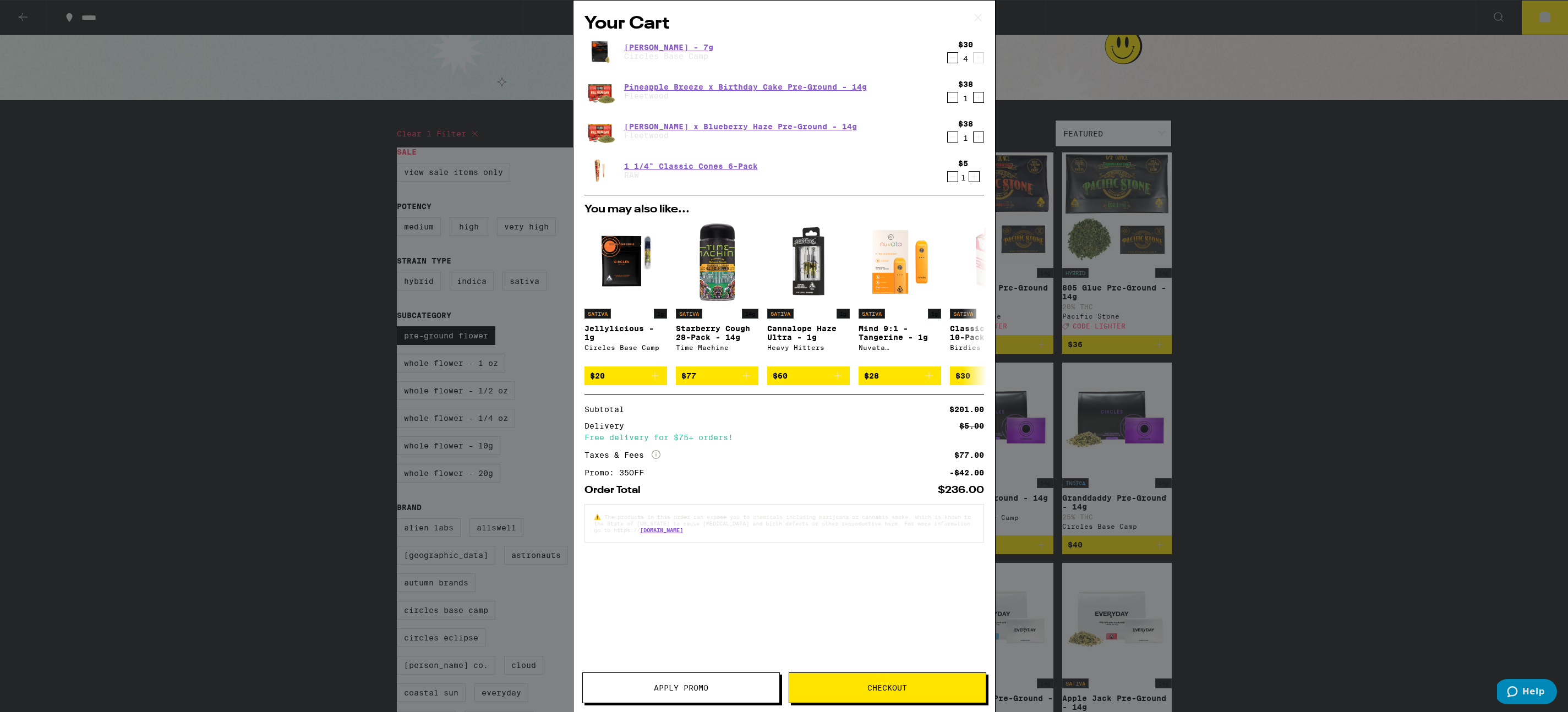
click at [949, 56] on icon "Decrement" at bounding box center [953, 58] width 10 height 13
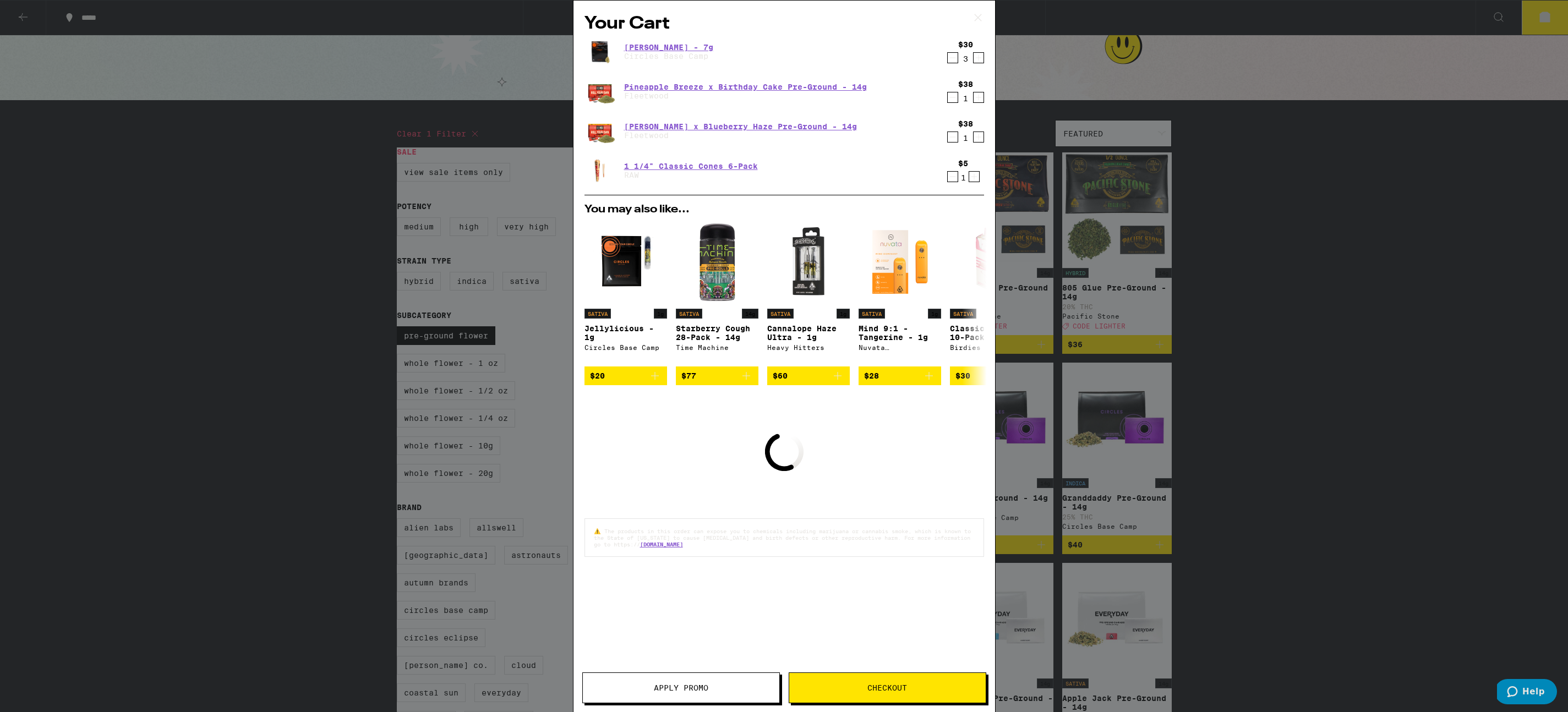
click at [954, 60] on icon "Decrement" at bounding box center [953, 58] width 10 height 13
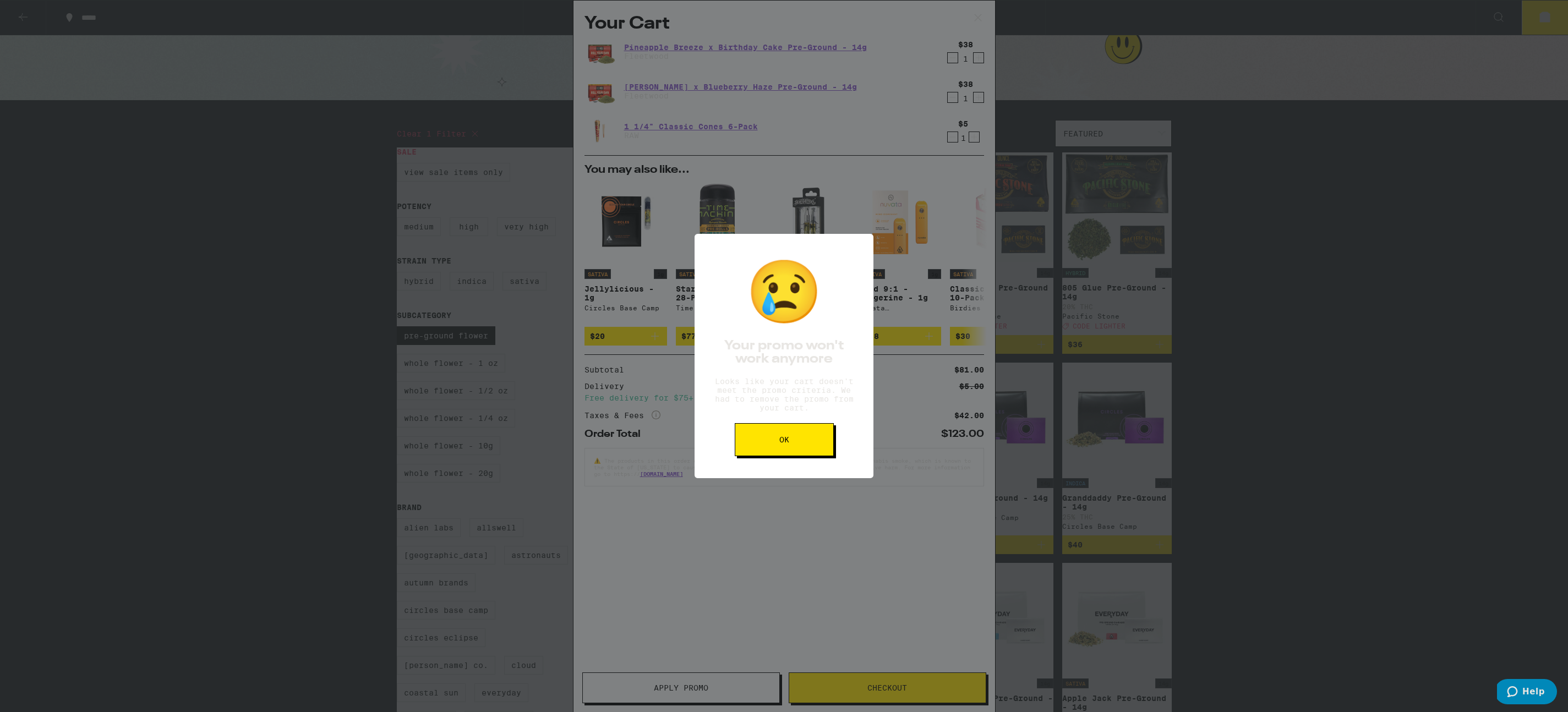
click at [784, 471] on div "😢 Your promo won't work anymore Looks like your cart doesn't meet the promo cri…" at bounding box center [784, 355] width 179 height 244
click at [790, 454] on button "OK" at bounding box center [784, 440] width 99 height 33
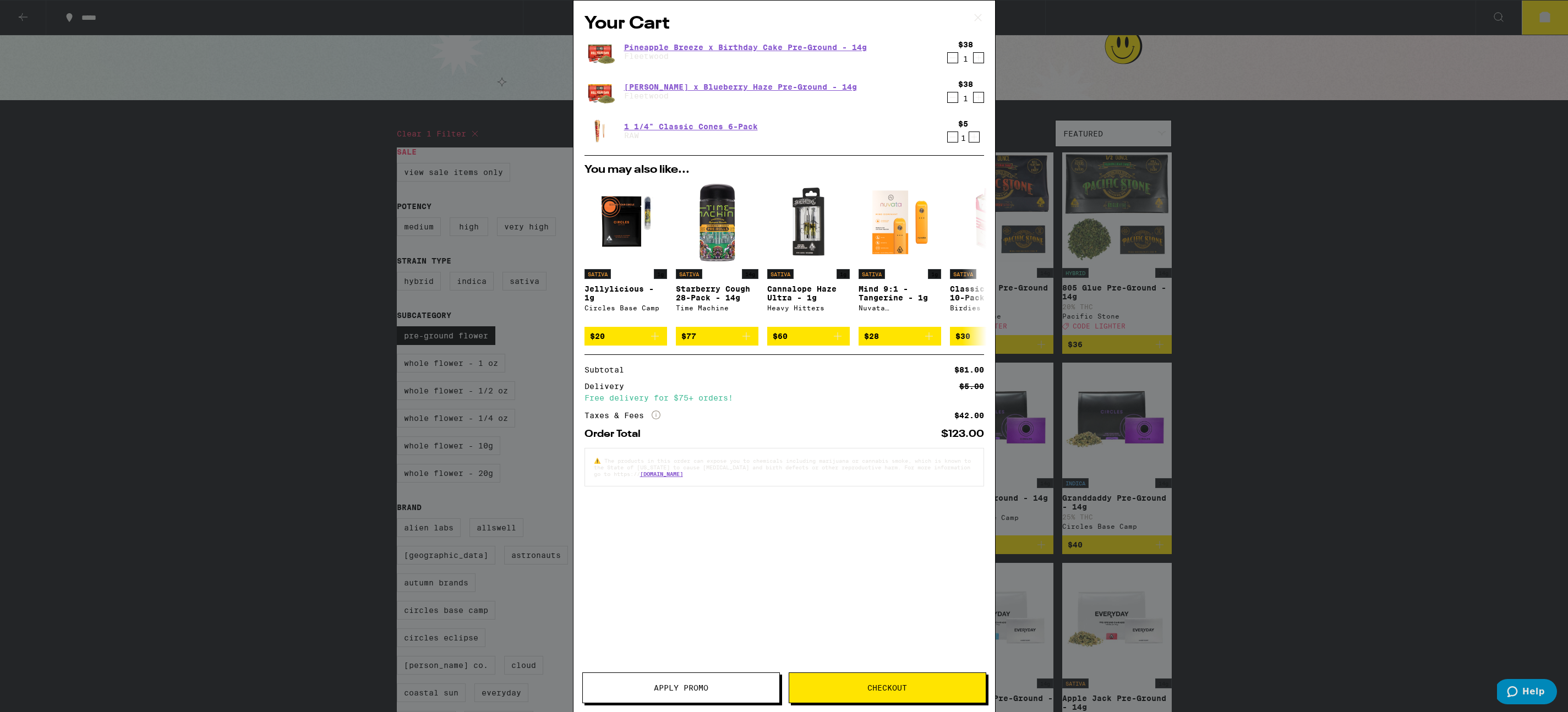
click at [898, 689] on span "Checkout" at bounding box center [887, 688] width 39 height 8
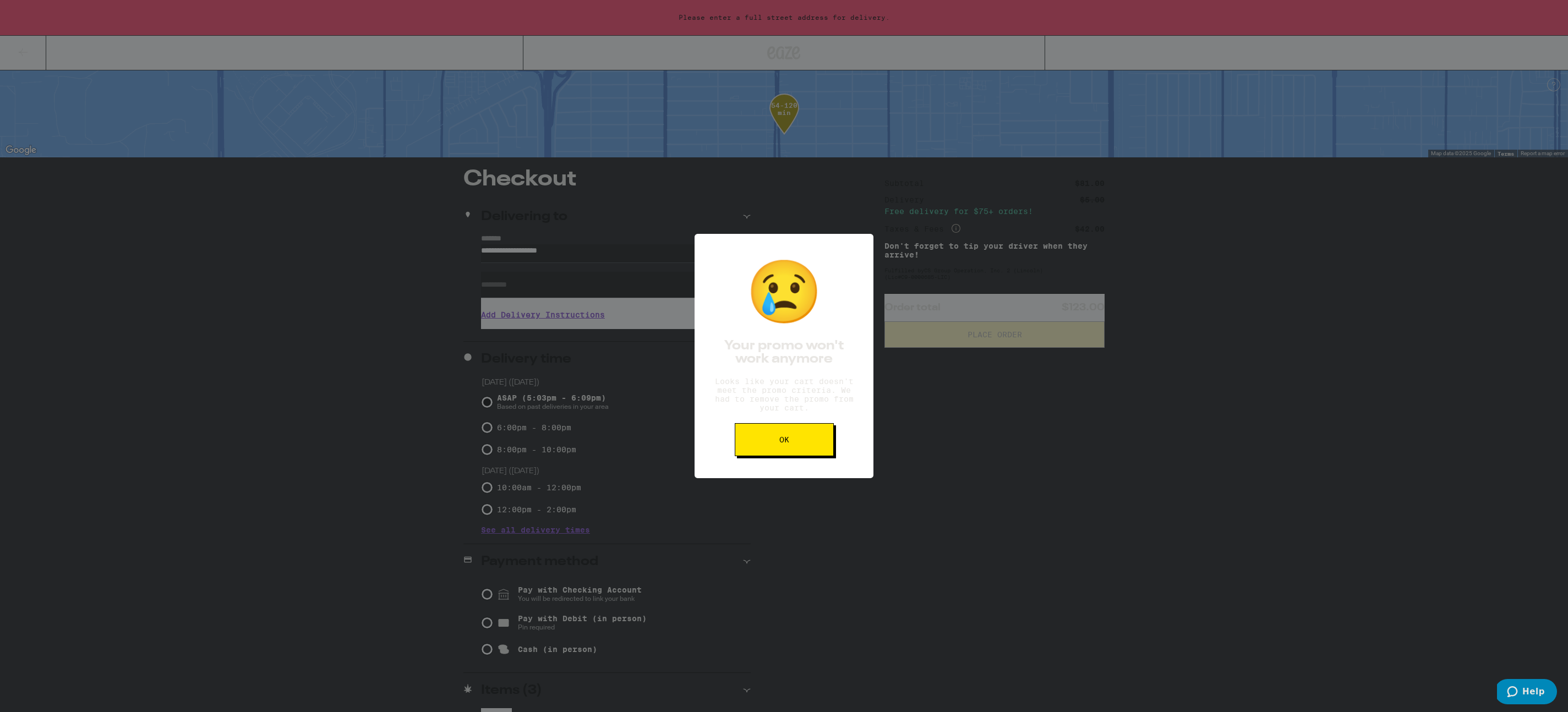
click at [784, 456] on button "OK" at bounding box center [784, 440] width 99 height 33
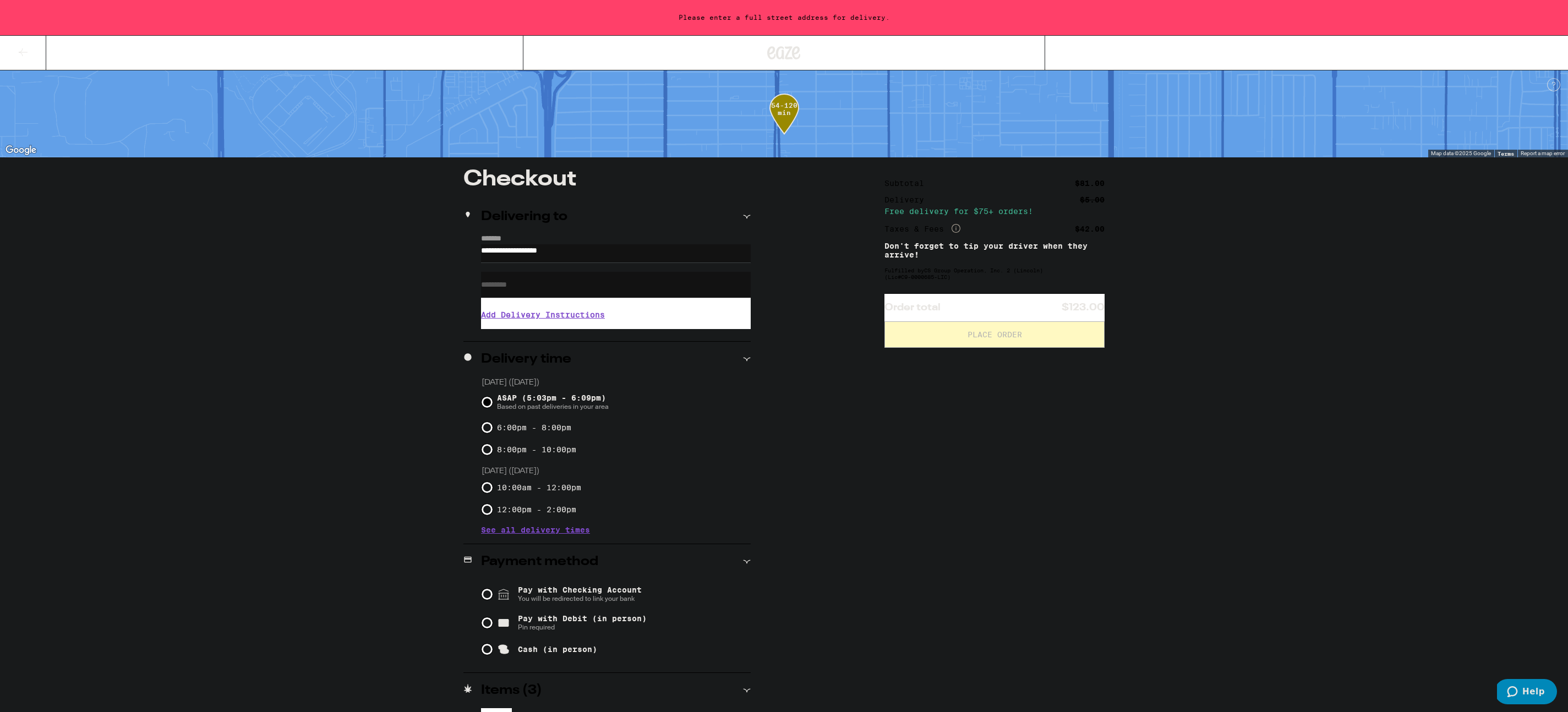
drag, startPoint x: 611, startPoint y: 253, endPoint x: 354, endPoint y: 237, distance: 257.5
click at [354, 237] on div "**********" at bounding box center [784, 414] width 1568 height 827
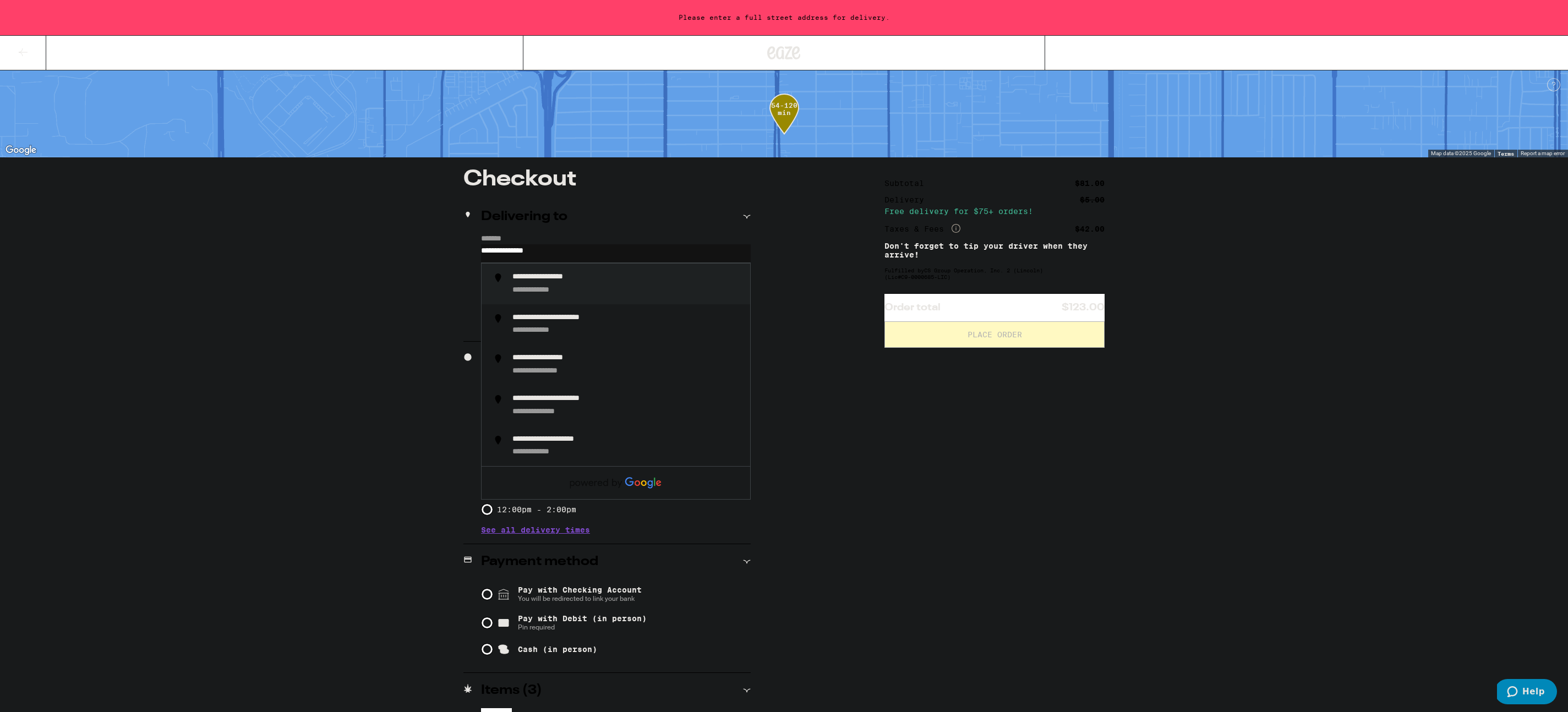
click at [548, 287] on div "**********" at bounding box center [545, 291] width 65 height 10
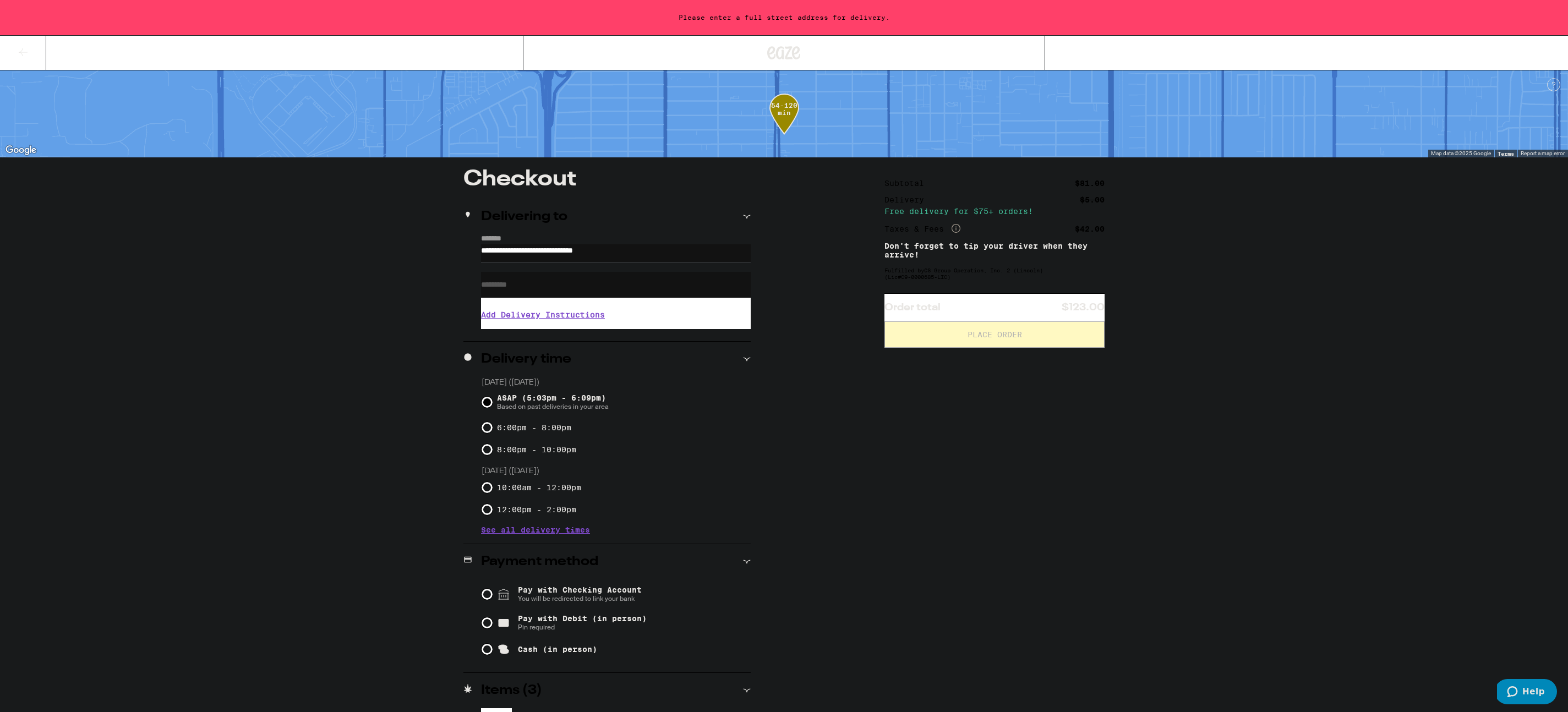
type input "**********"
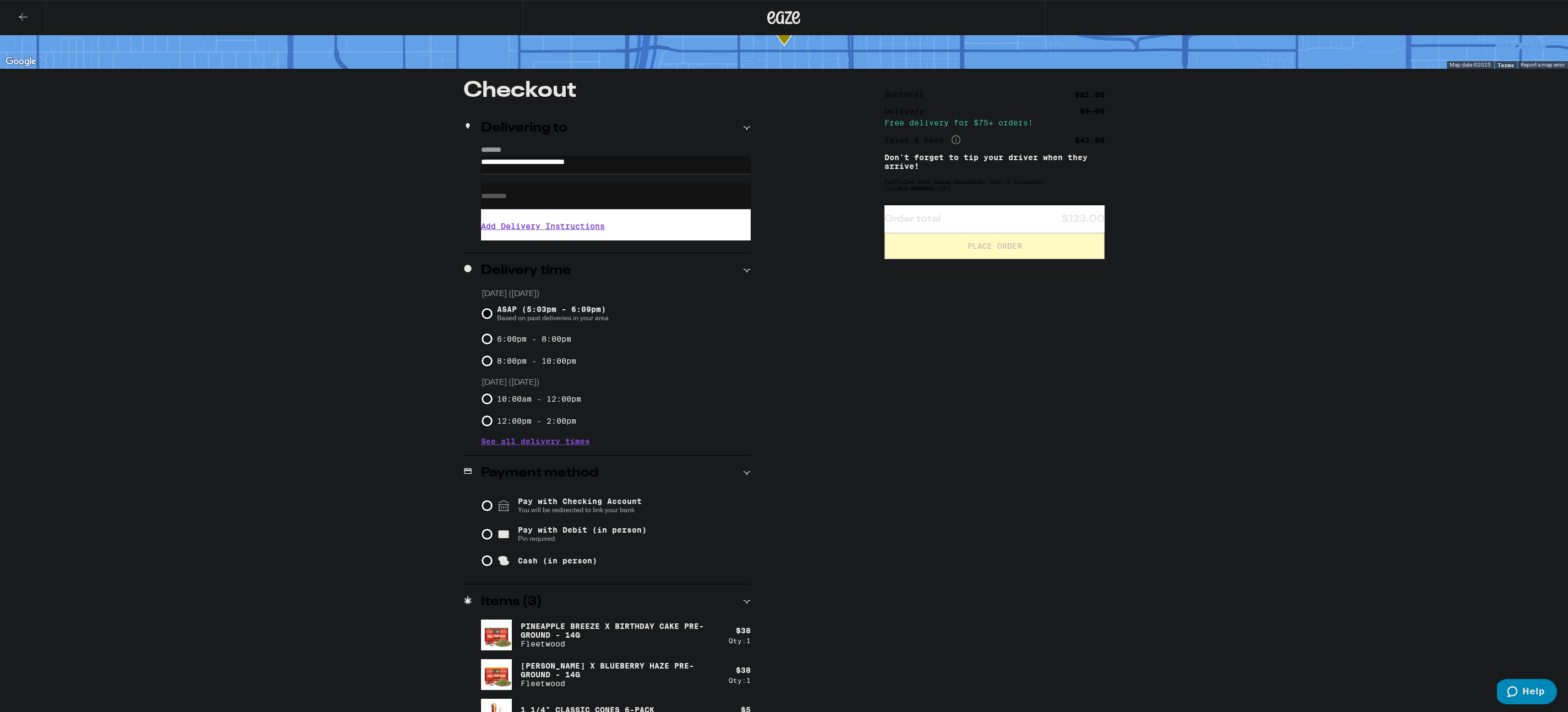
scroll to position [81, 0]
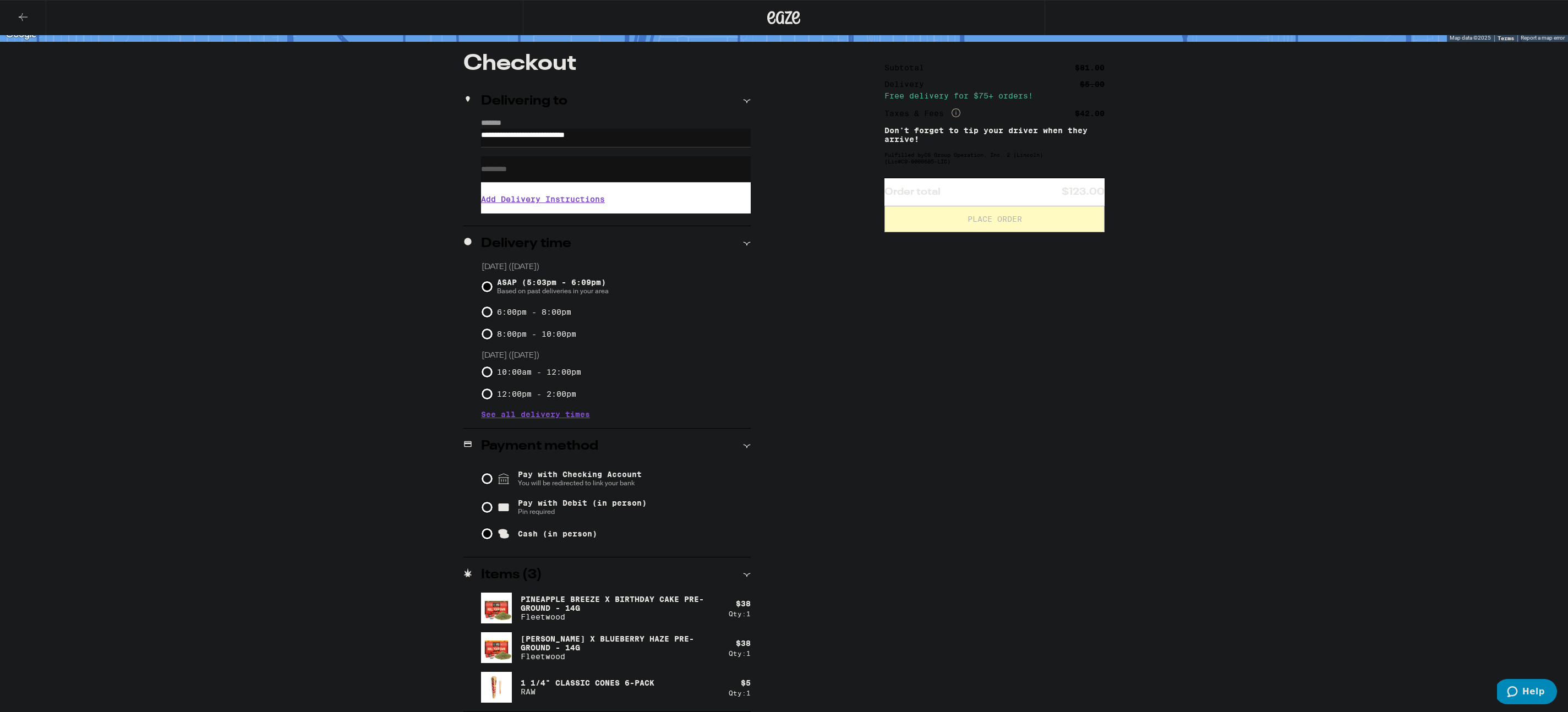
click at [489, 532] on input "Cash (in person)" at bounding box center [487, 533] width 11 height 11
radio input "true"
click at [486, 287] on input "ASAP (5:03pm - 6:09pm) Based on past deliveries in your area" at bounding box center [487, 286] width 11 height 11
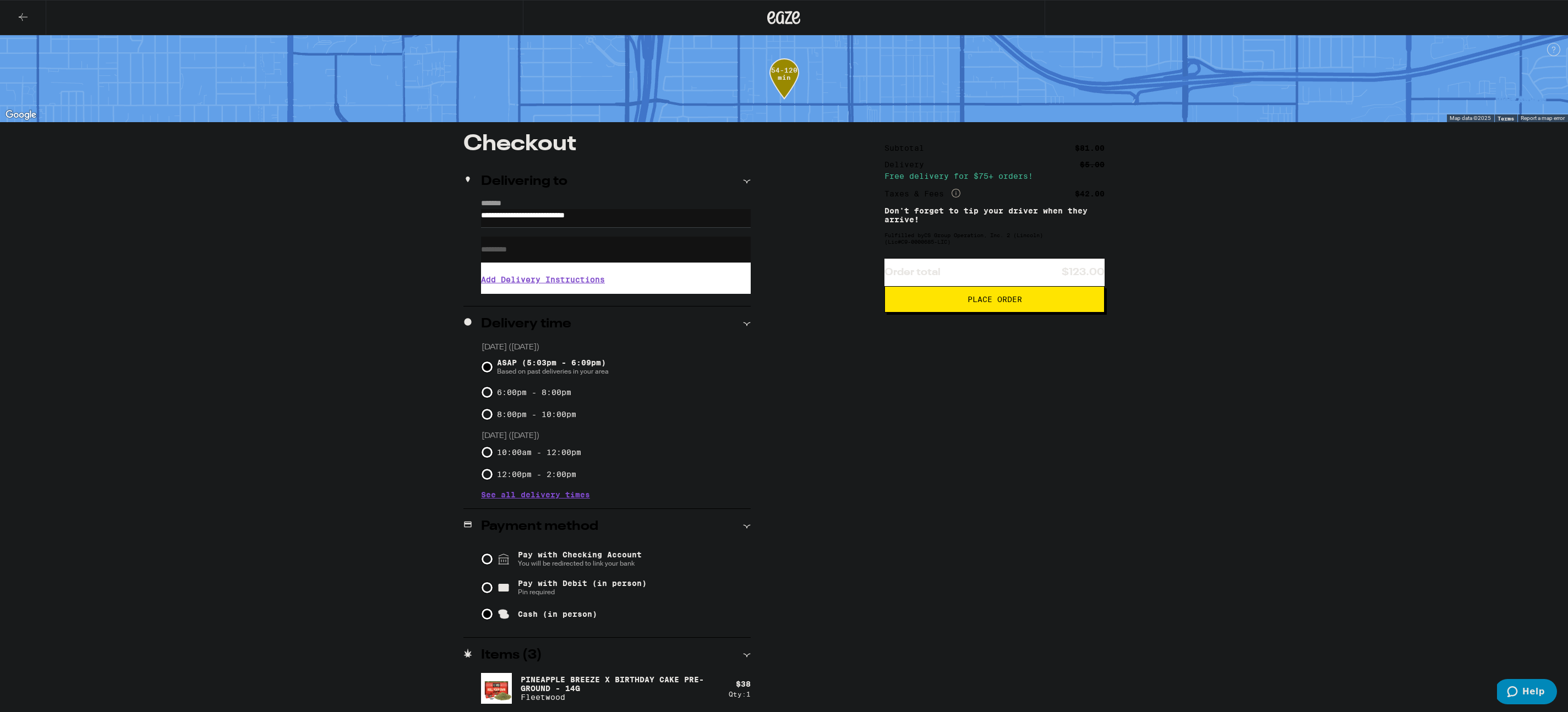
click at [981, 311] on button "Place Order" at bounding box center [994, 300] width 220 height 27
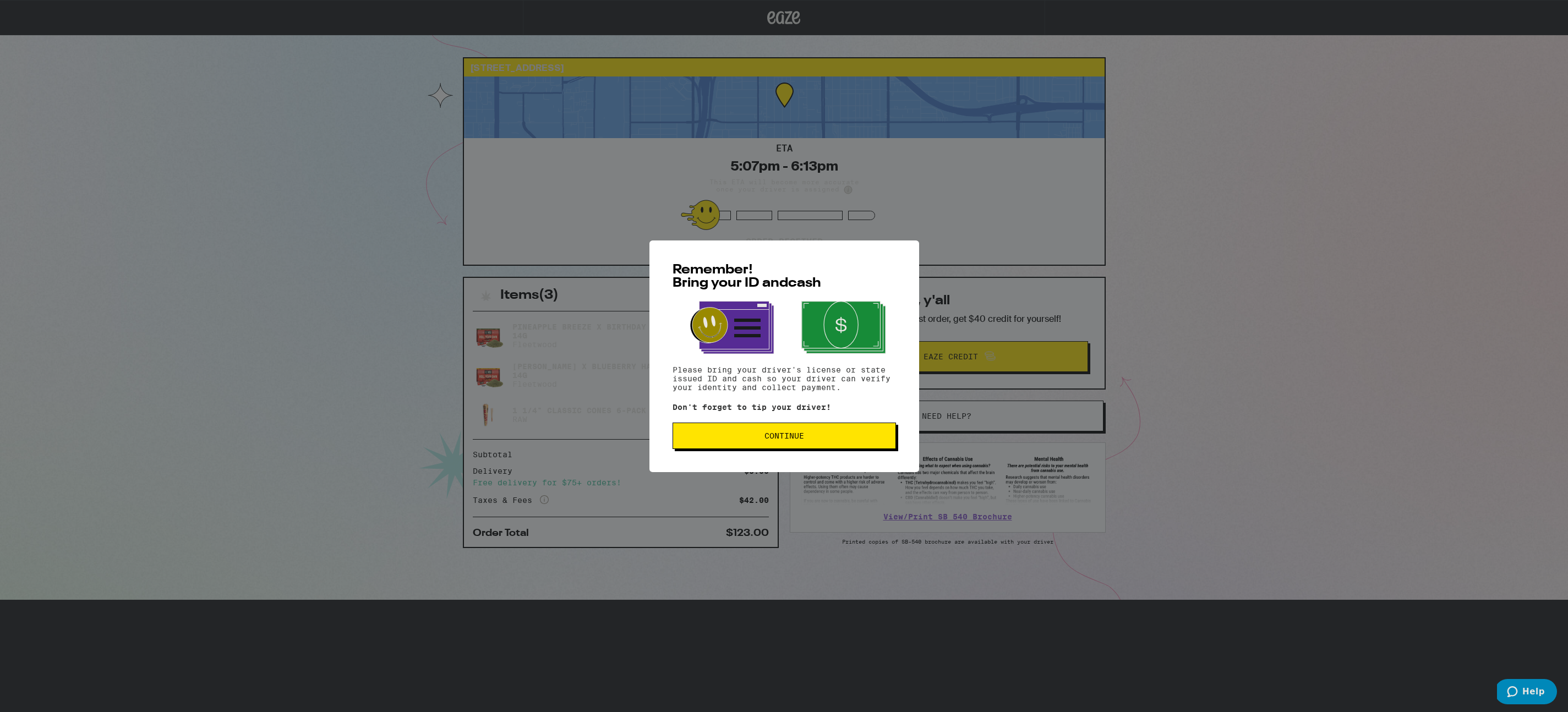
click at [807, 437] on span "Continue" at bounding box center [784, 436] width 205 height 8
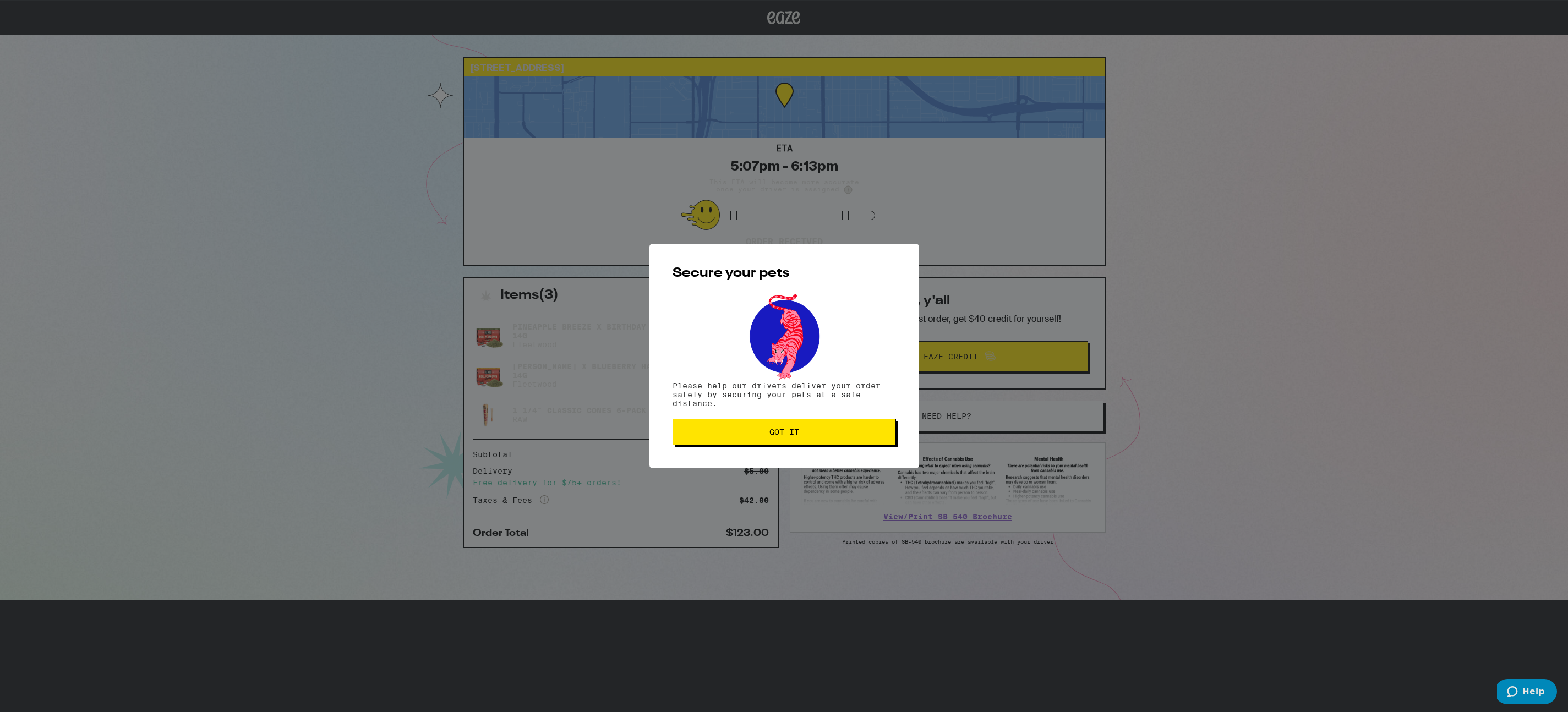
drag, startPoint x: 807, startPoint y: 437, endPoint x: 811, endPoint y: 432, distance: 6.4
click at [811, 432] on span "Got it" at bounding box center [784, 432] width 205 height 8
